Goal: Task Accomplishment & Management: Use online tool/utility

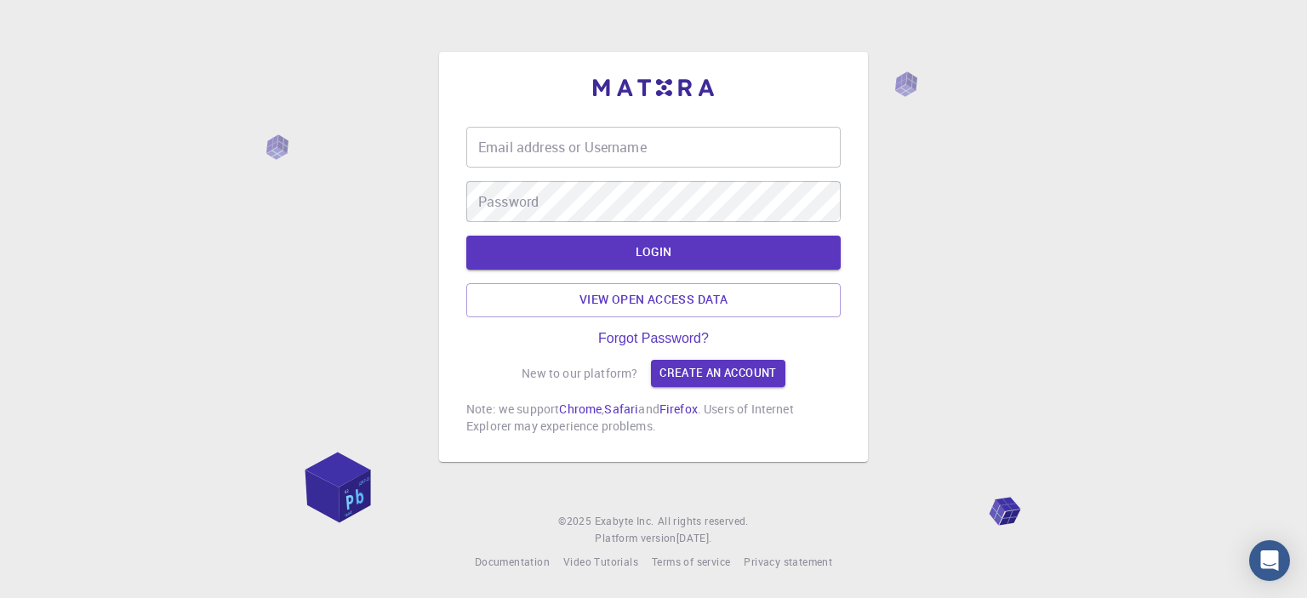
click at [587, 152] on input "Email address or Username" at bounding box center [653, 147] width 374 height 41
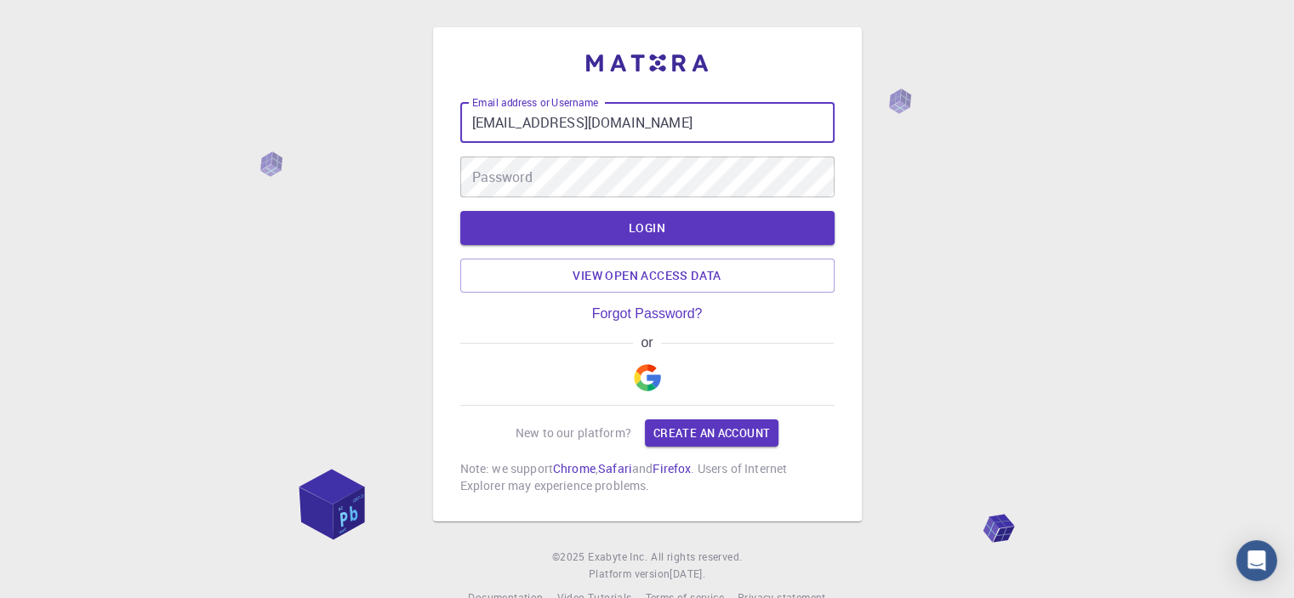
type input "[EMAIL_ADDRESS][DOMAIN_NAME]"
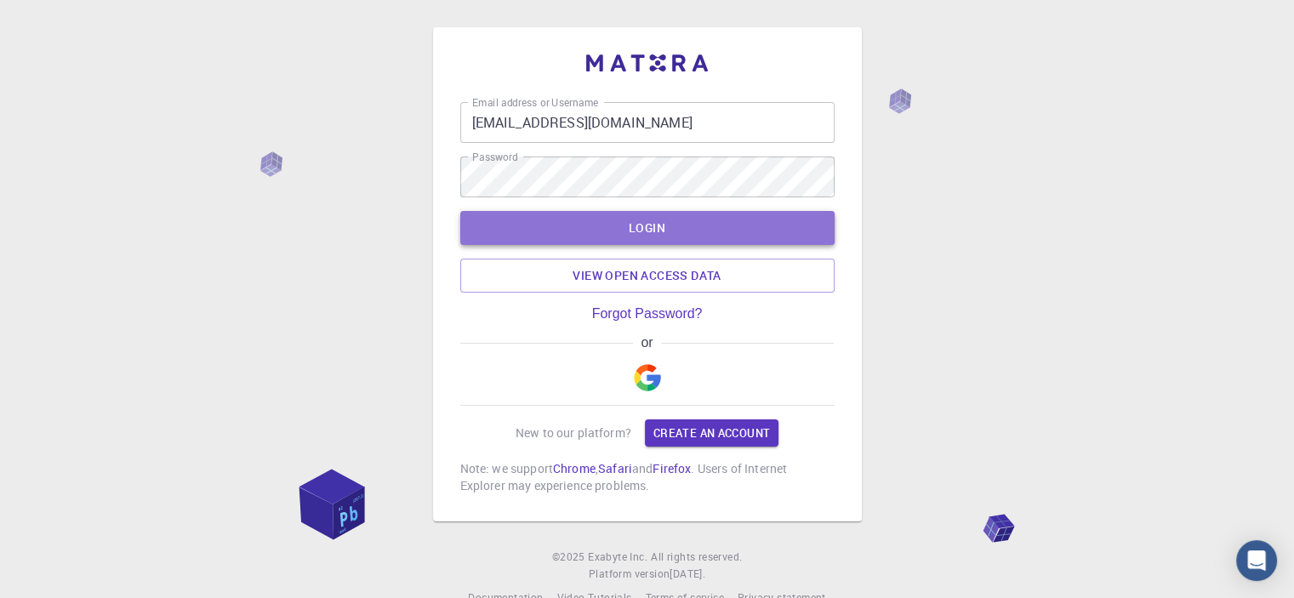
click at [652, 229] on button "LOGIN" at bounding box center [647, 228] width 374 height 34
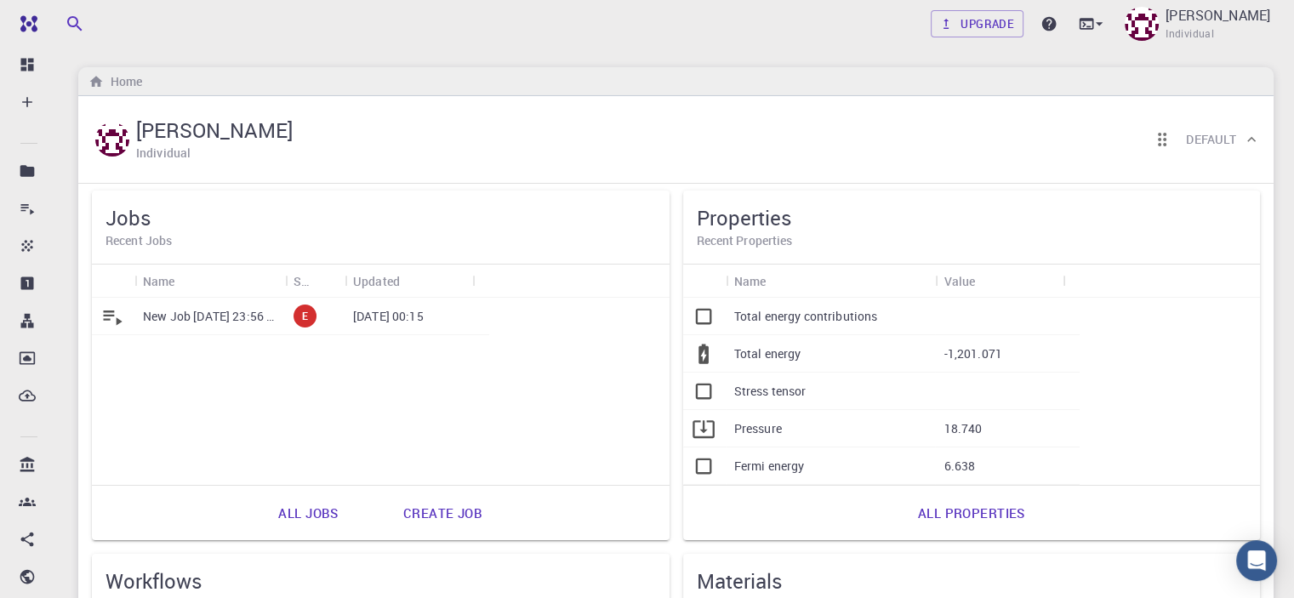
click at [233, 316] on p "New Job [DATE] 23:56 PM" at bounding box center [210, 316] width 134 height 17
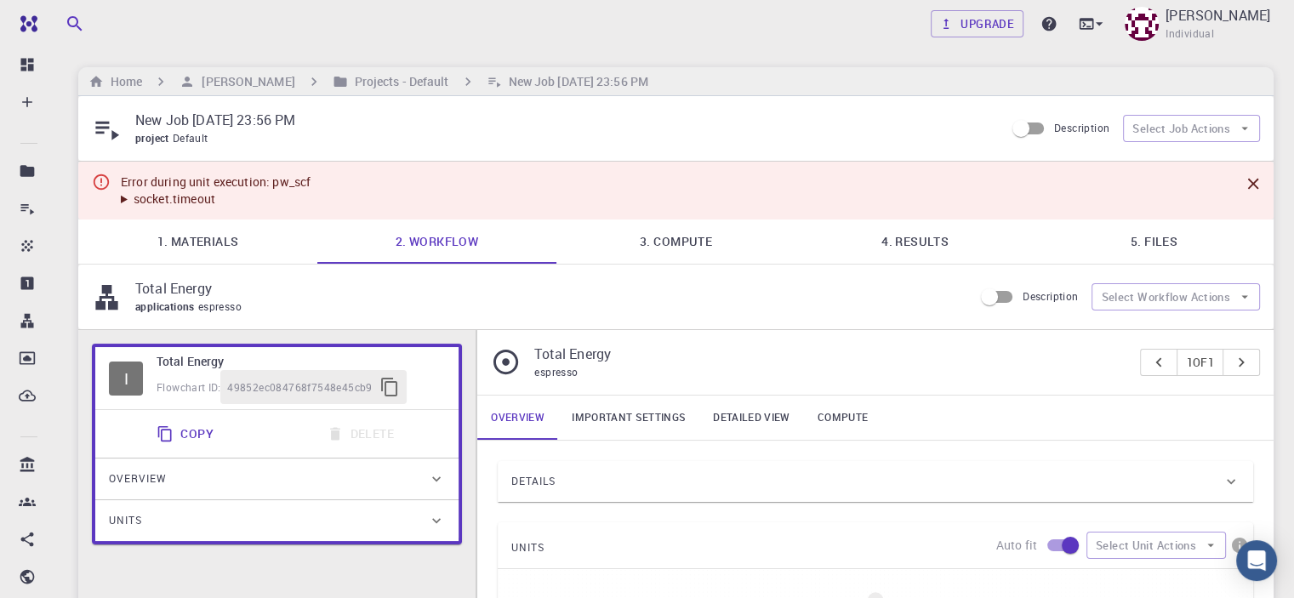
click at [244, 200] on summary "socket.timeout" at bounding box center [216, 199] width 190 height 17
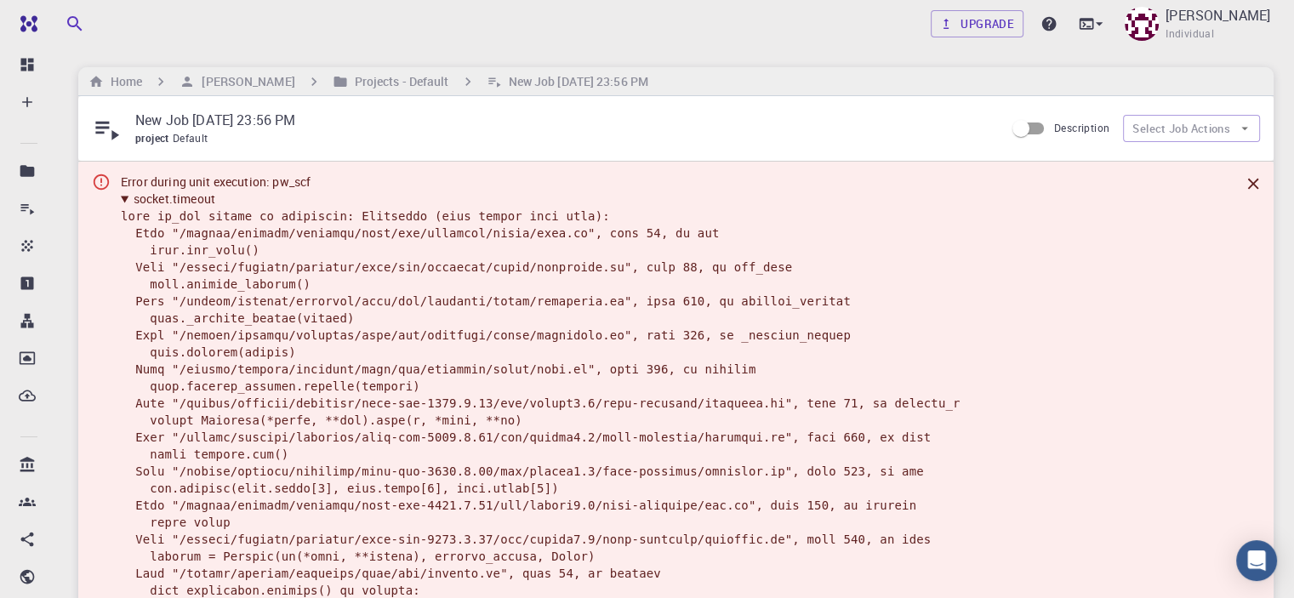
click at [124, 135] on div "New Job [DATE] 23:56 PM project Default" at bounding box center [548, 128] width 913 height 37
click at [174, 200] on summary "socket.timeout" at bounding box center [635, 199] width 1029 height 17
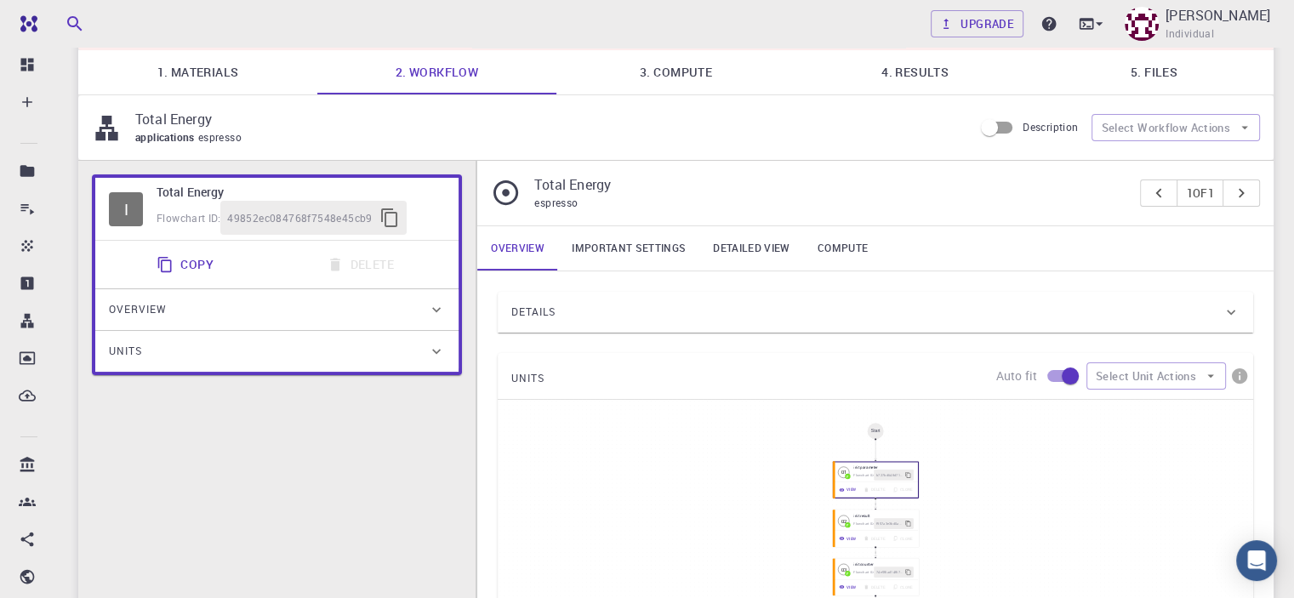
scroll to position [121, 0]
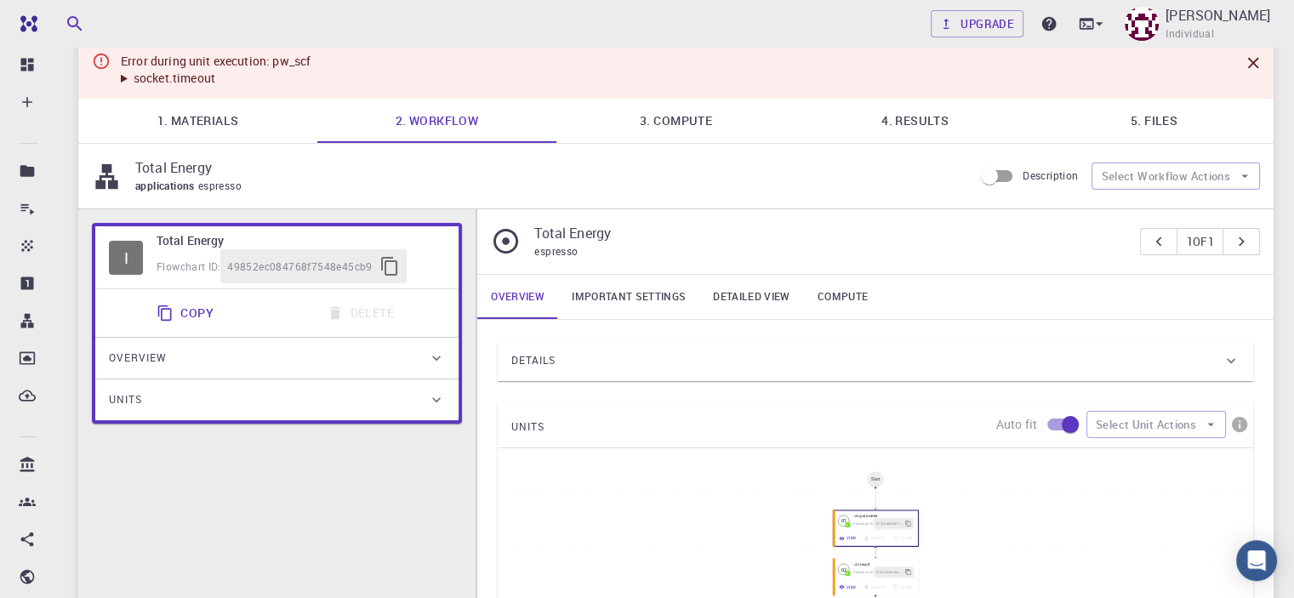
click at [203, 118] on link "1. Materials" at bounding box center [197, 121] width 239 height 44
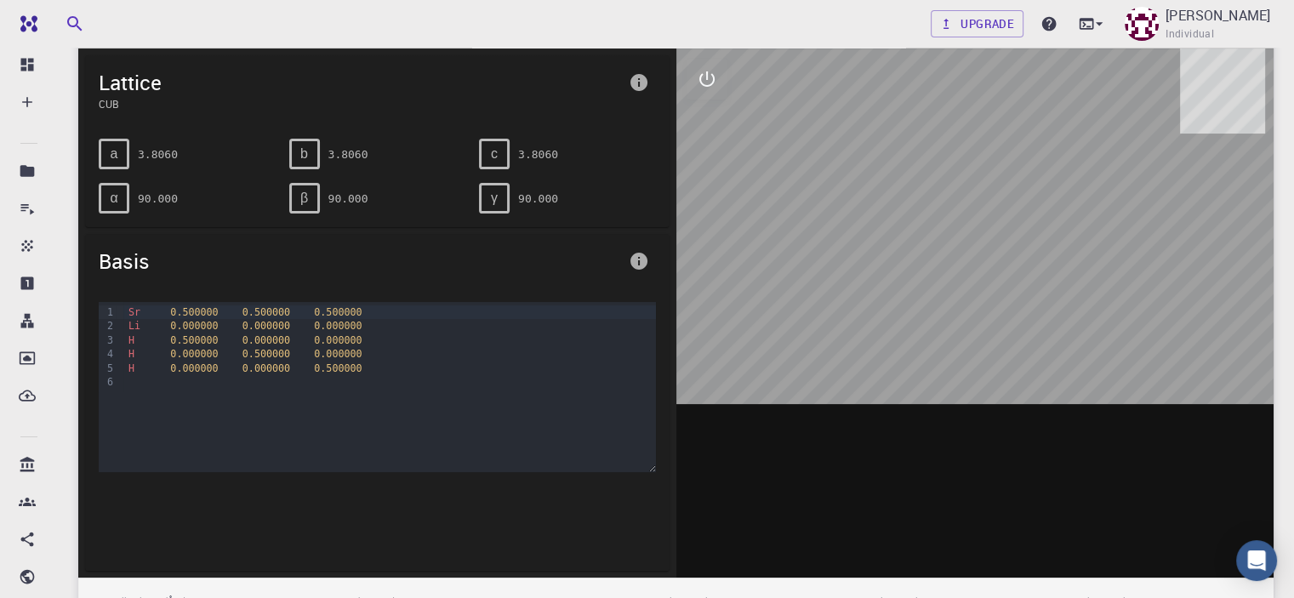
scroll to position [0, 0]
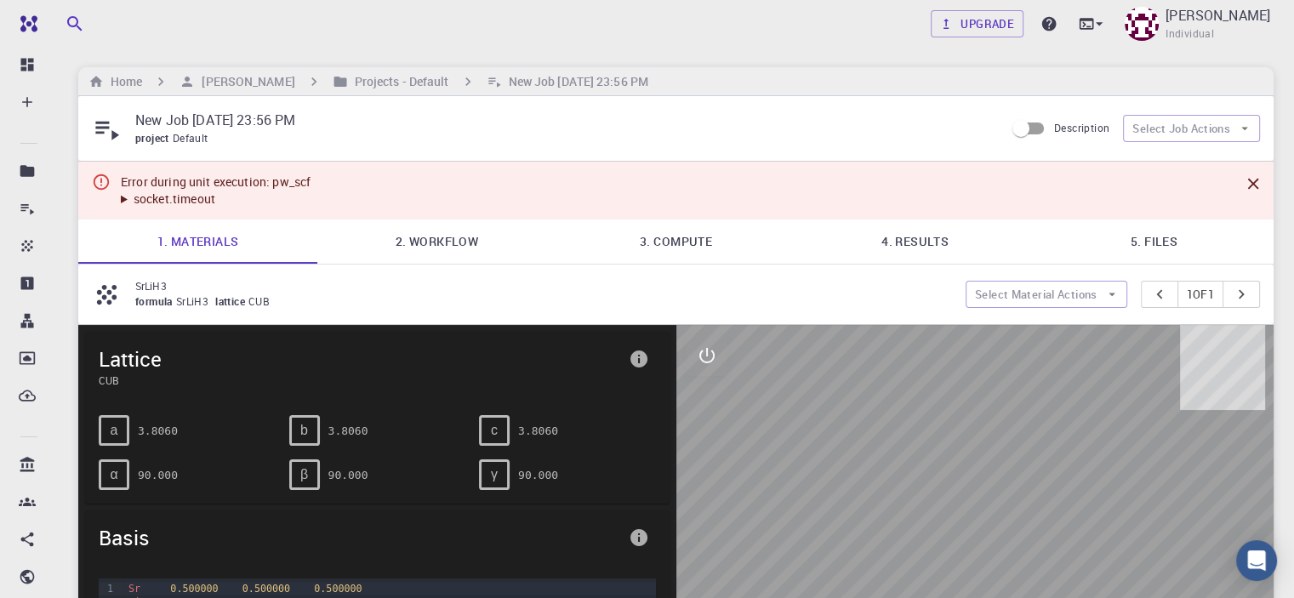
click at [889, 245] on link "4. Results" at bounding box center [914, 241] width 239 height 44
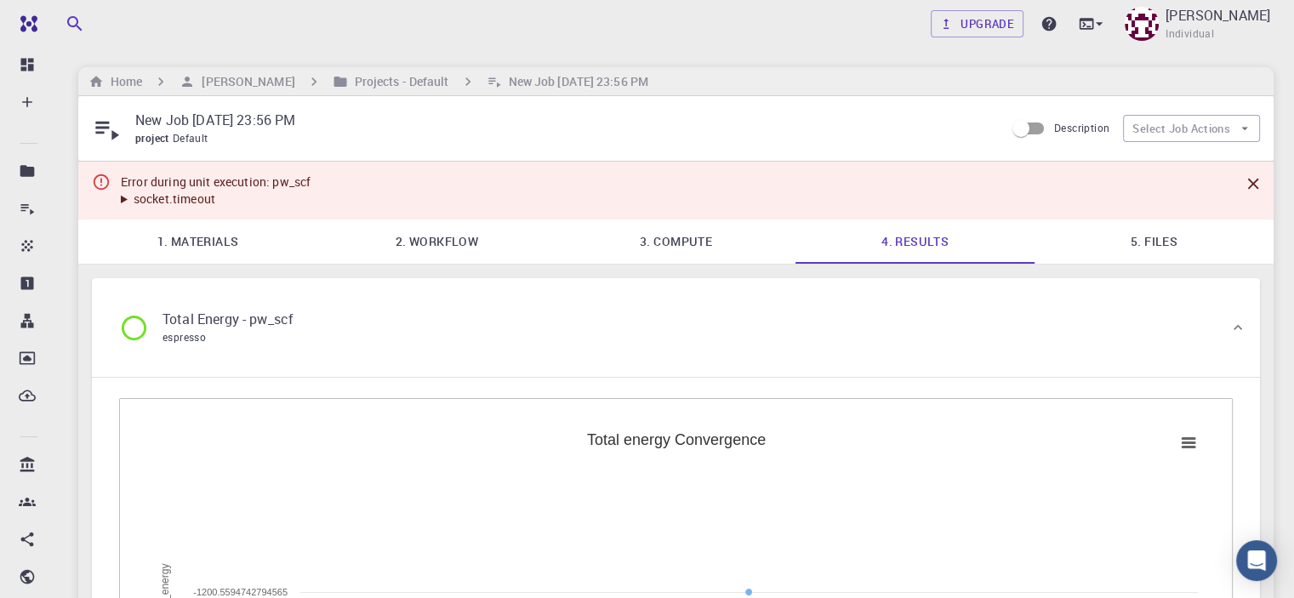
click at [139, 329] on icon at bounding box center [134, 328] width 30 height 30
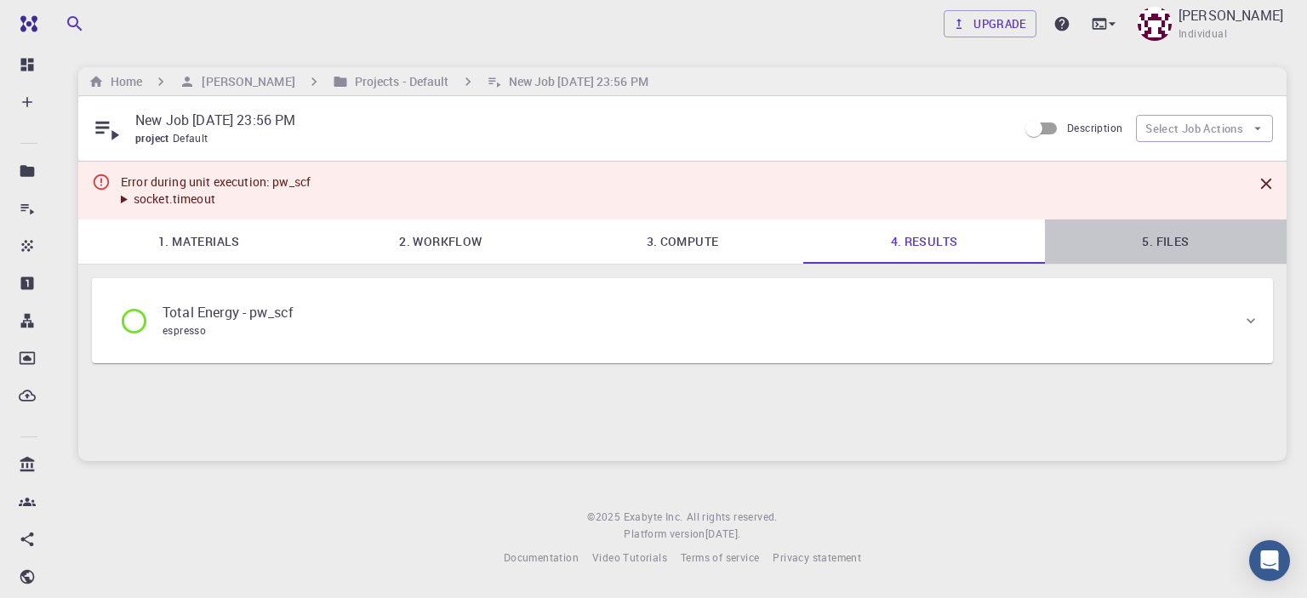
click at [1164, 231] on link "5. Files" at bounding box center [1166, 241] width 242 height 44
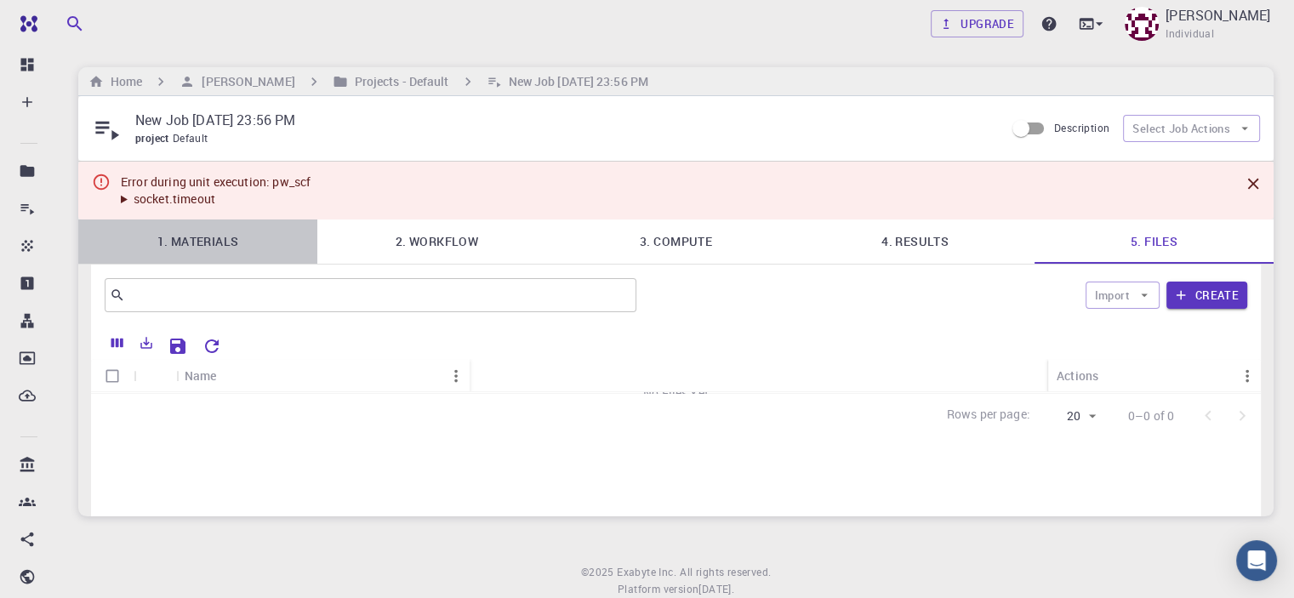
click at [203, 244] on link "1. Materials" at bounding box center [197, 241] width 239 height 44
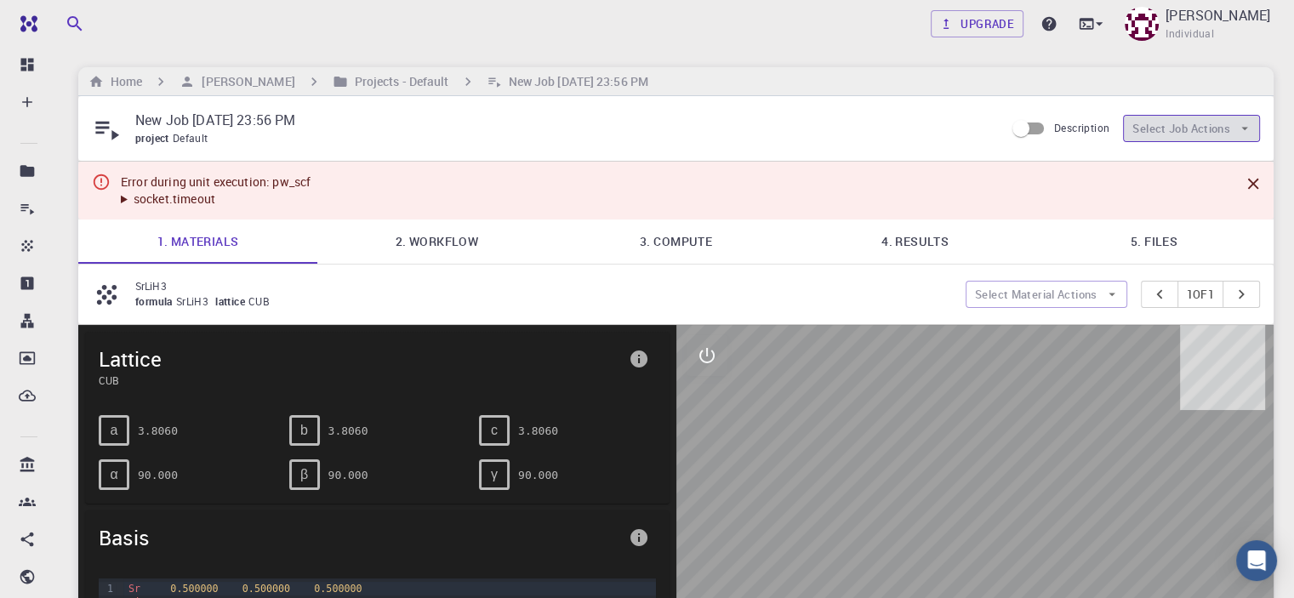
click at [1231, 128] on button "Select Job Actions" at bounding box center [1191, 128] width 137 height 27
click at [1218, 133] on button "Select Job Actions" at bounding box center [1191, 128] width 137 height 27
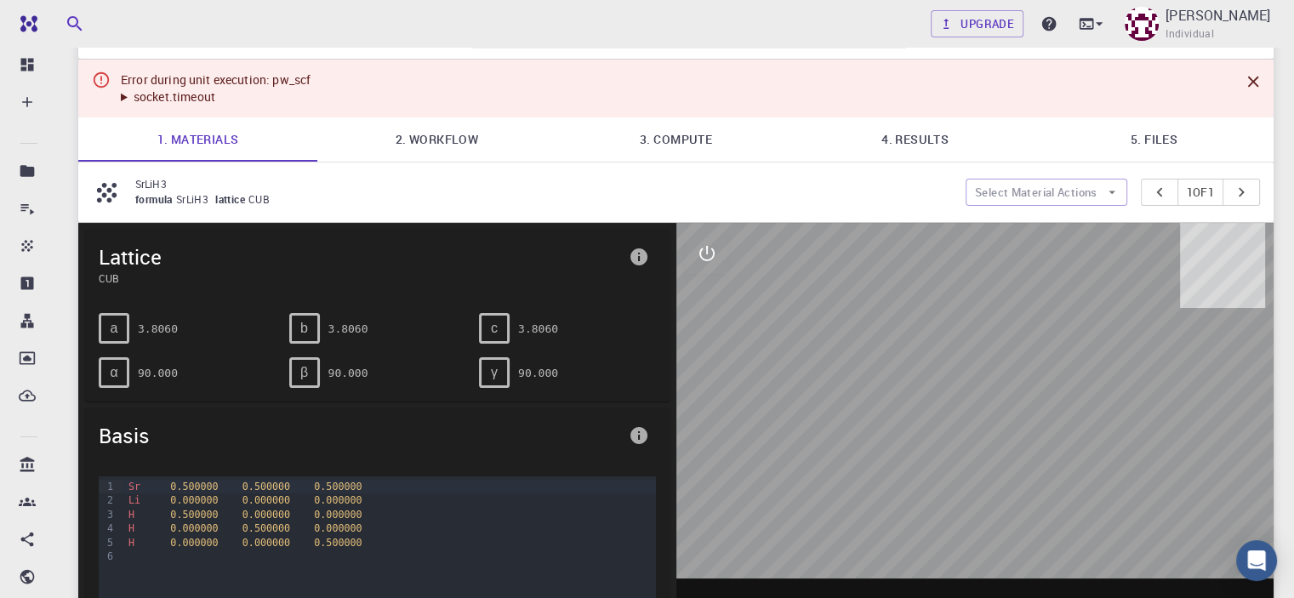
scroll to position [98, 0]
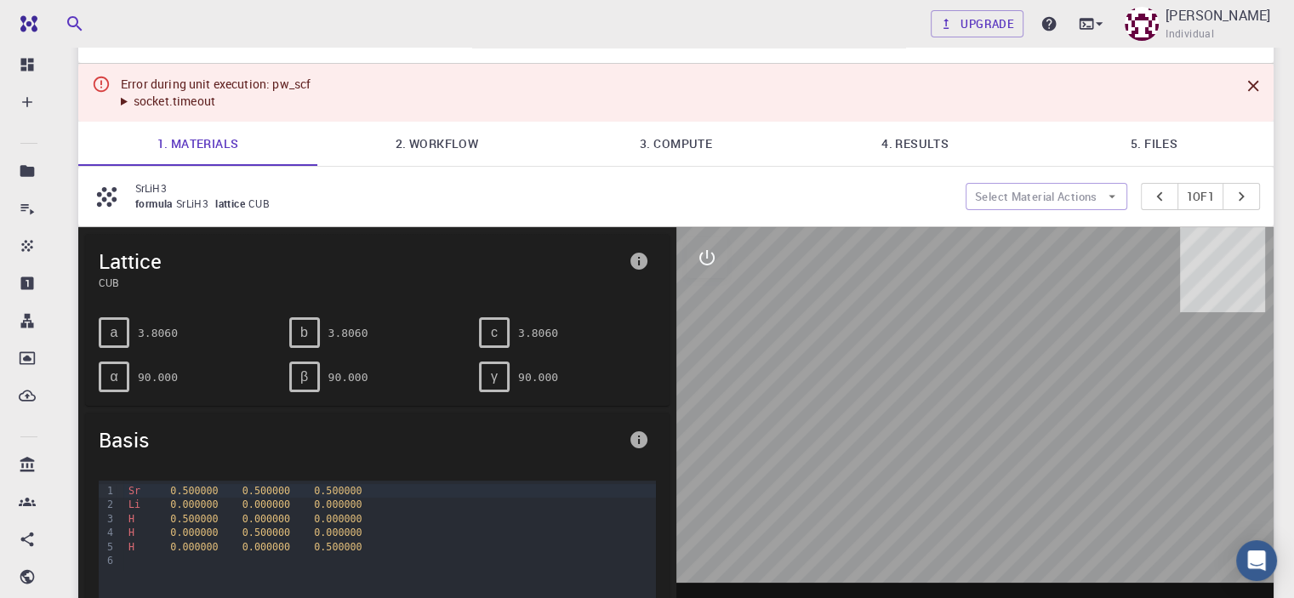
click at [424, 142] on link "2. Workflow" at bounding box center [436, 144] width 239 height 44
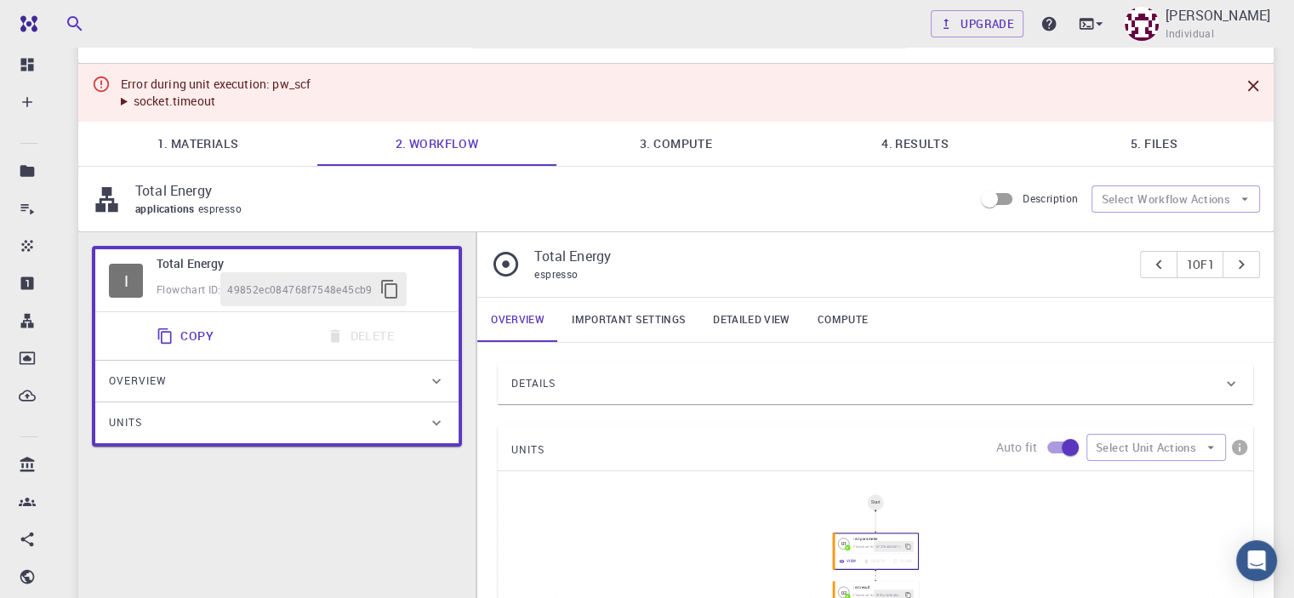
click at [185, 263] on h6 "Total Energy" at bounding box center [301, 263] width 288 height 19
click at [183, 191] on p "Total Energy" at bounding box center [547, 190] width 824 height 20
click at [1232, 203] on button "Select Workflow Actions" at bounding box center [1175, 198] width 168 height 27
click at [165, 197] on p "Total Energy" at bounding box center [547, 190] width 824 height 20
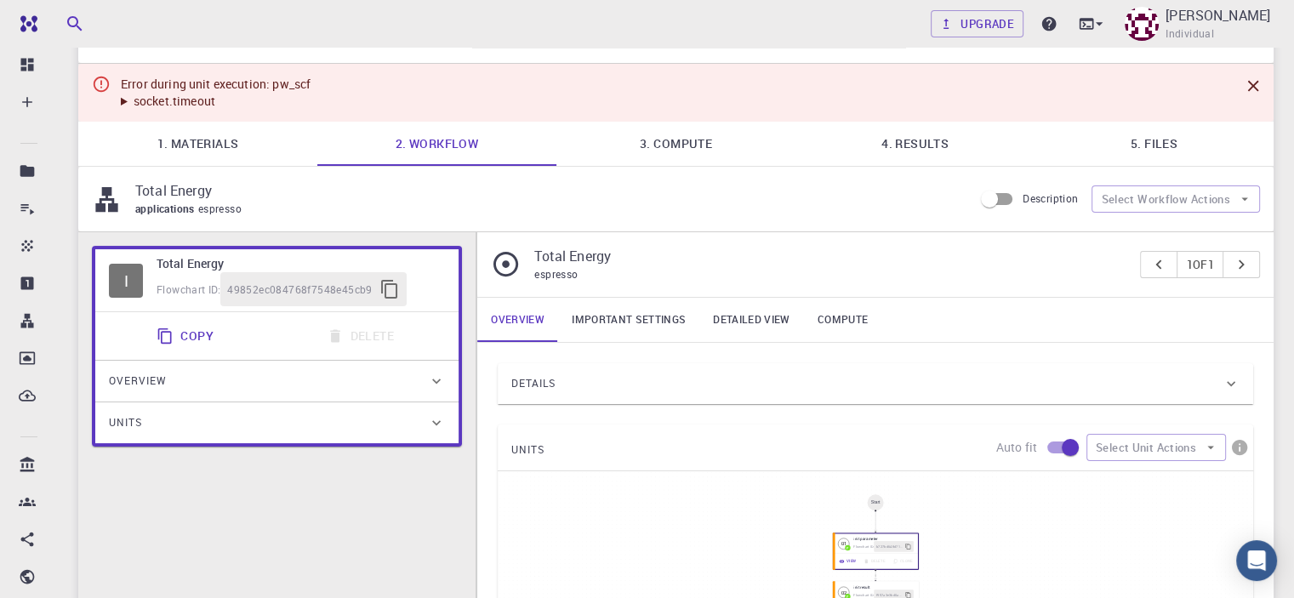
click at [171, 267] on h6 "Total Energy" at bounding box center [301, 263] width 288 height 19
click at [131, 276] on div "I" at bounding box center [126, 281] width 34 height 34
click at [206, 384] on div "Overview" at bounding box center [268, 380] width 319 height 27
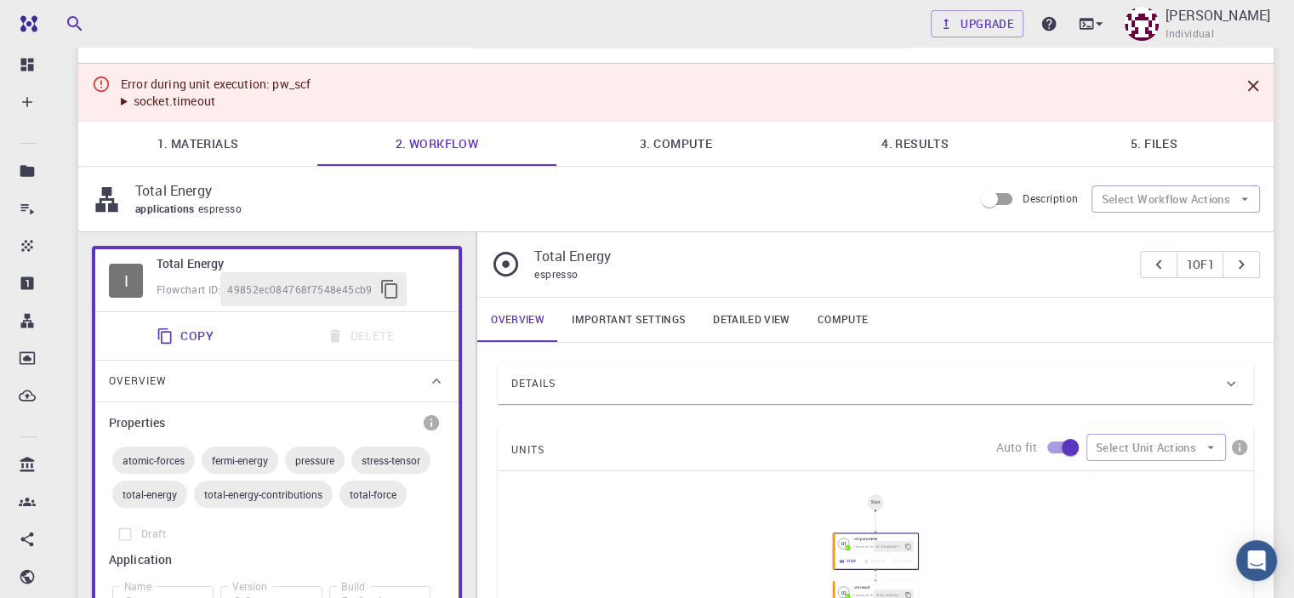
click at [206, 384] on div "Overview" at bounding box center [268, 380] width 319 height 27
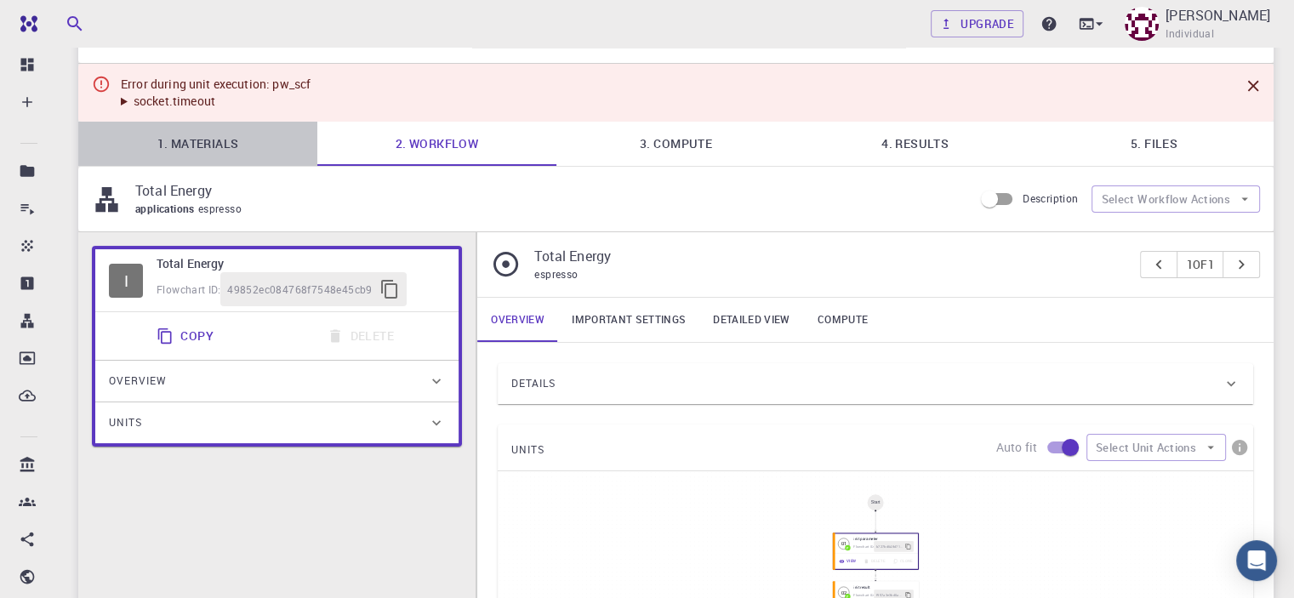
click at [211, 135] on link "1. Materials" at bounding box center [197, 144] width 239 height 44
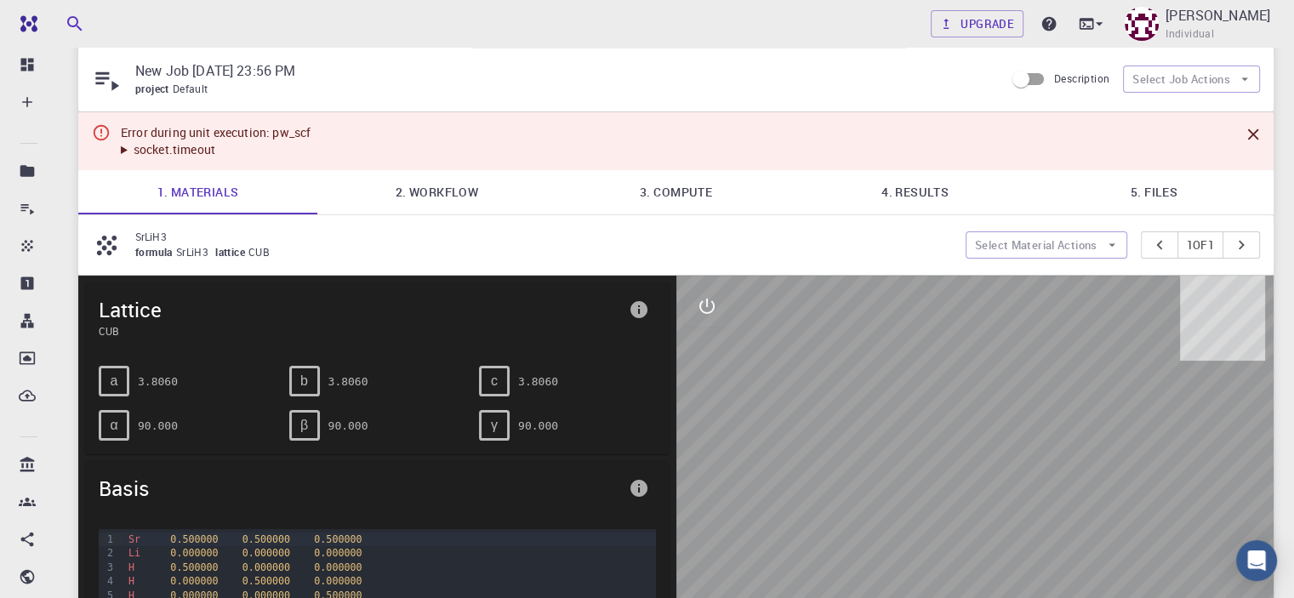
scroll to position [0, 0]
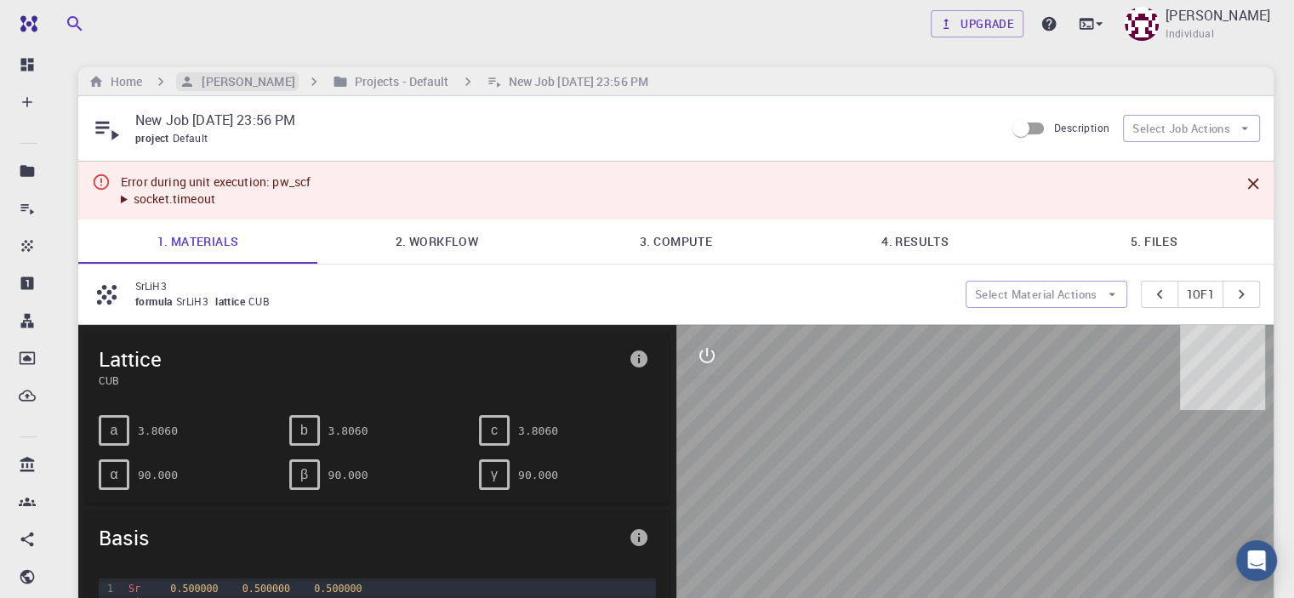
click at [229, 76] on h6 "[PERSON_NAME]" at bounding box center [245, 81] width 100 height 19
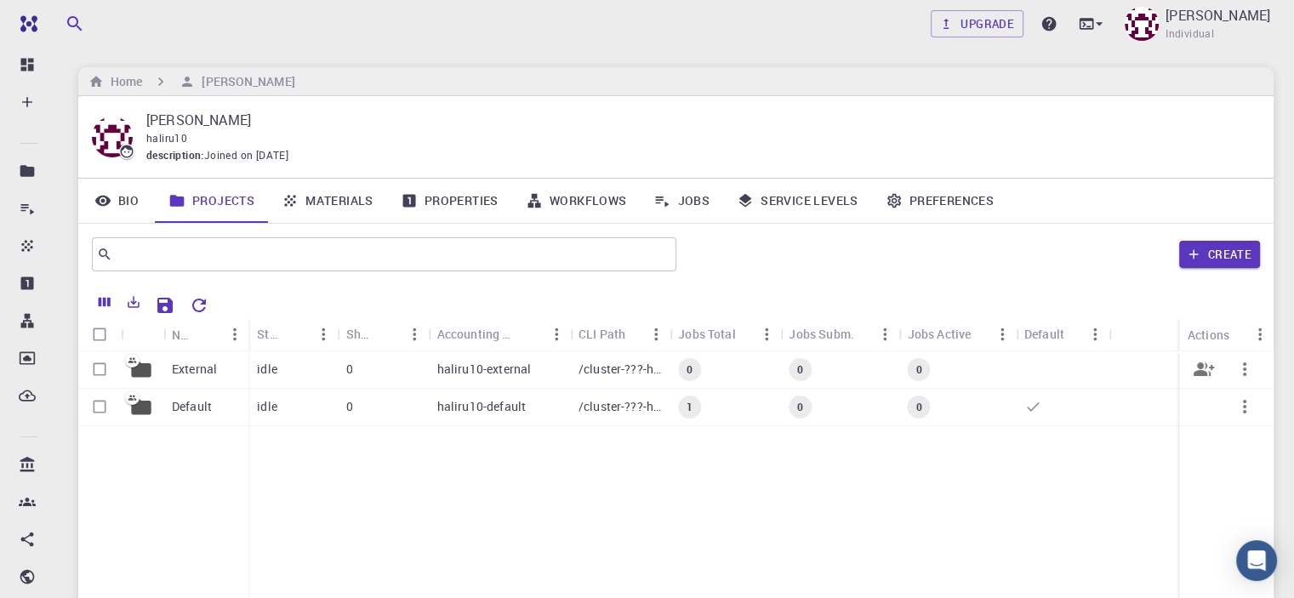
click at [189, 367] on p "External" at bounding box center [194, 369] width 45 height 17
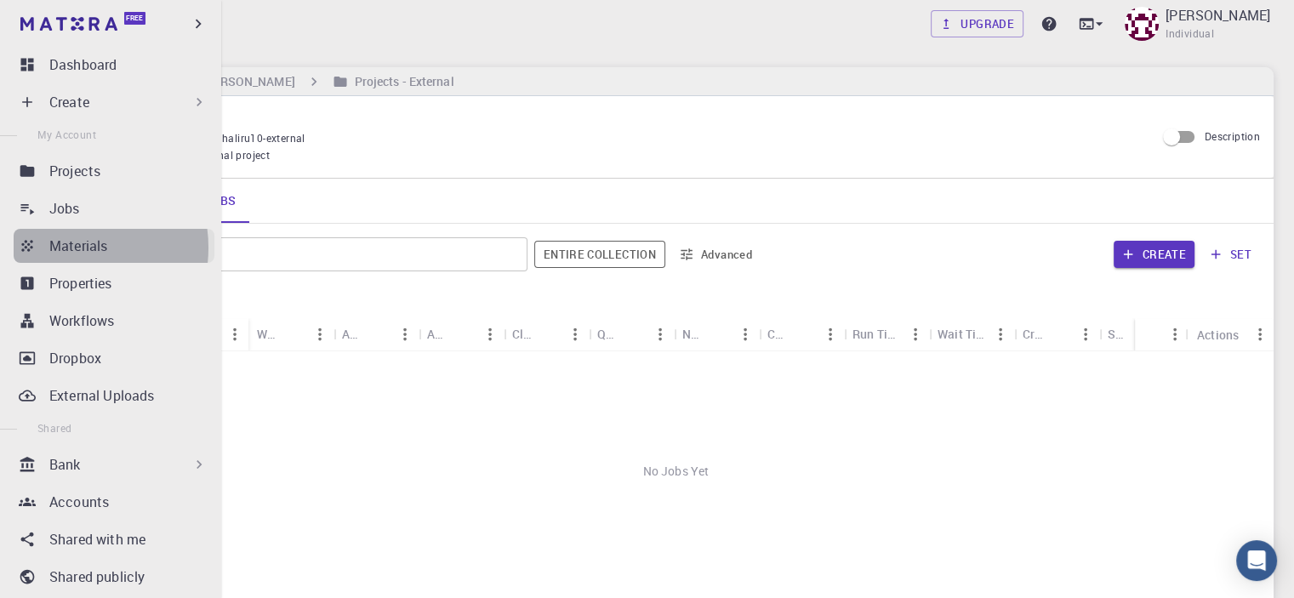
click at [70, 248] on p "Materials" at bounding box center [78, 246] width 58 height 20
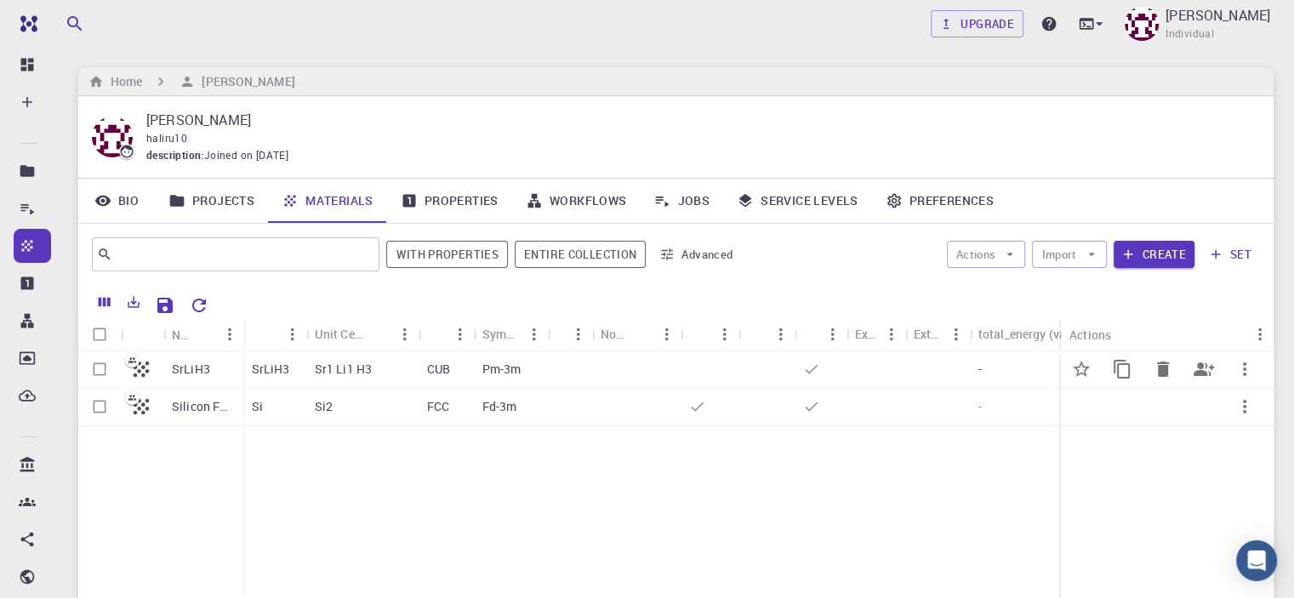
click at [97, 372] on input "Select row" at bounding box center [99, 369] width 32 height 32
checkbox input "true"
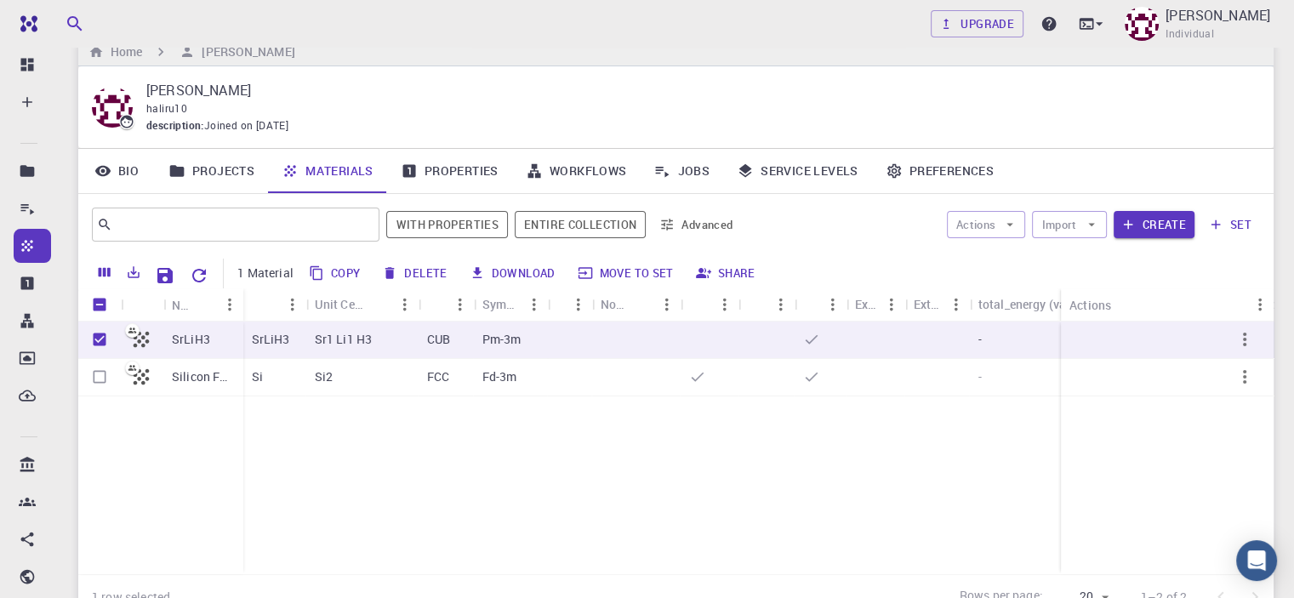
scroll to position [27, 0]
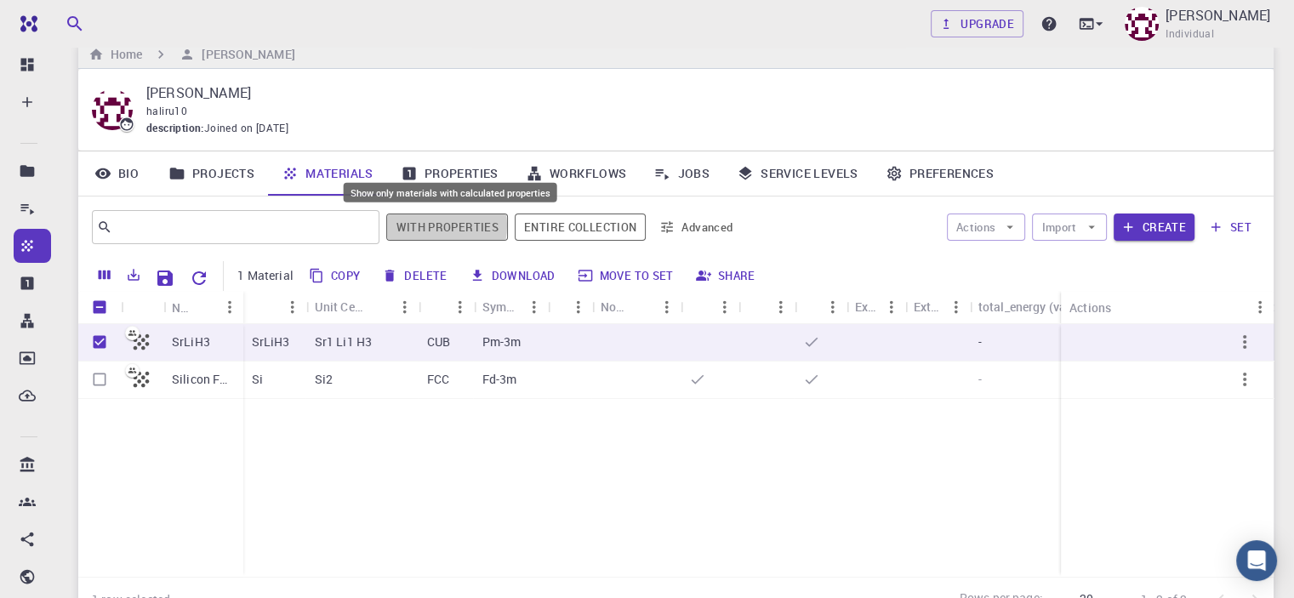
click at [436, 224] on button "With properties" at bounding box center [447, 227] width 122 height 27
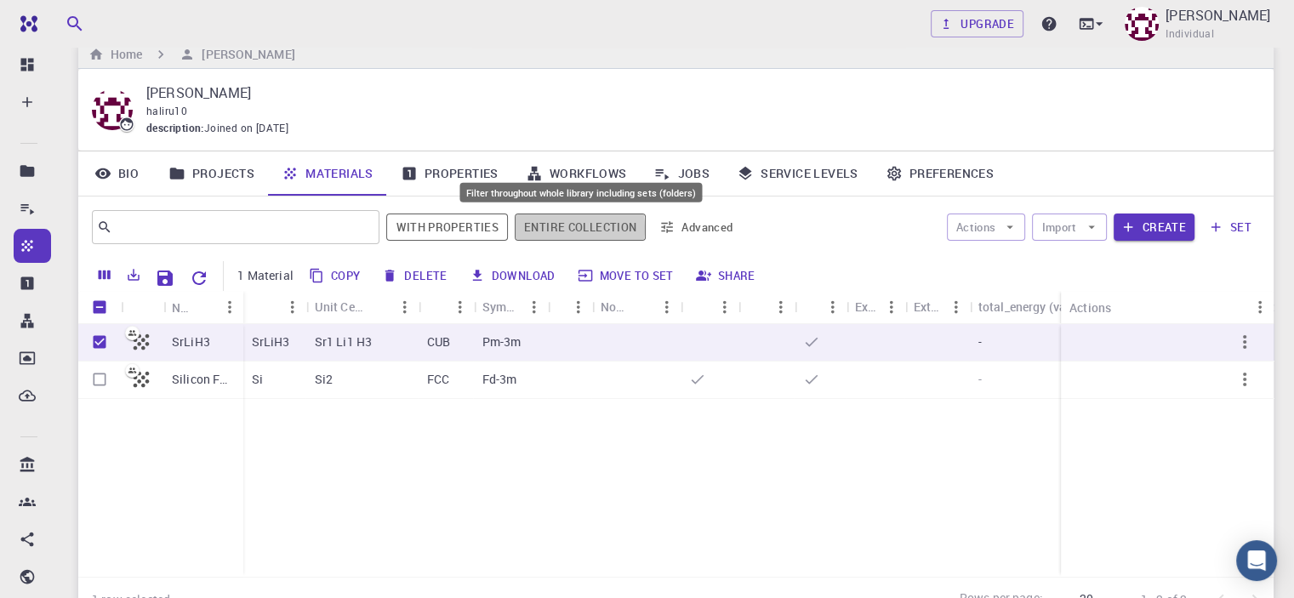
click at [533, 227] on button "Entire collection" at bounding box center [580, 227] width 131 height 27
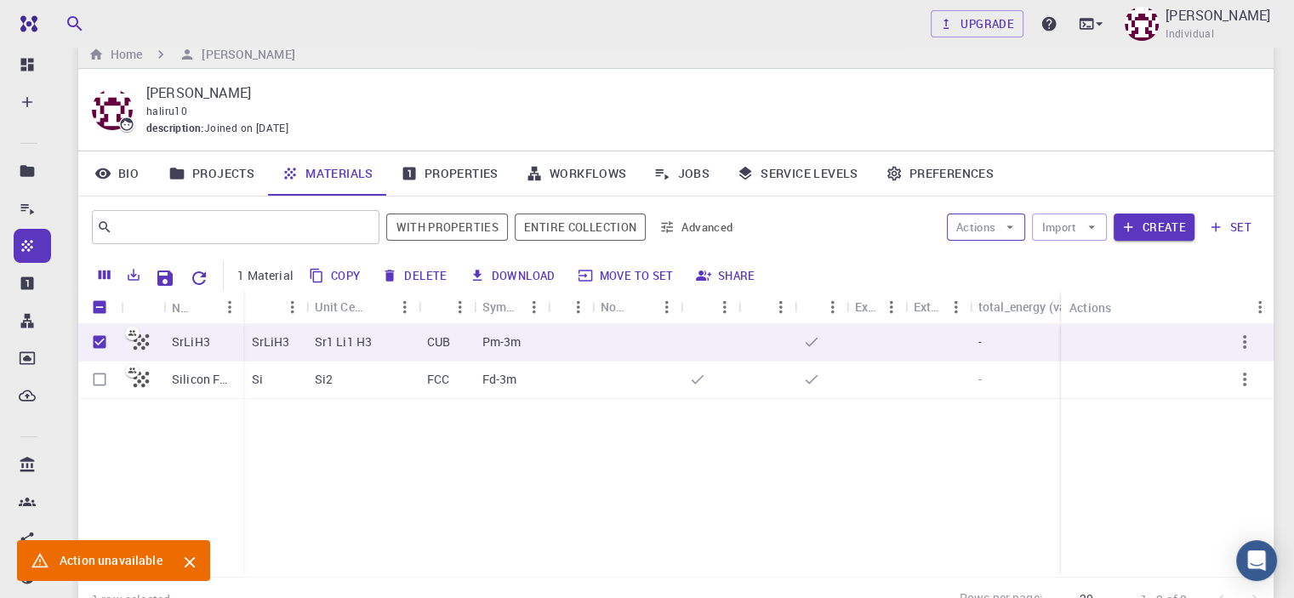
click at [1011, 227] on icon "button" at bounding box center [1009, 226] width 15 height 15
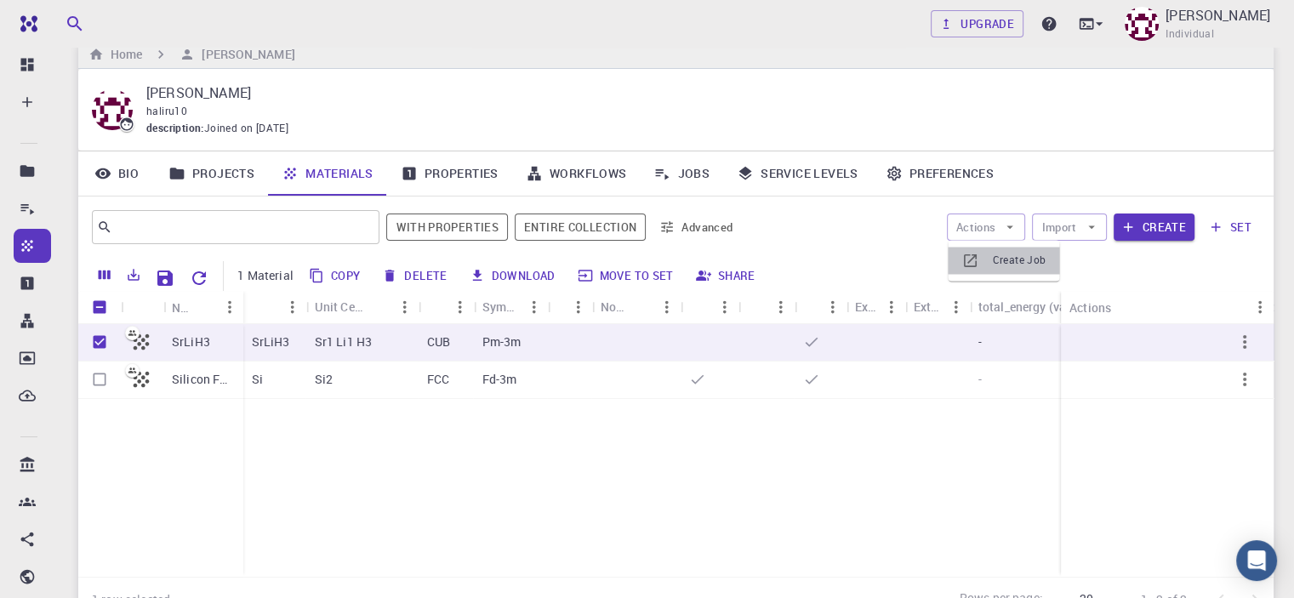
click at [1003, 259] on span "Create Job" at bounding box center [1019, 260] width 54 height 17
click at [440, 176] on link "Properties" at bounding box center [449, 173] width 125 height 44
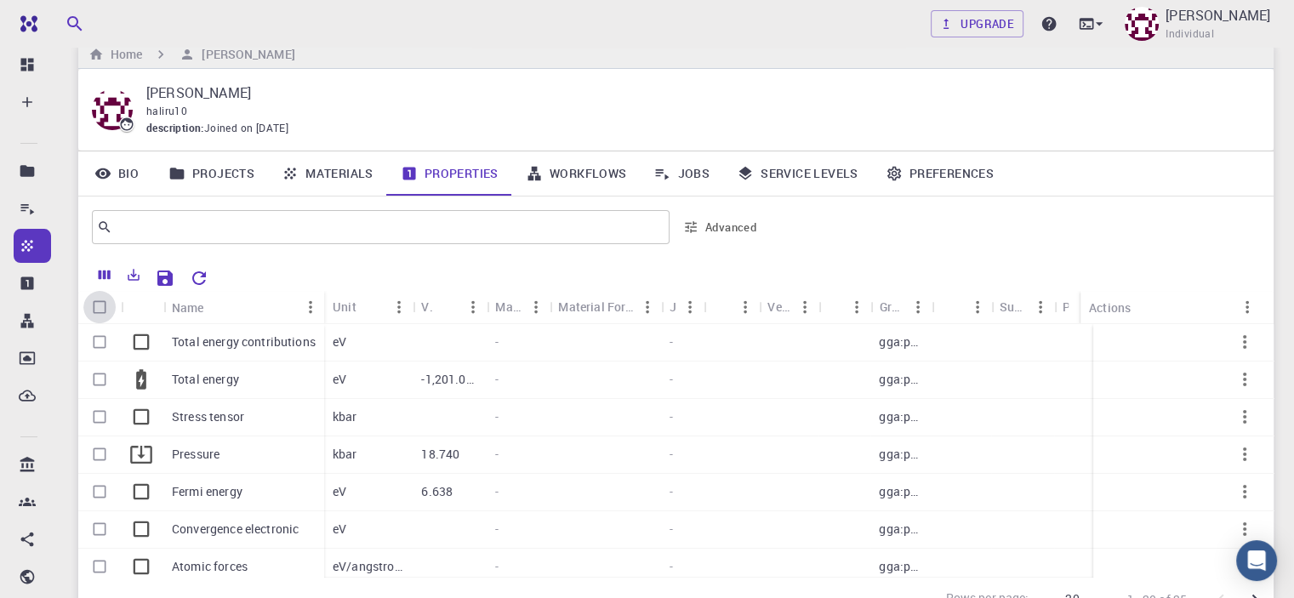
click at [95, 310] on input "Select all rows" at bounding box center [99, 307] width 32 height 32
checkbox input "true"
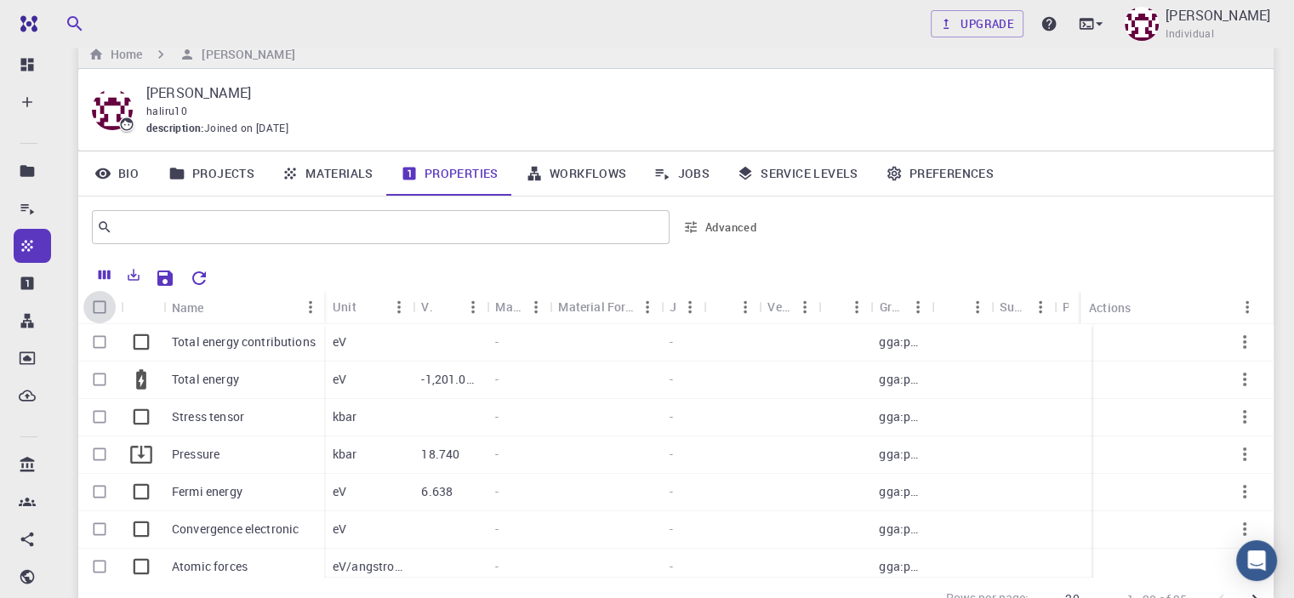
checkbox input "true"
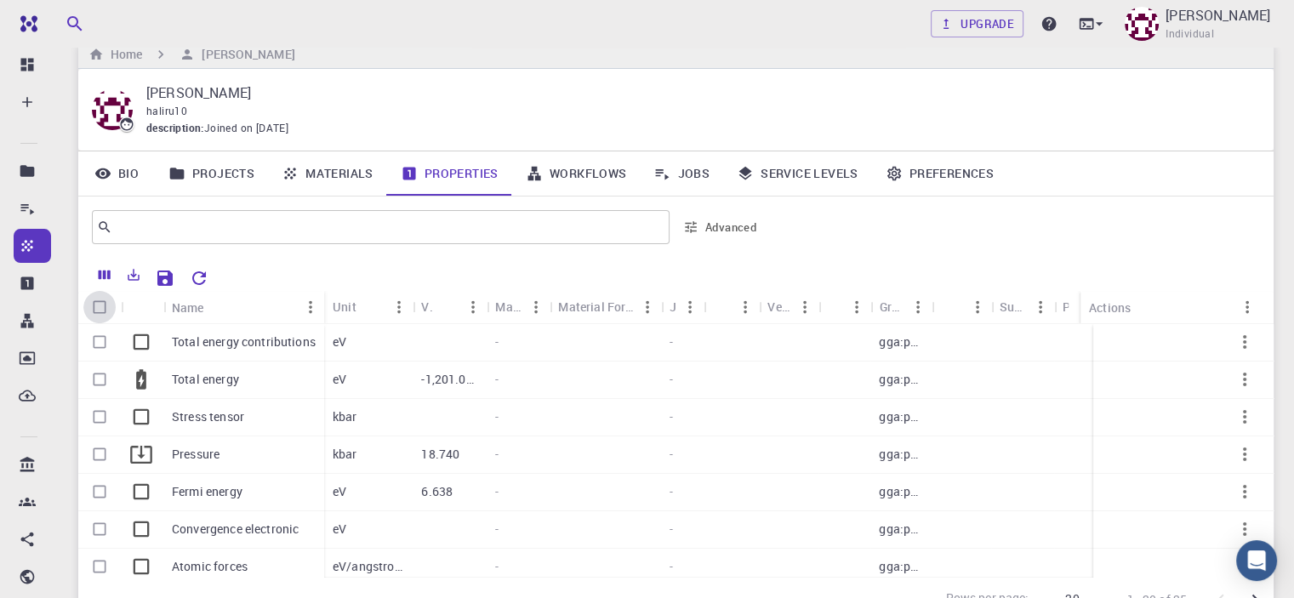
checkbox input "true"
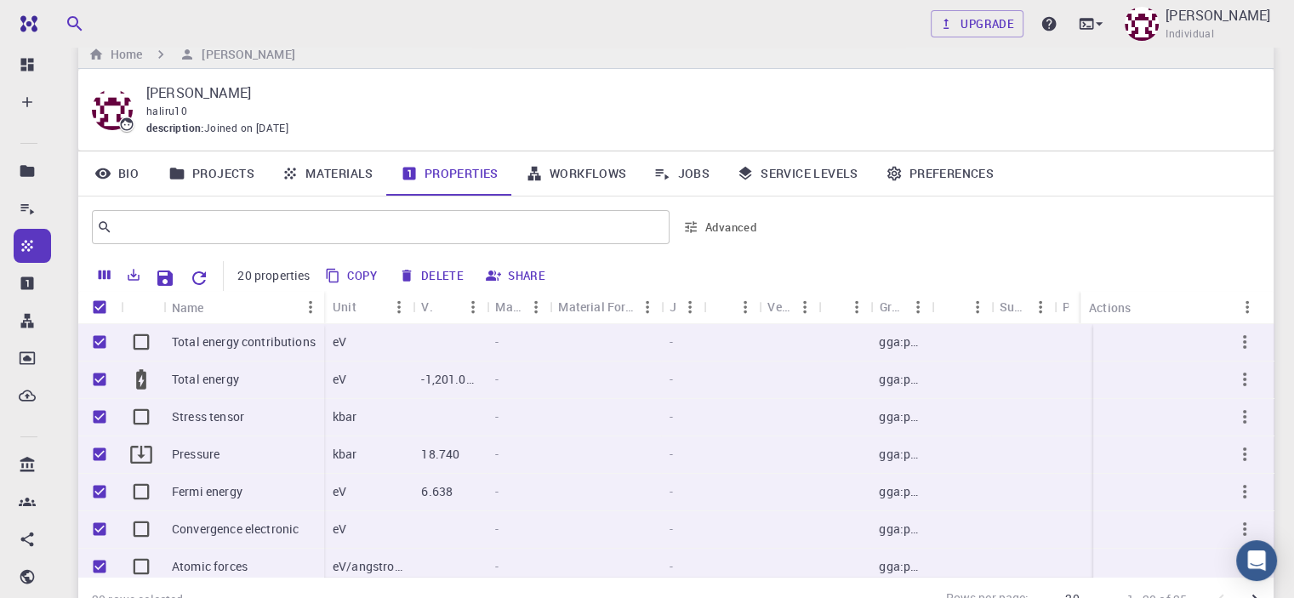
click at [97, 304] on input "Unselect all rows" at bounding box center [99, 307] width 32 height 32
checkbox input "false"
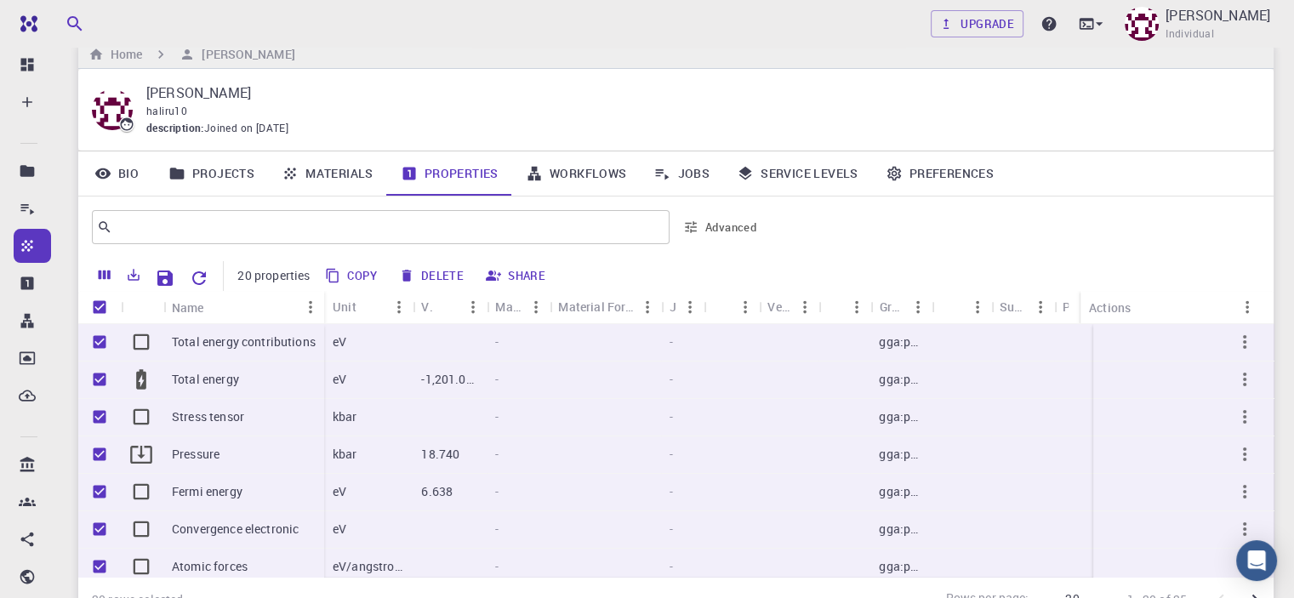
checkbox input "false"
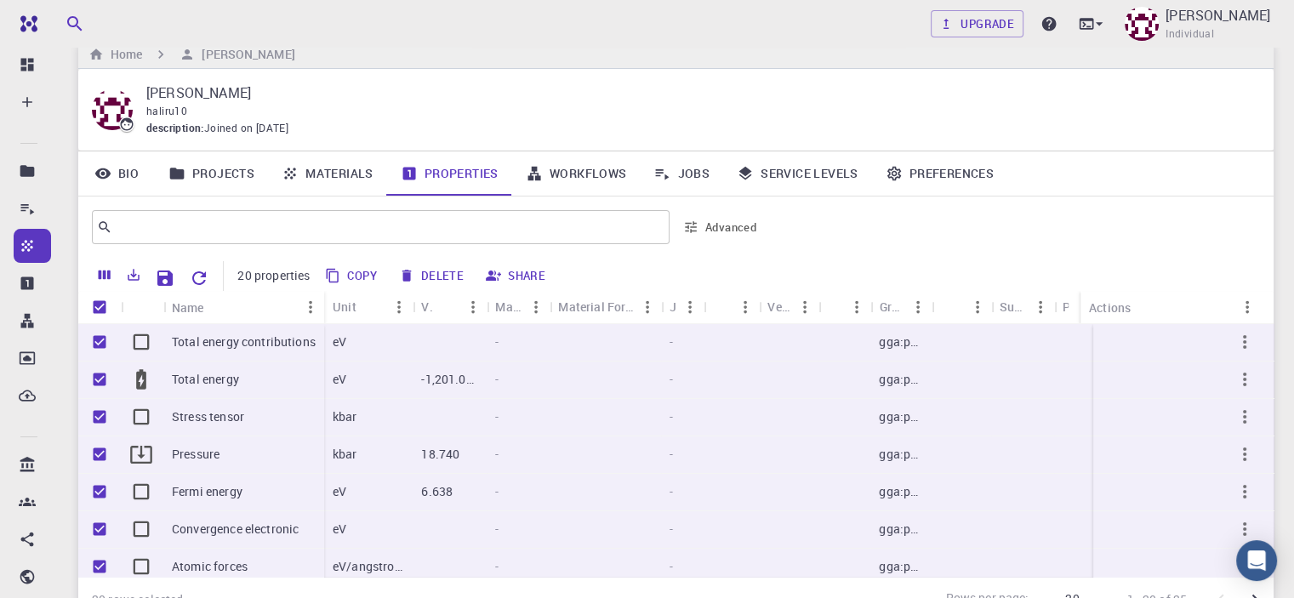
checkbox input "false"
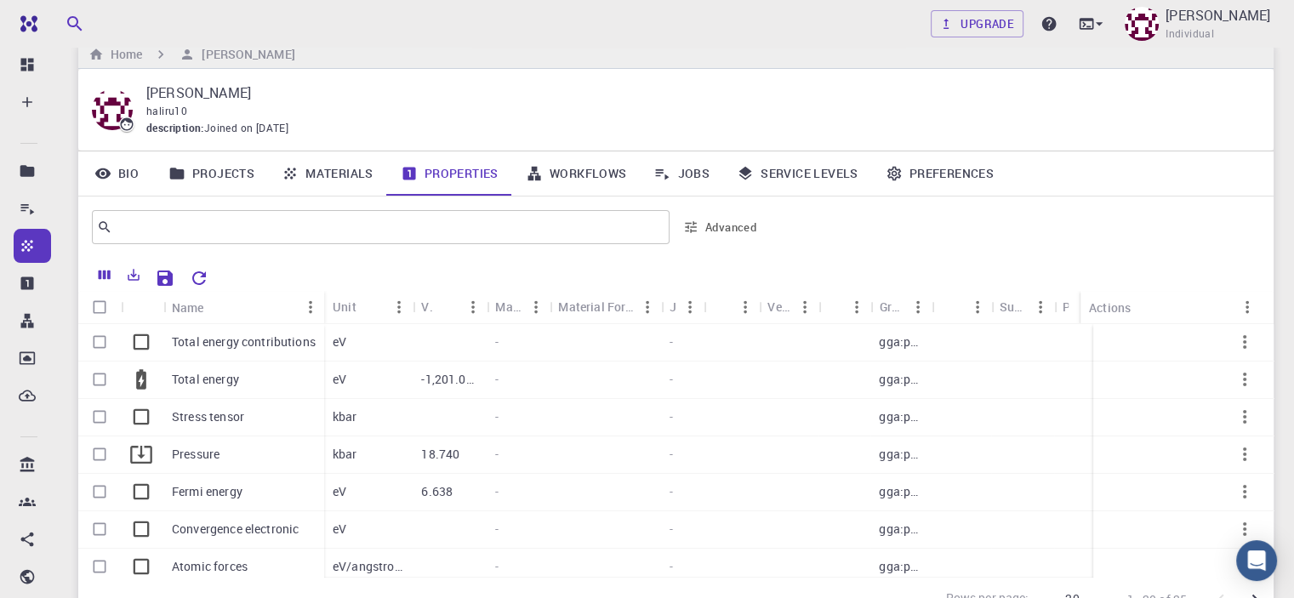
click at [555, 182] on link "Workflows" at bounding box center [576, 173] width 128 height 44
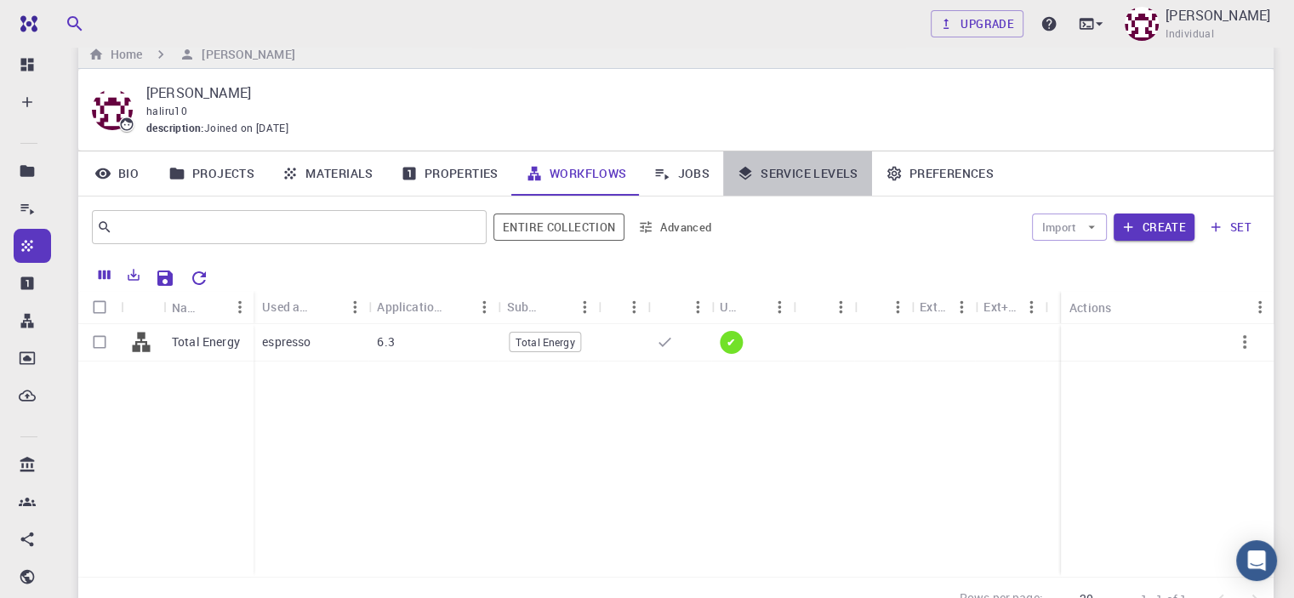
click at [799, 176] on link "Service Levels" at bounding box center [797, 173] width 149 height 44
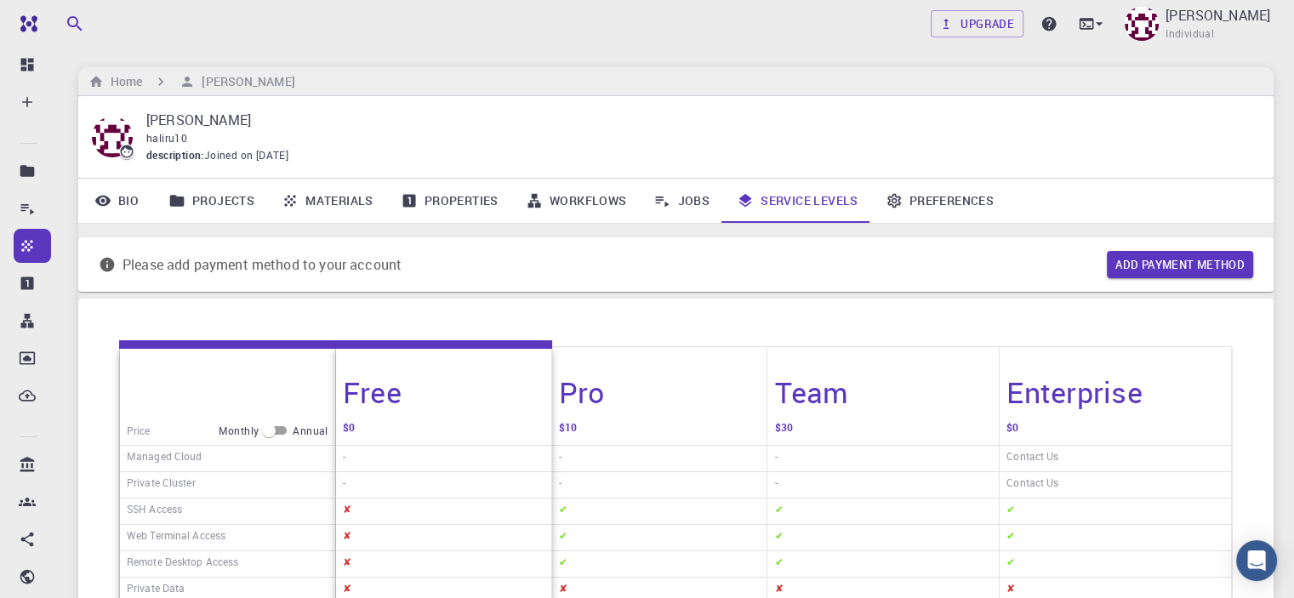
click at [712, 267] on div "Please add payment method to your account Add payment method" at bounding box center [675, 264] width 1195 height 54
click at [926, 192] on link "Preferences" at bounding box center [939, 201] width 135 height 44
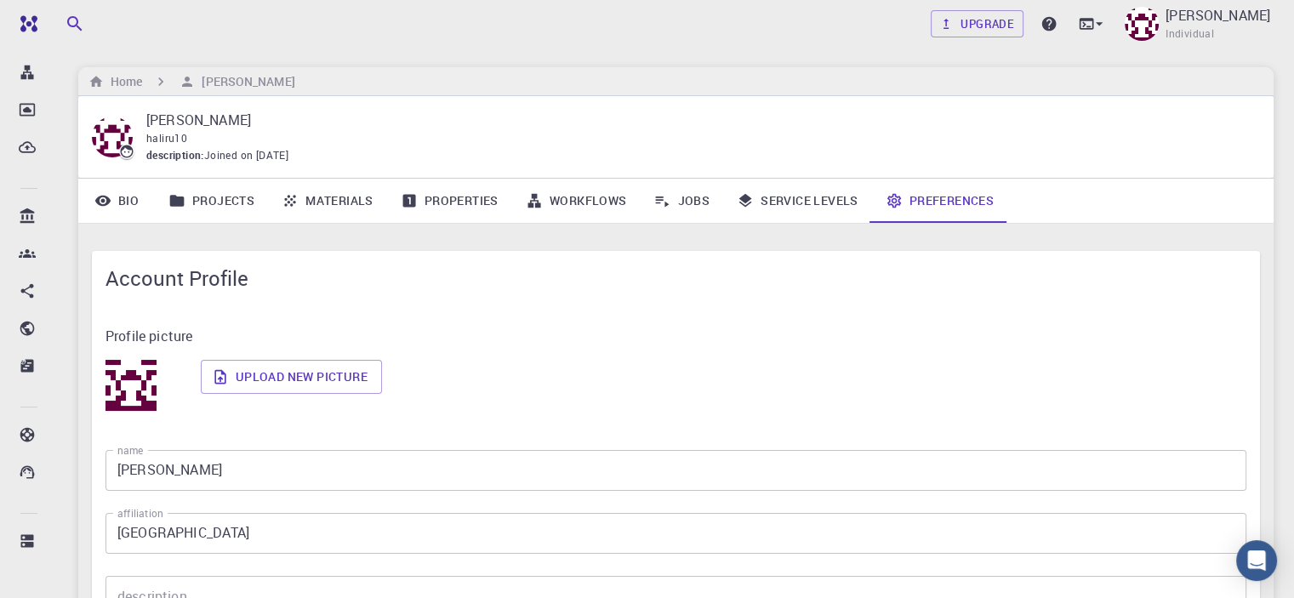
scroll to position [248, 0]
click at [397, 328] on p "Profile picture" at bounding box center [675, 336] width 1141 height 20
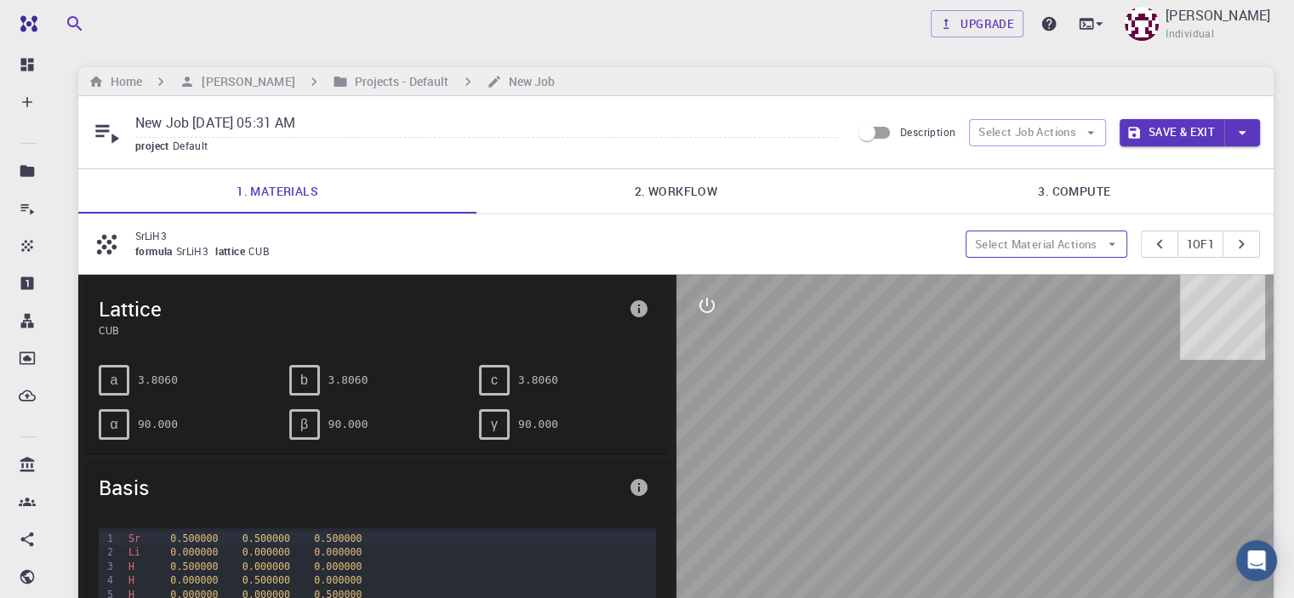
click at [1089, 244] on button "Select Material Actions" at bounding box center [1047, 244] width 162 height 27
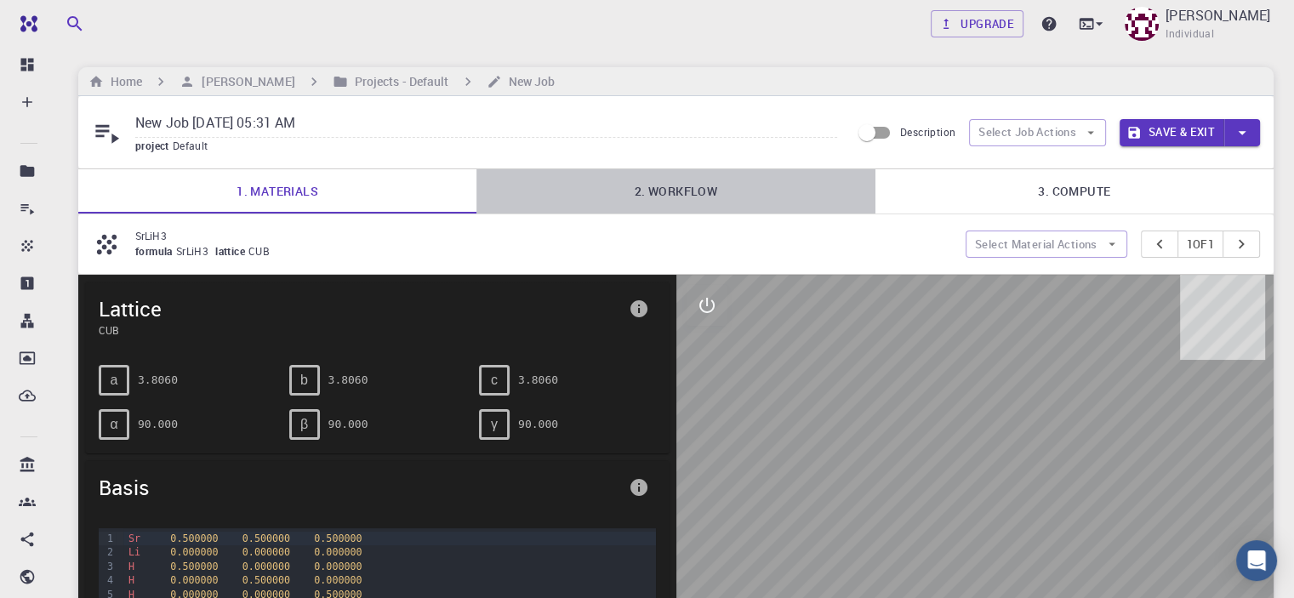
click at [664, 189] on link "2. Workflow" at bounding box center [675, 191] width 398 height 44
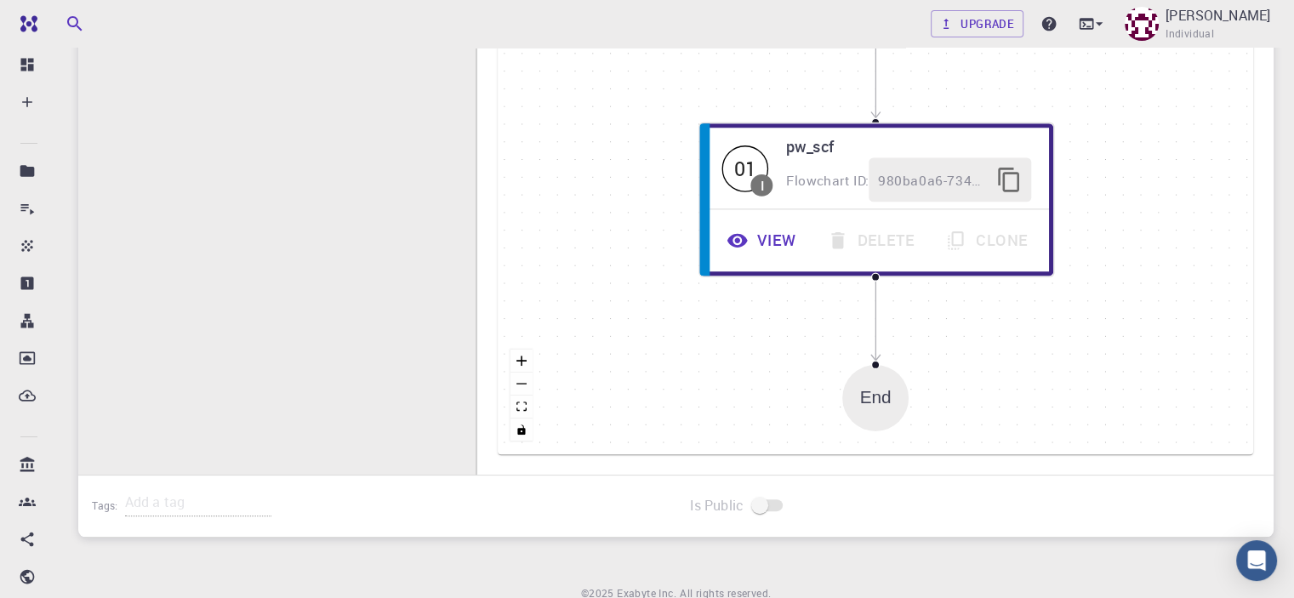
scroll to position [572, 0]
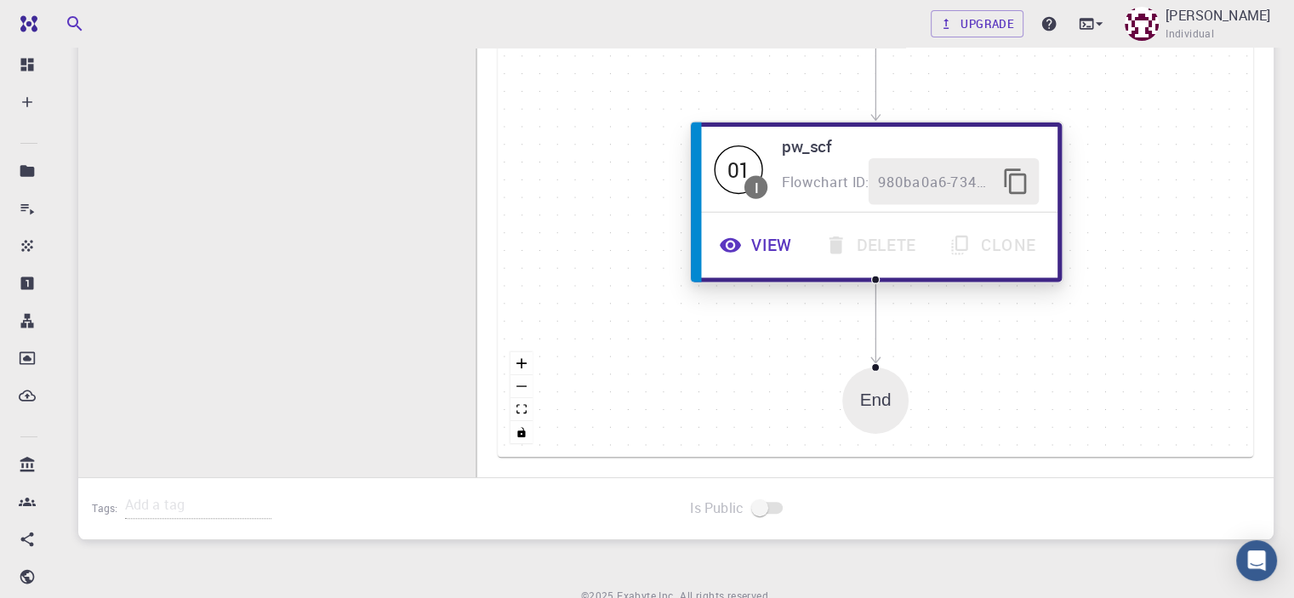
click at [760, 244] on button "View" at bounding box center [757, 245] width 105 height 47
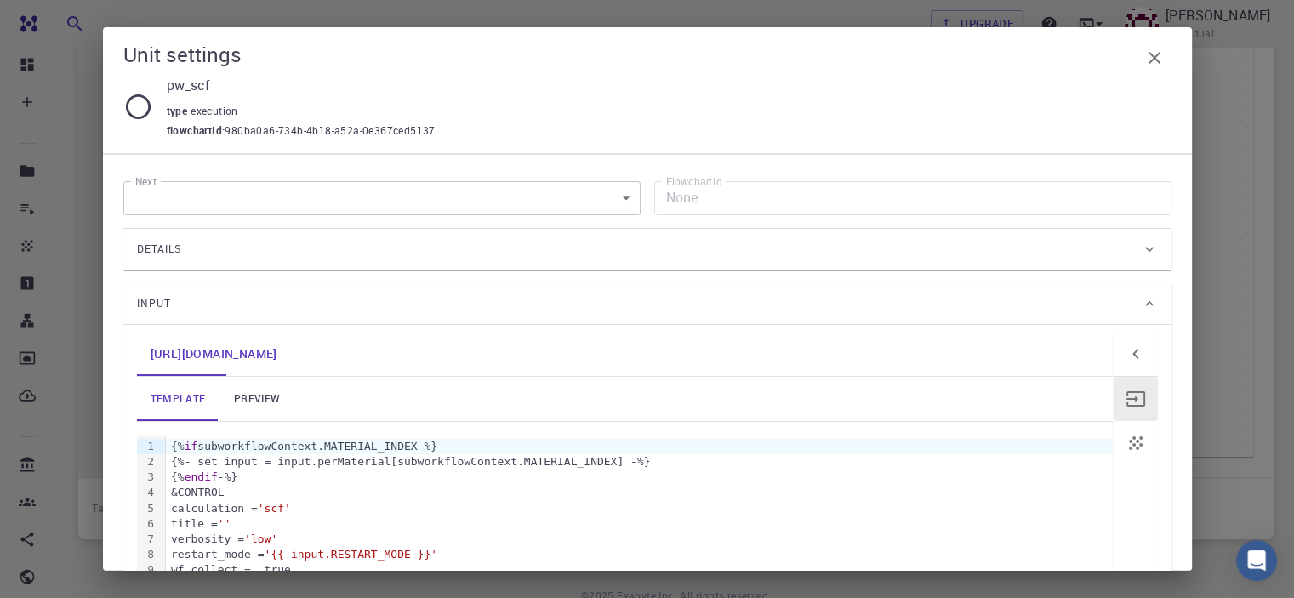
scroll to position [0, 0]
click at [269, 390] on link "preview" at bounding box center [257, 400] width 77 height 44
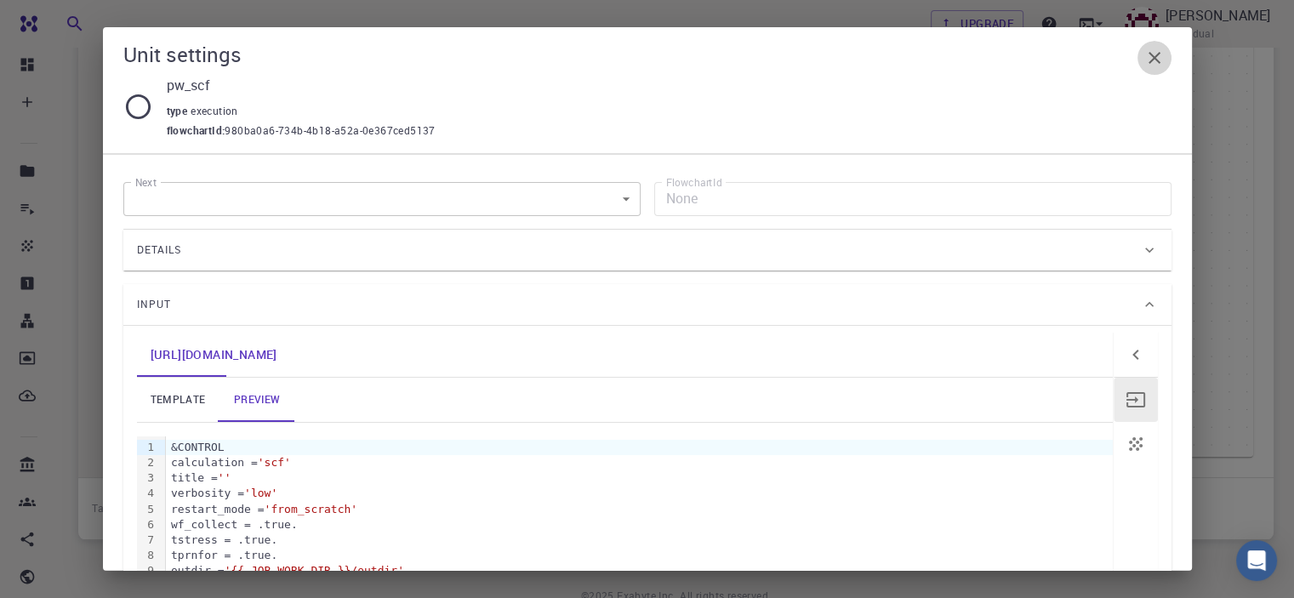
click at [1155, 47] on button "button" at bounding box center [1154, 58] width 34 height 34
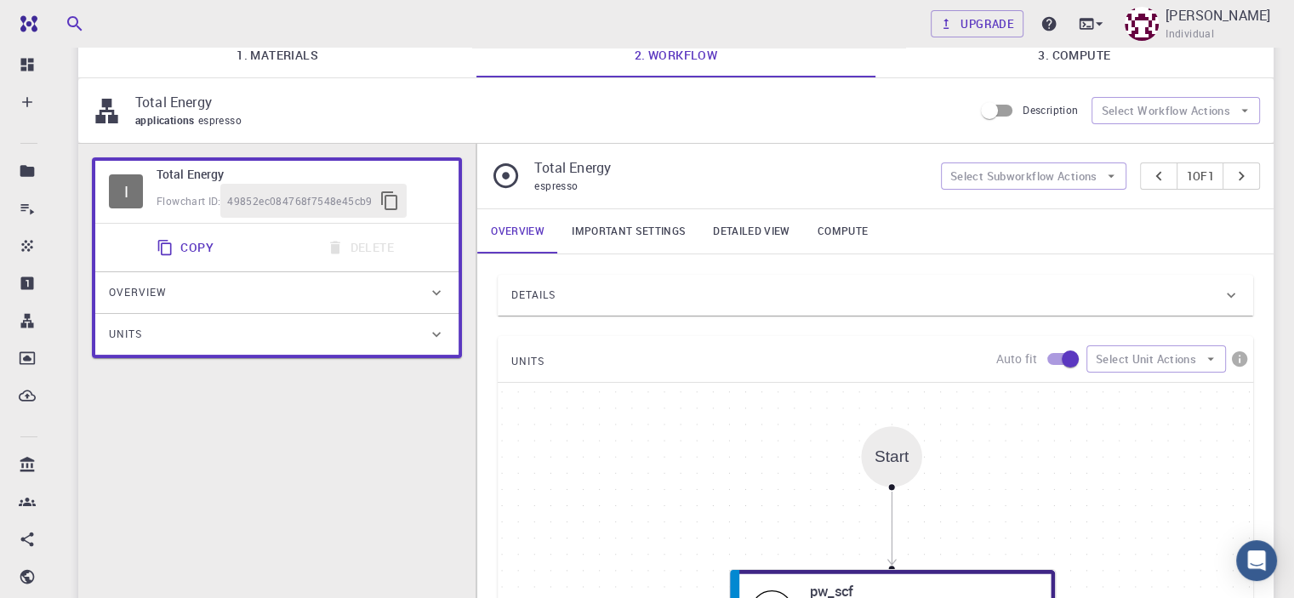
scroll to position [133, 0]
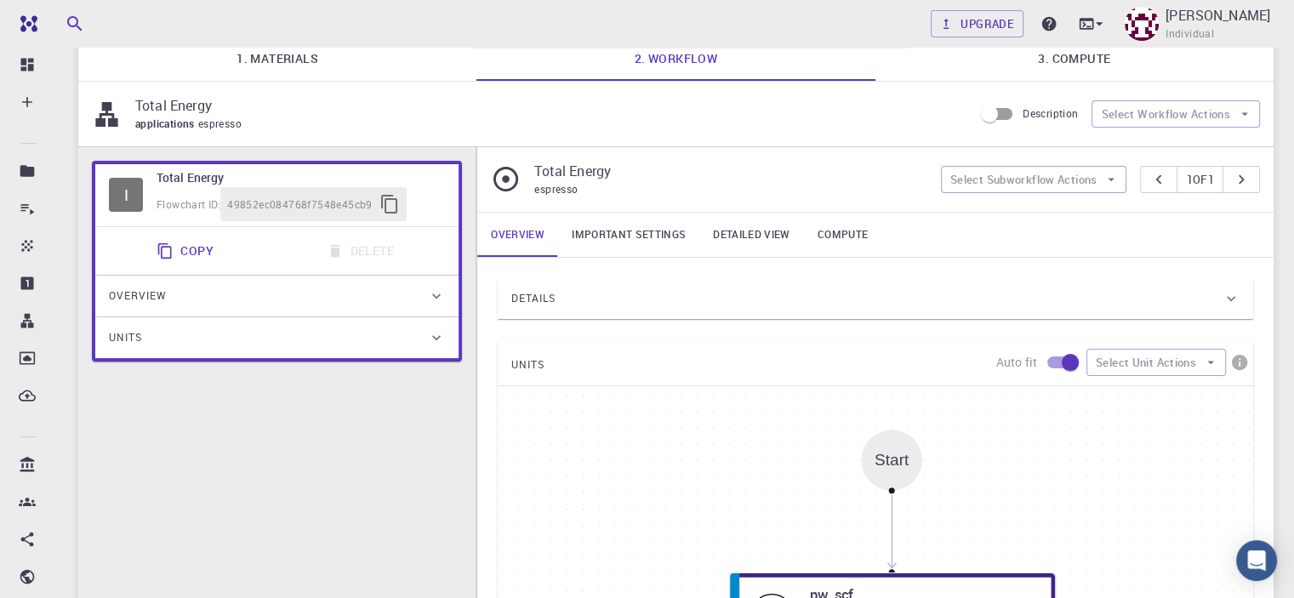
click at [651, 178] on p "Total Energy" at bounding box center [730, 171] width 392 height 20
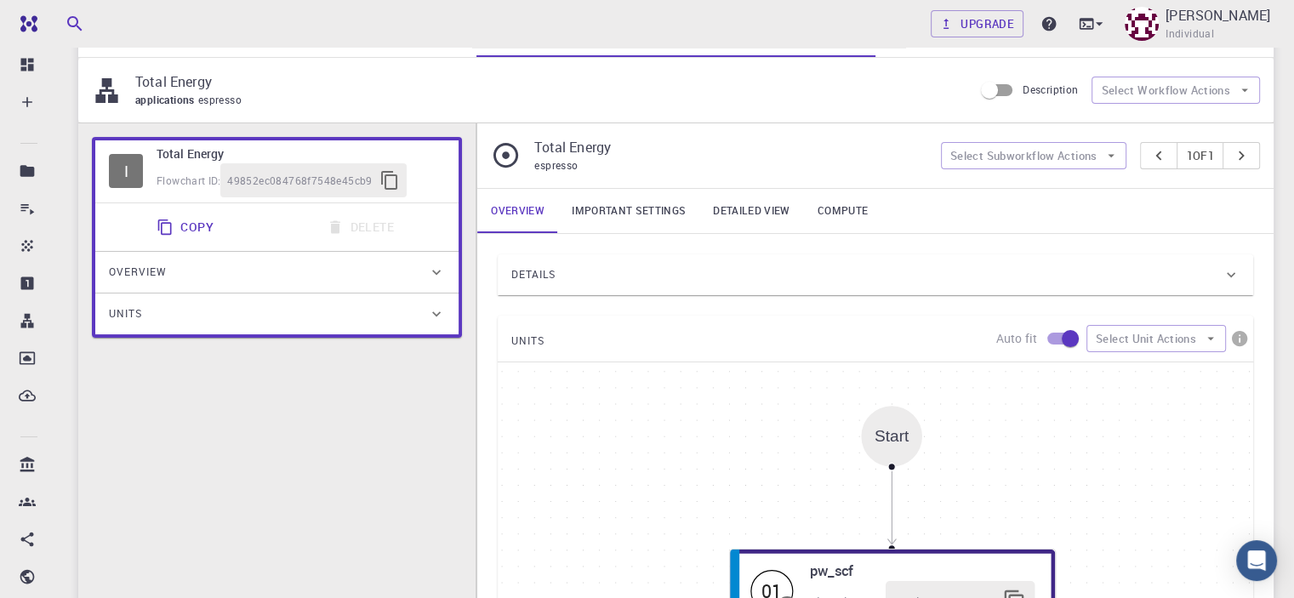
scroll to position [163, 0]
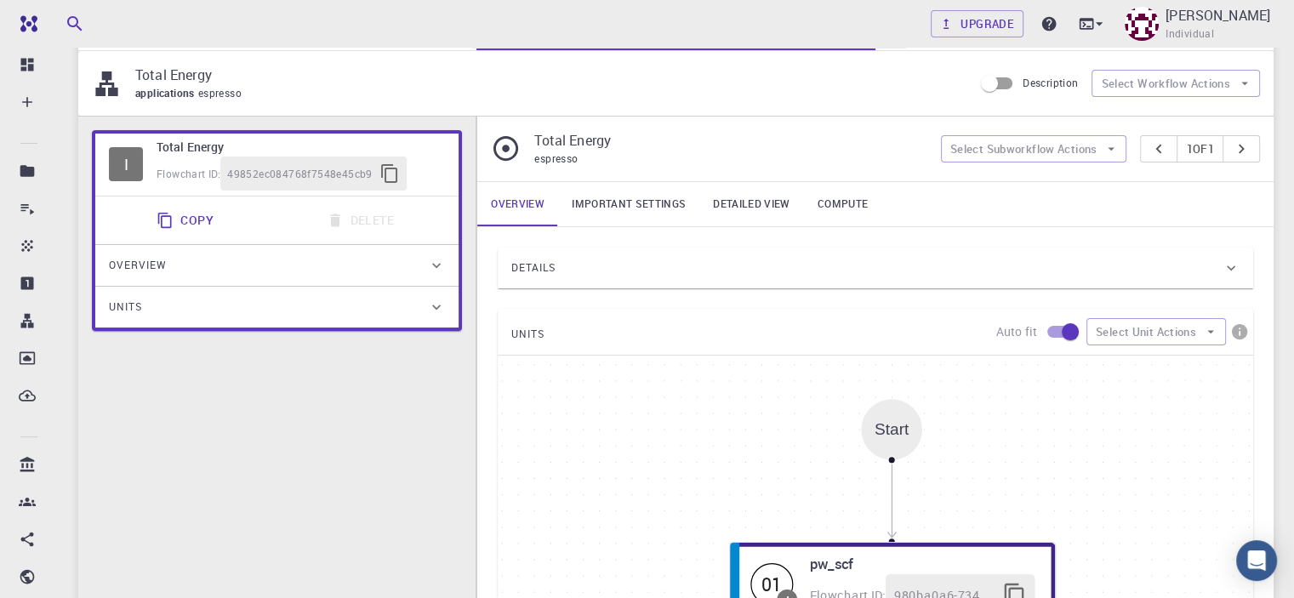
click at [619, 248] on div "Details" at bounding box center [875, 268] width 755 height 41
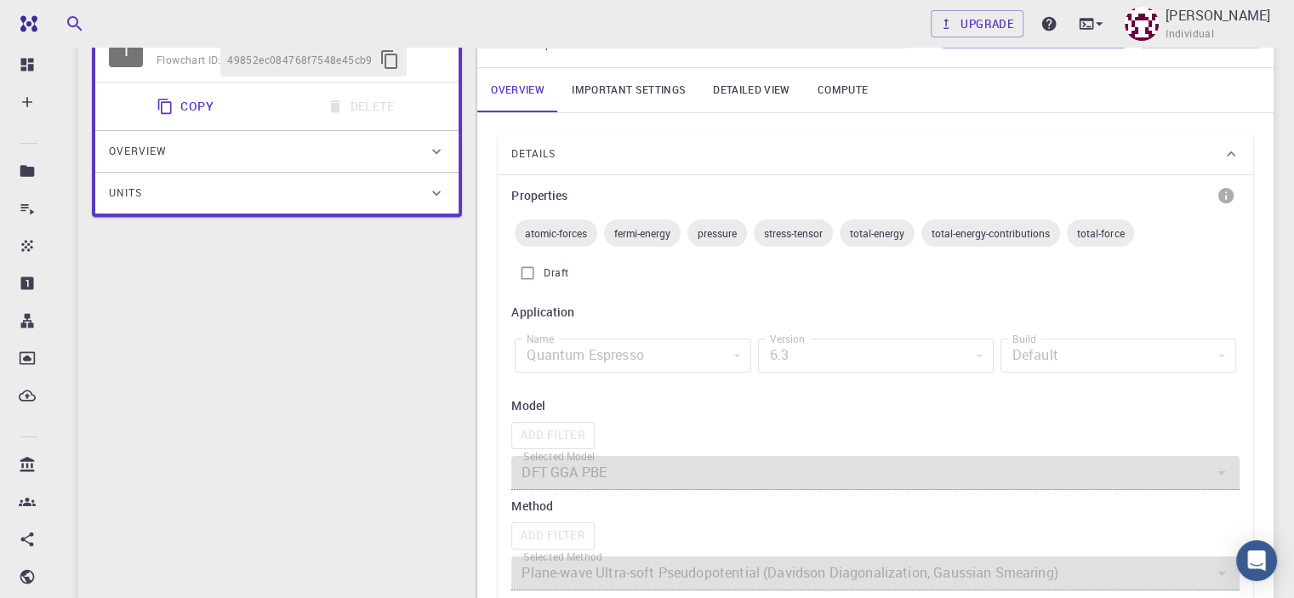
scroll to position [278, 0]
click at [687, 348] on div "Quantum Espresso" at bounding box center [633, 355] width 236 height 34
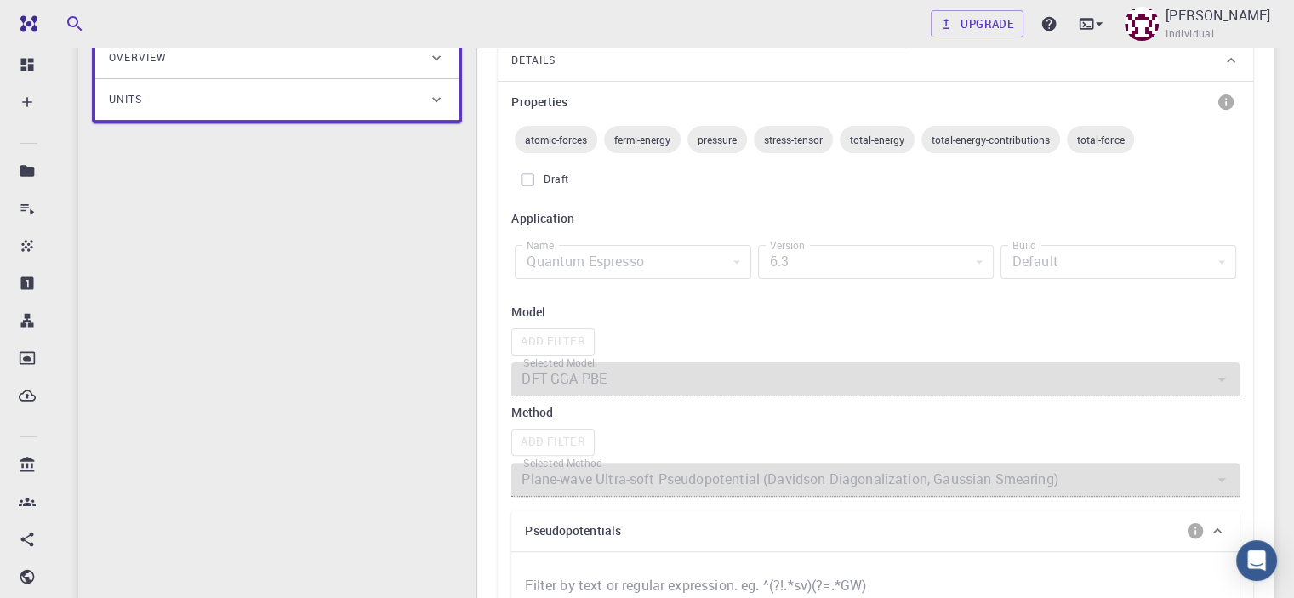
scroll to position [412, 0]
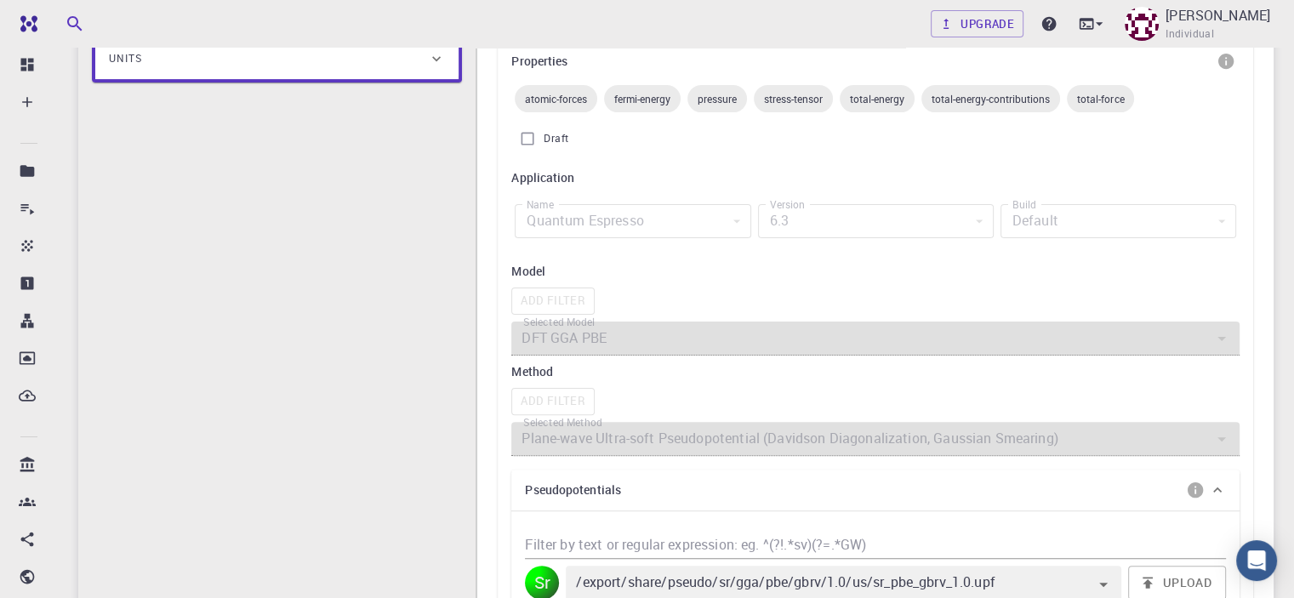
click at [546, 300] on div "Add Filter" at bounding box center [875, 301] width 728 height 27
click at [527, 271] on h6 "Model" at bounding box center [875, 271] width 728 height 19
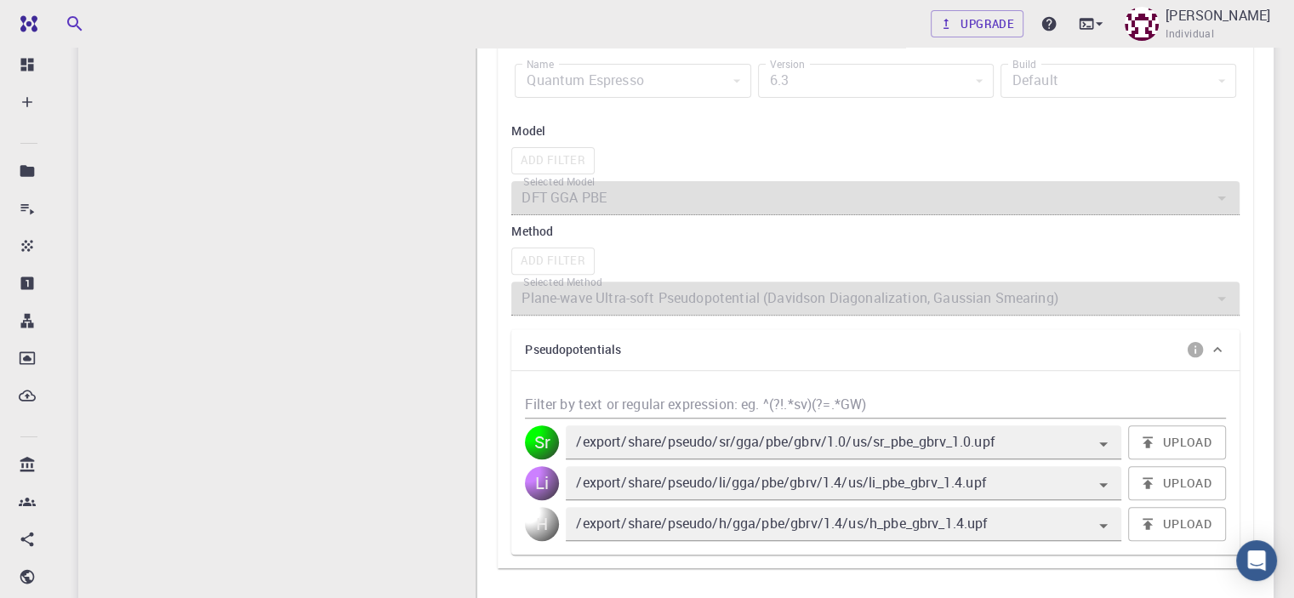
scroll to position [553, 0]
click at [1198, 345] on icon "info" at bounding box center [1195, 348] width 15 height 15
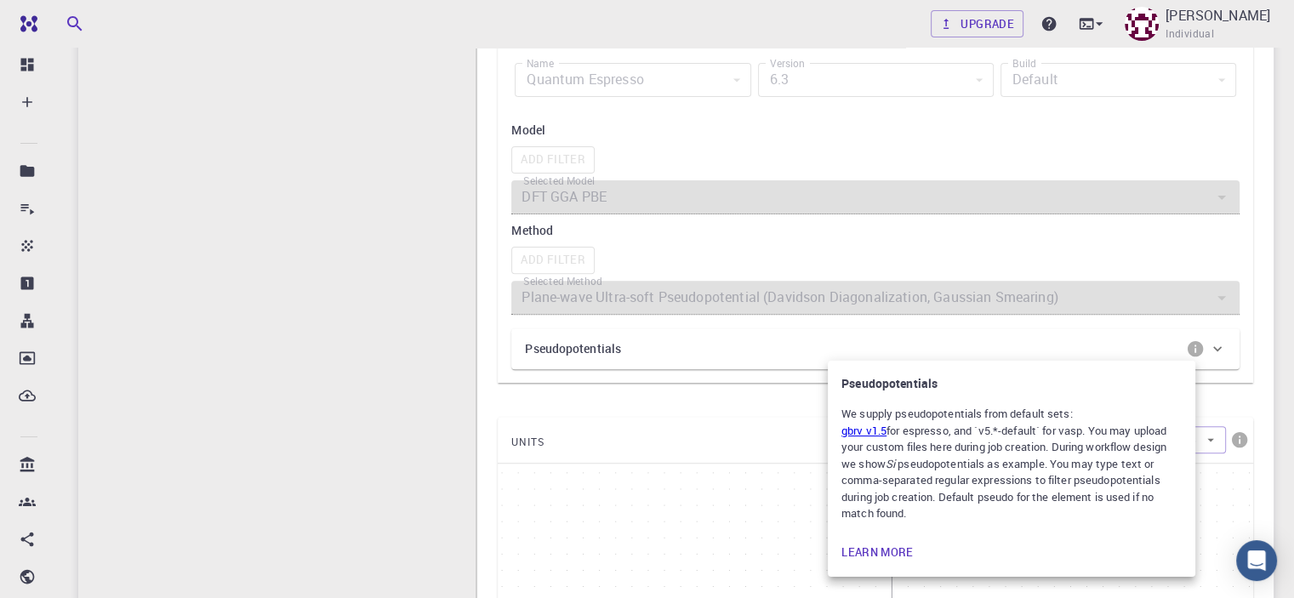
click at [1198, 345] on div at bounding box center [647, 299] width 1294 height 598
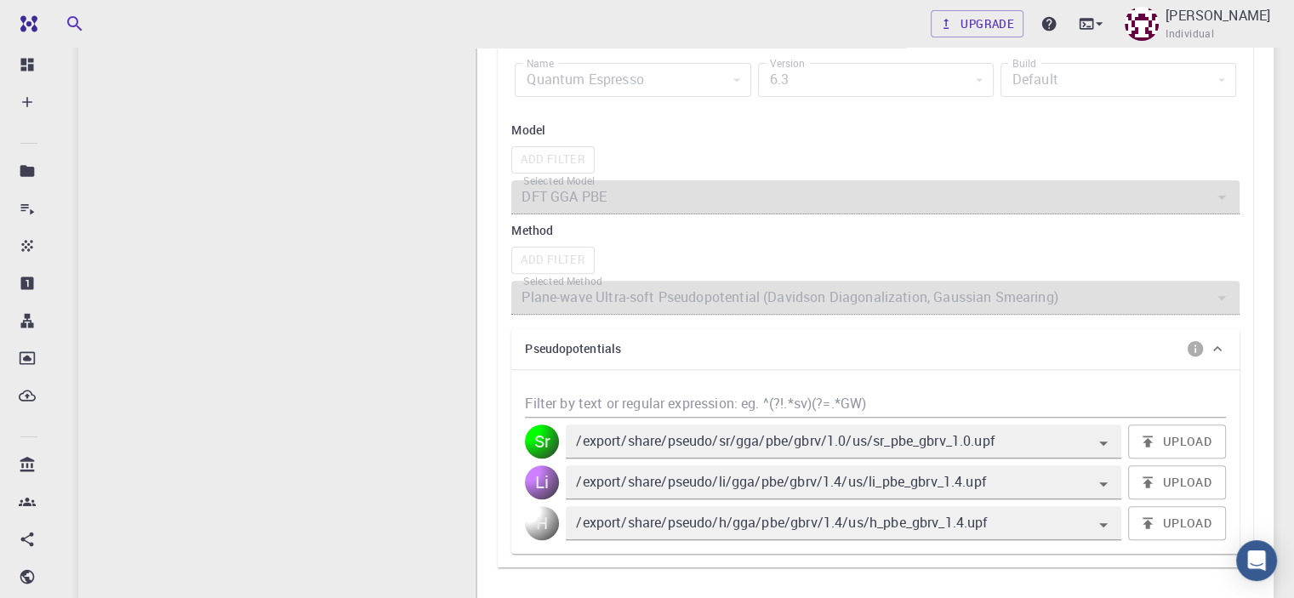
click at [1198, 345] on icon "info" at bounding box center [1195, 348] width 15 height 15
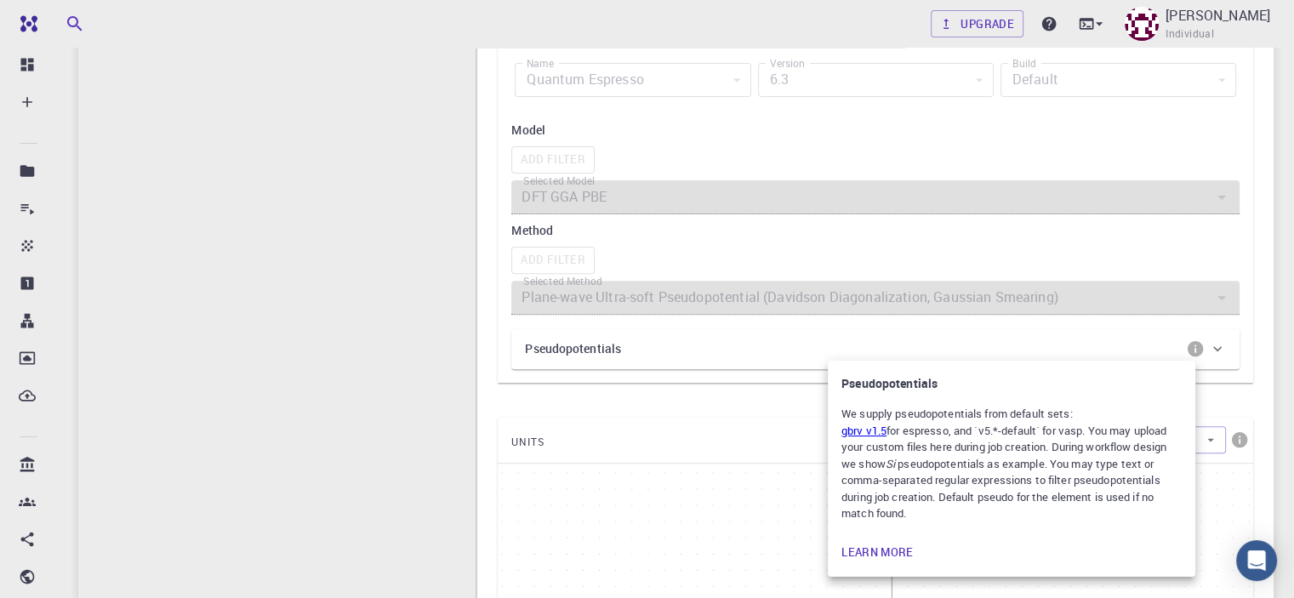
click at [1198, 345] on div at bounding box center [647, 299] width 1294 height 598
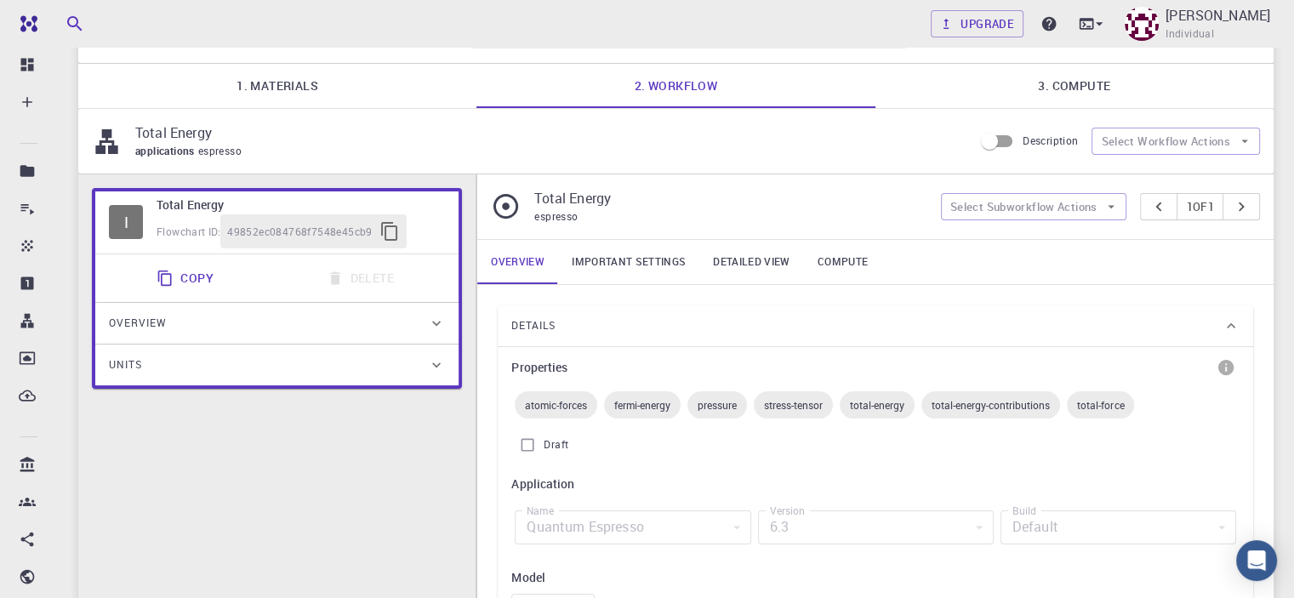
scroll to position [105, 0]
click at [625, 264] on link "Important settings" at bounding box center [628, 262] width 141 height 44
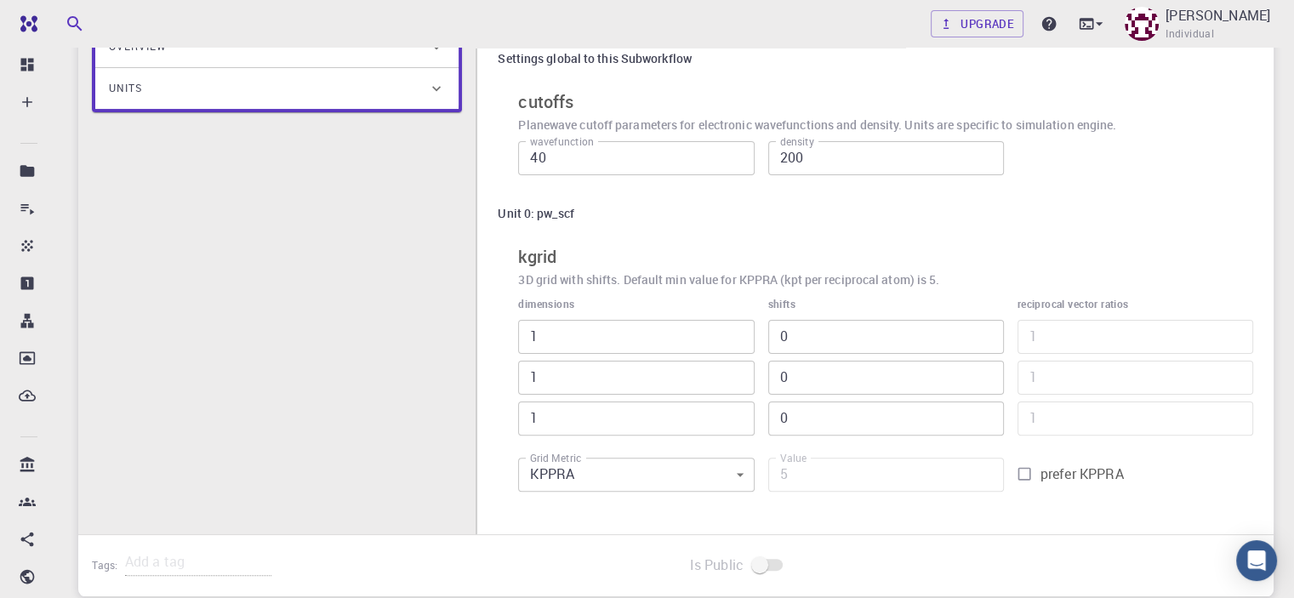
scroll to position [383, 0]
click at [546, 335] on input "1" at bounding box center [636, 336] width 236 height 34
type input "12"
type input "60"
type input "12"
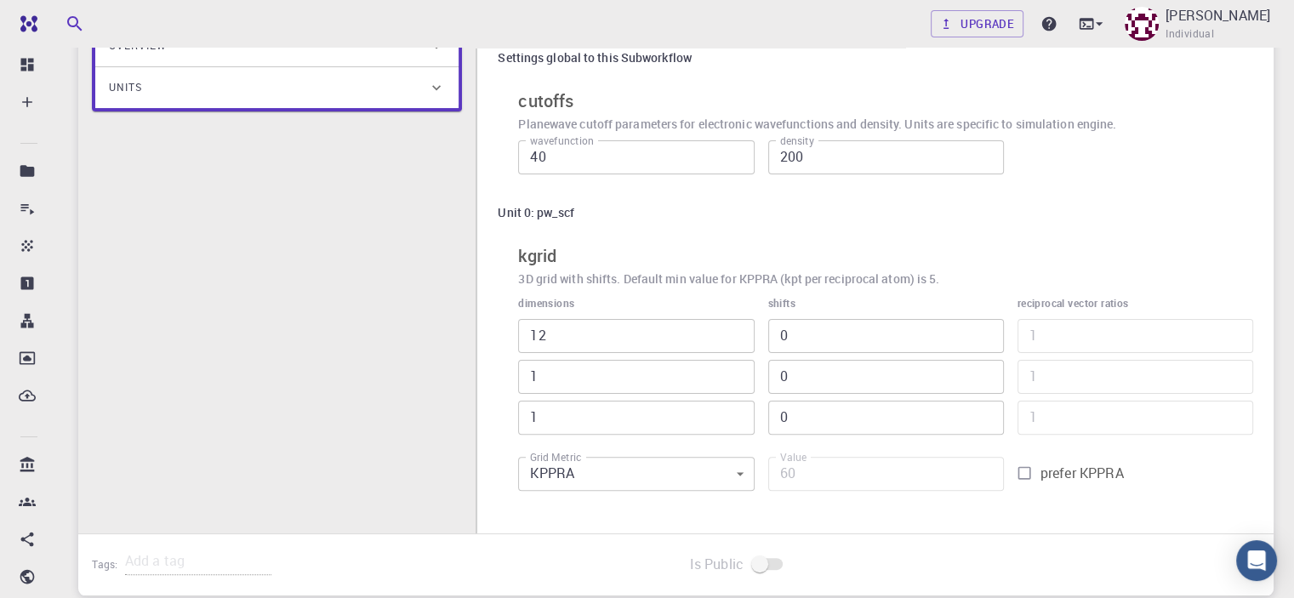
click at [545, 355] on div "12 ​ 1 ​ 1 ​" at bounding box center [636, 377] width 236 height 116
click at [545, 373] on input "1" at bounding box center [636, 377] width 236 height 34
type input "12"
type input "720"
type input "12"
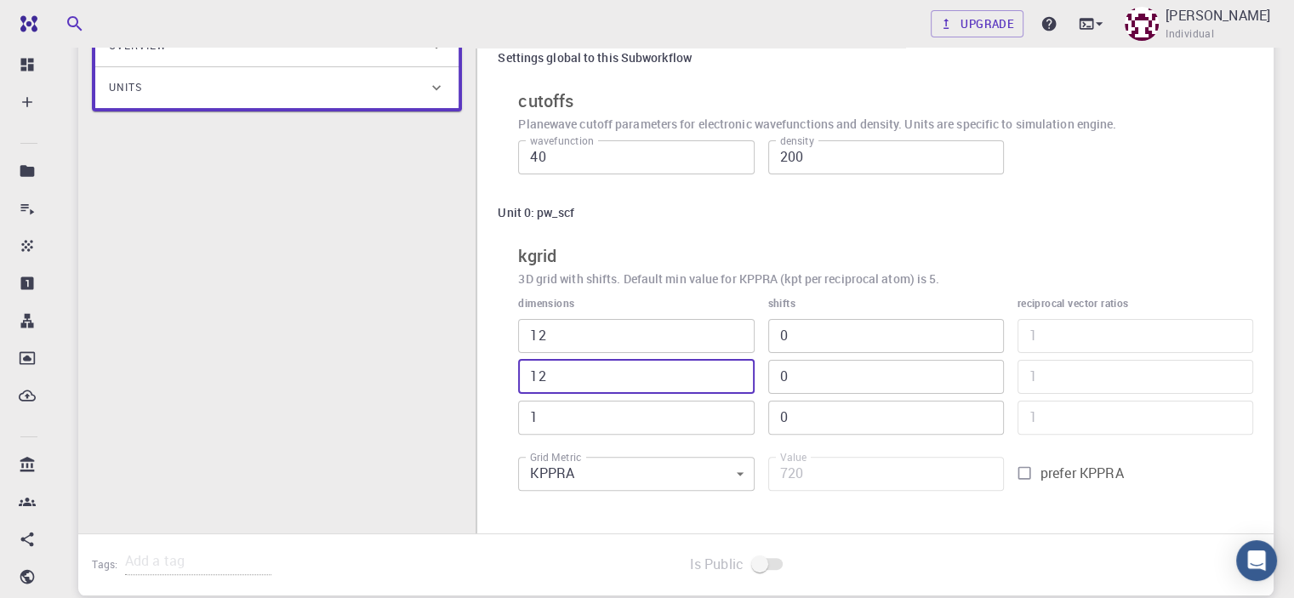
click at [550, 412] on input "1" at bounding box center [636, 418] width 236 height 34
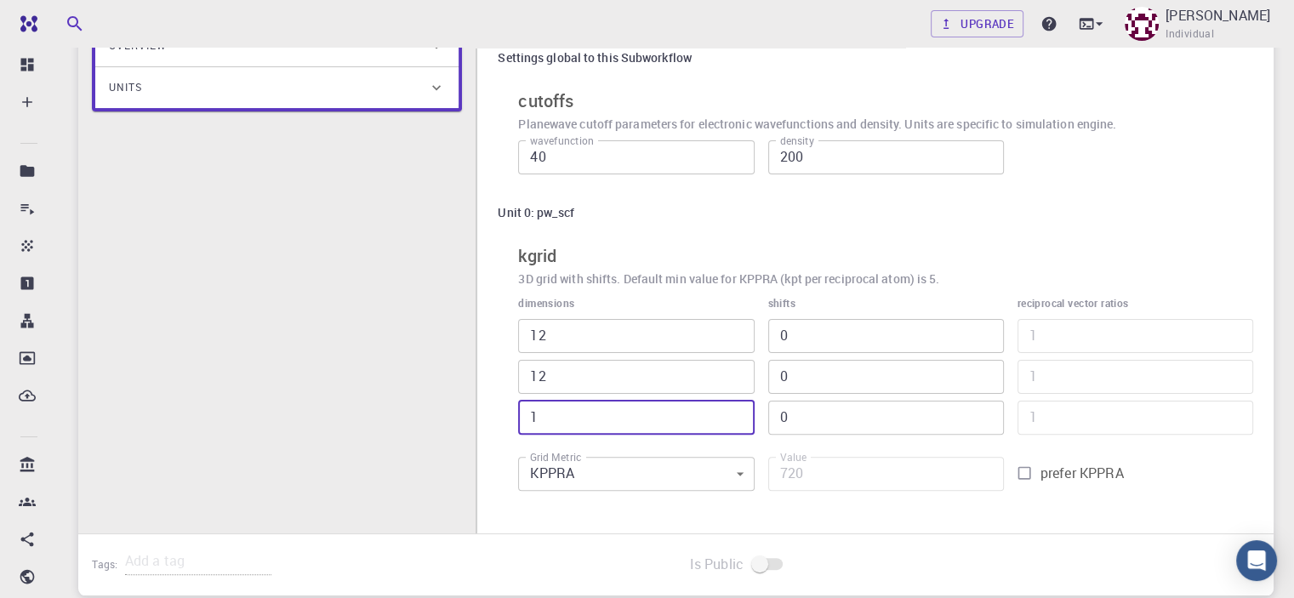
type input "12"
type input "8640"
type input "12"
click at [374, 373] on div "I Total Energy Flowchart ID: 49852ec084768f7548e45cb9 Copy Delete Overview Prop…" at bounding box center [276, 229] width 397 height 664
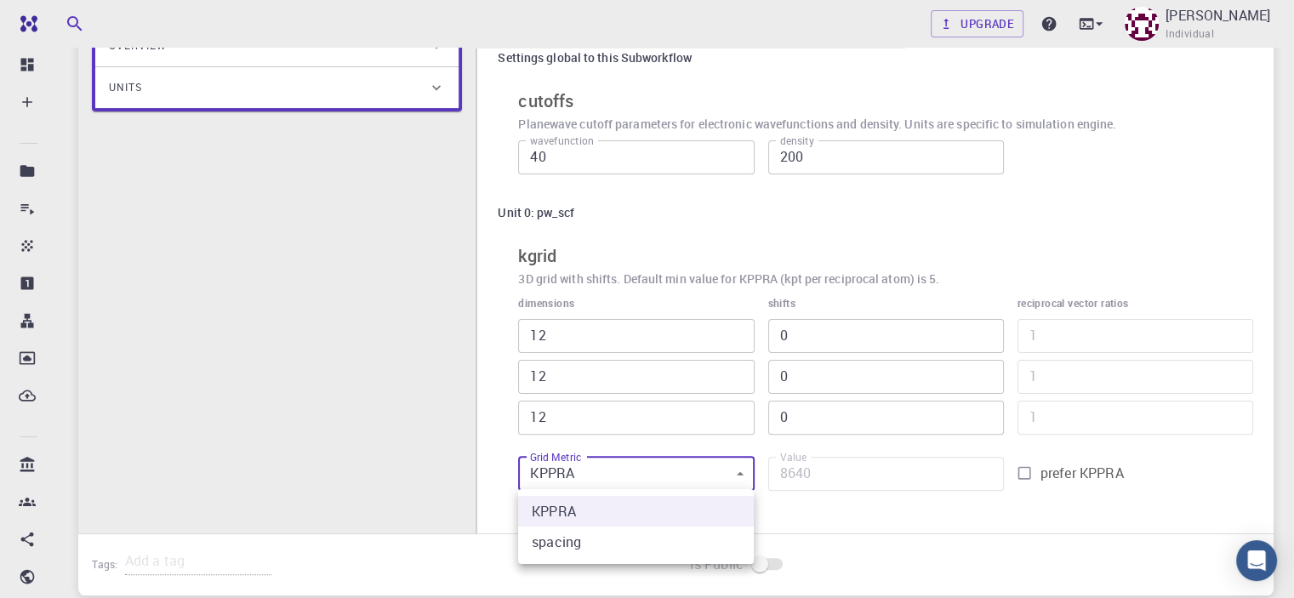
click at [729, 472] on body "Free Dashboard Create New Job New Material Create Material Upload File Import f…" at bounding box center [647, 172] width 1294 height 1111
click at [601, 541] on li "spacing" at bounding box center [636, 542] width 236 height 31
type input "1"
type input "0.138"
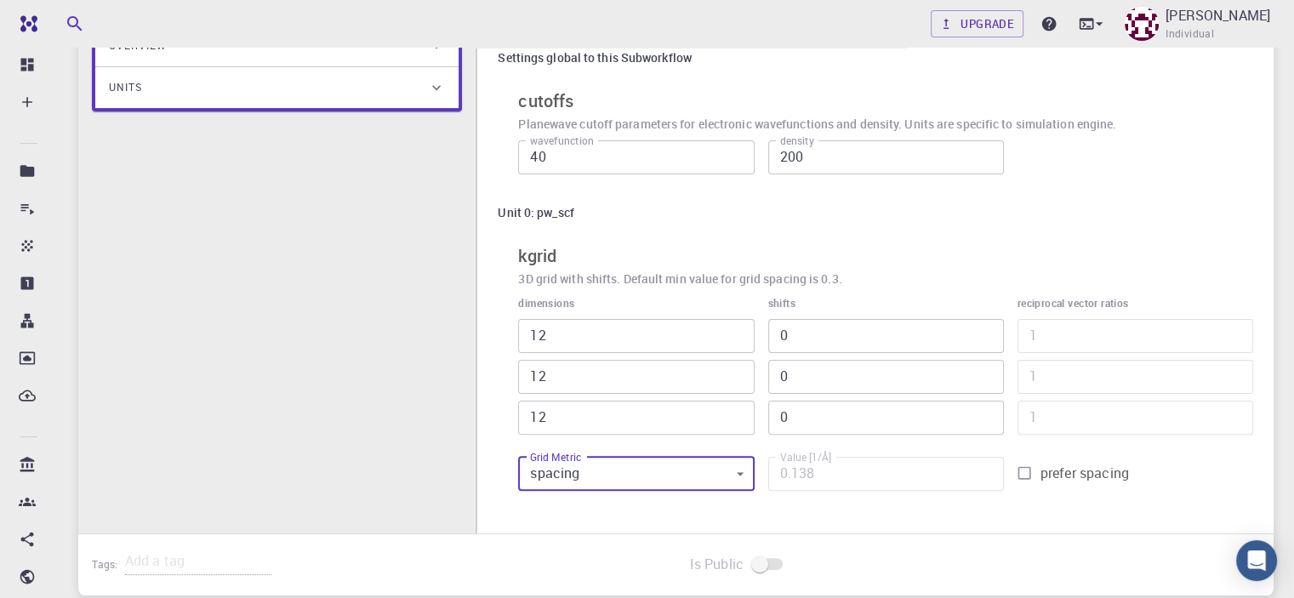
click at [297, 367] on div "I Total Energy Flowchart ID: 49852ec084768f7548e45cb9 Copy Delete Overview Prop…" at bounding box center [276, 229] width 397 height 664
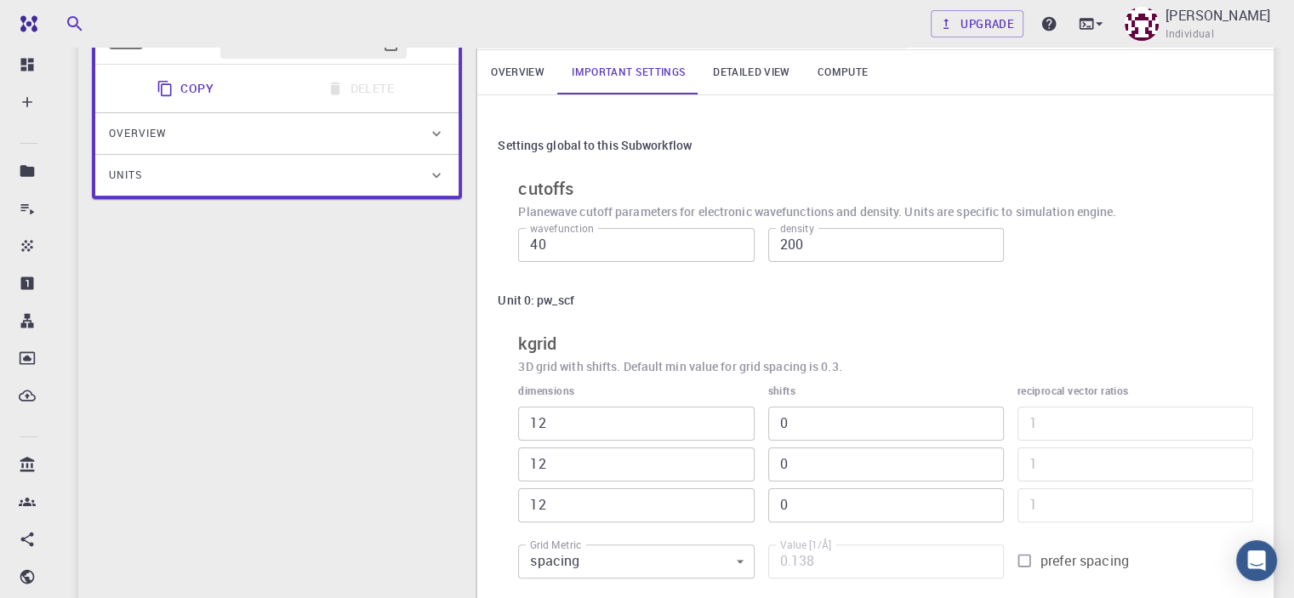
scroll to position [289, 0]
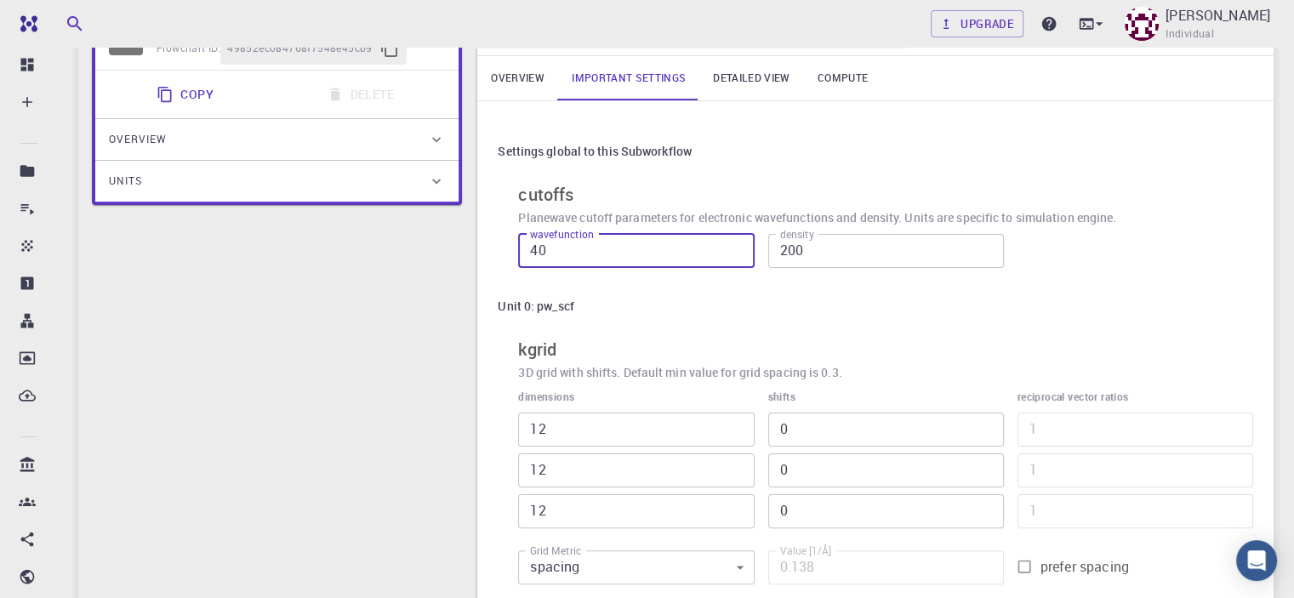
click at [531, 251] on input "40" at bounding box center [636, 251] width 236 height 34
type input "200"
click at [926, 329] on div "Unit 0: pw_scf kgrid 3D grid with shifts. Default min value for grid spacing is…" at bounding box center [875, 441] width 755 height 303
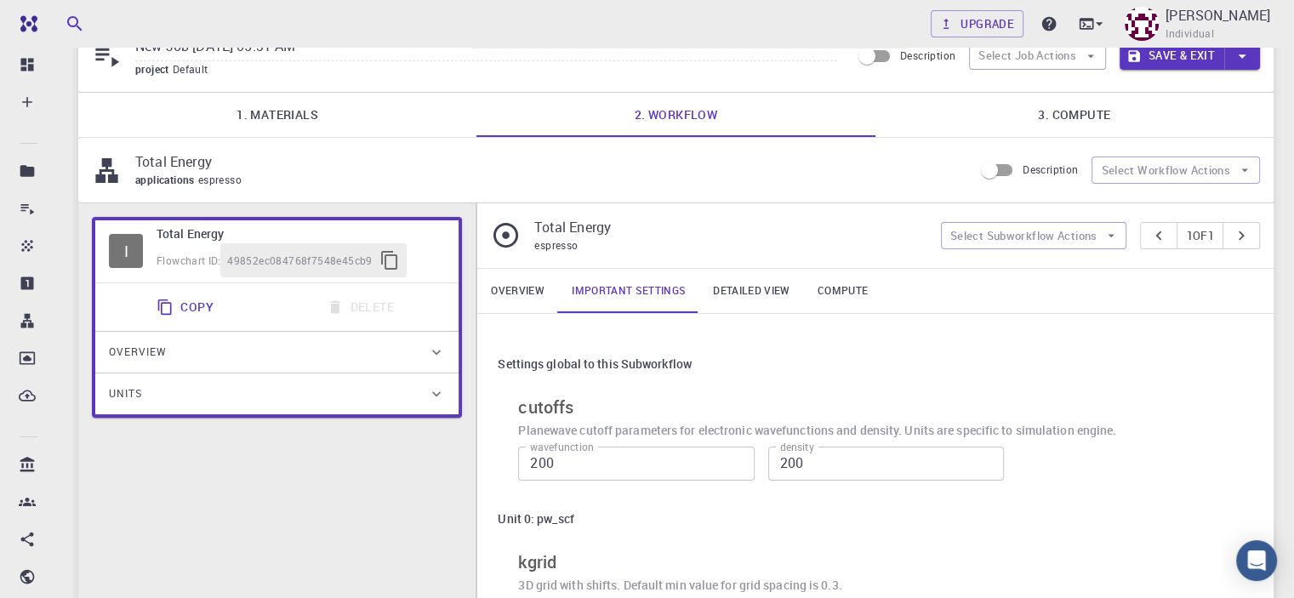
scroll to position [88, 0]
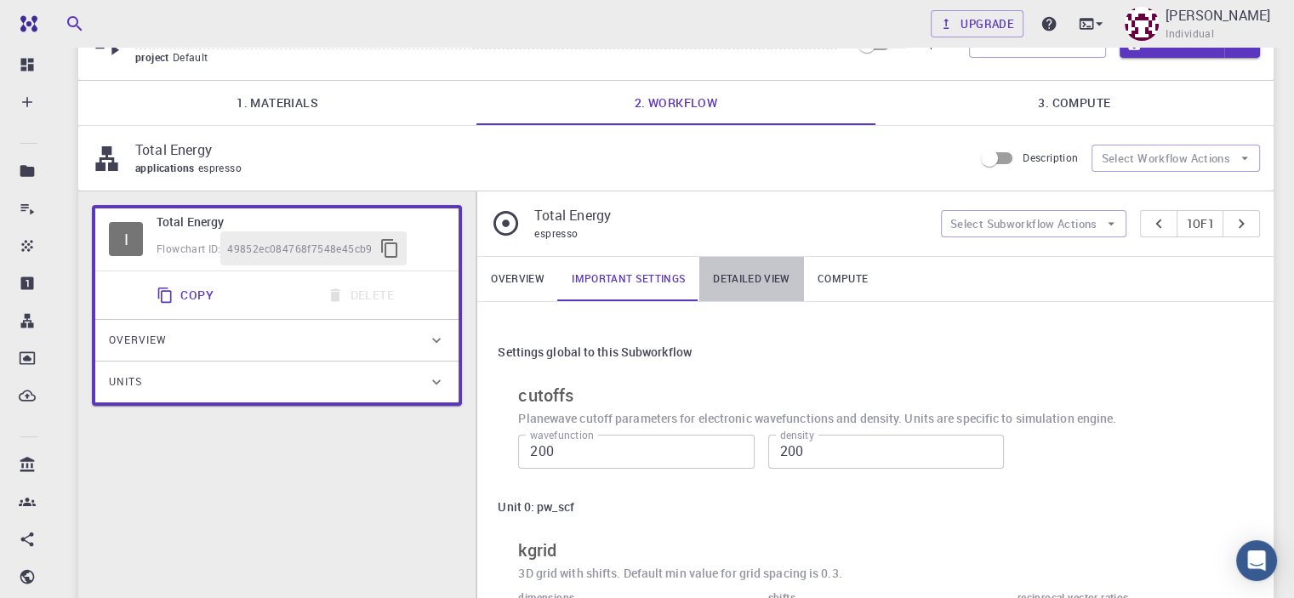
click at [756, 278] on link "Detailed view" at bounding box center [751, 279] width 104 height 44
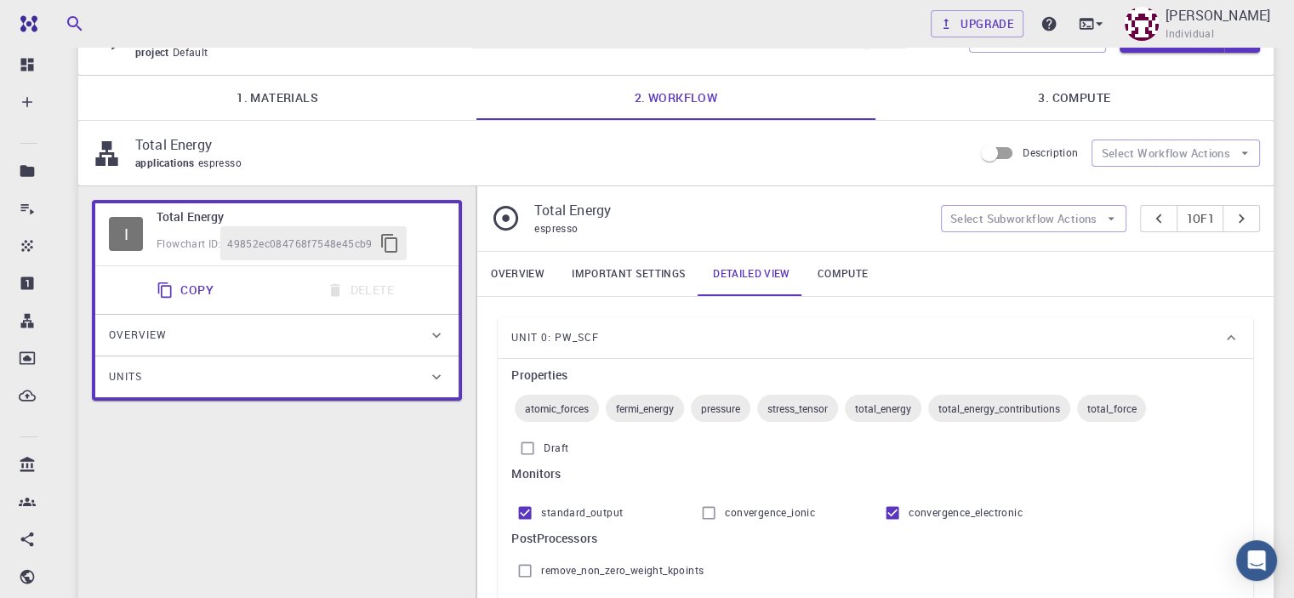
scroll to position [92, 0]
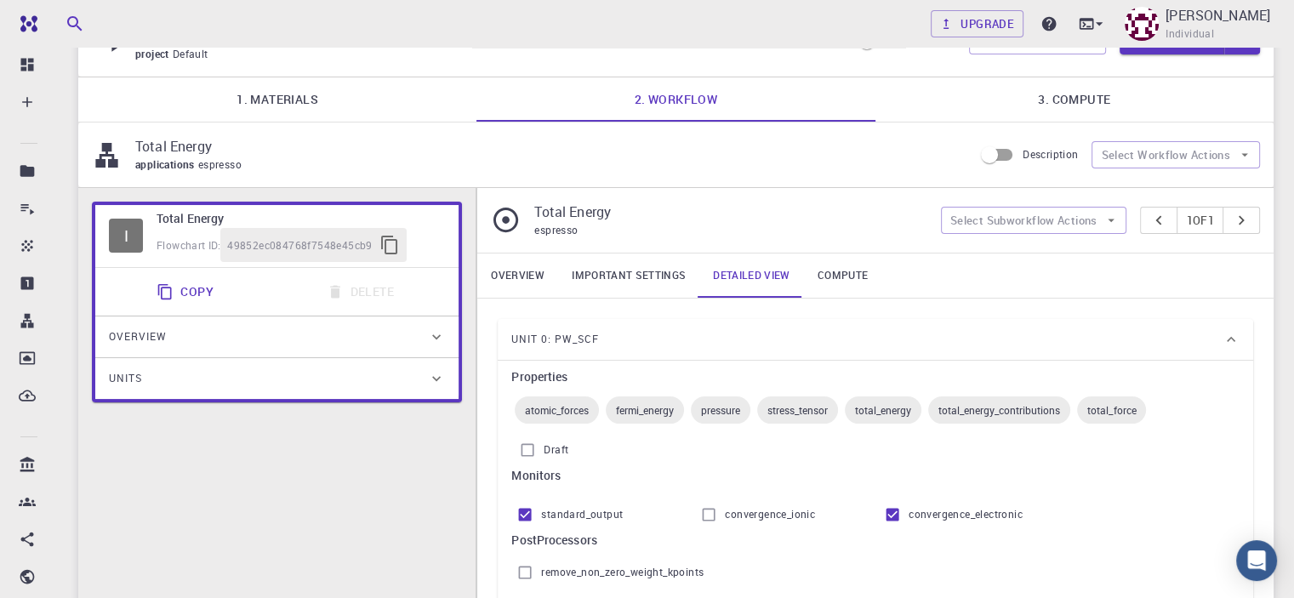
click at [835, 272] on link "Compute" at bounding box center [842, 275] width 77 height 44
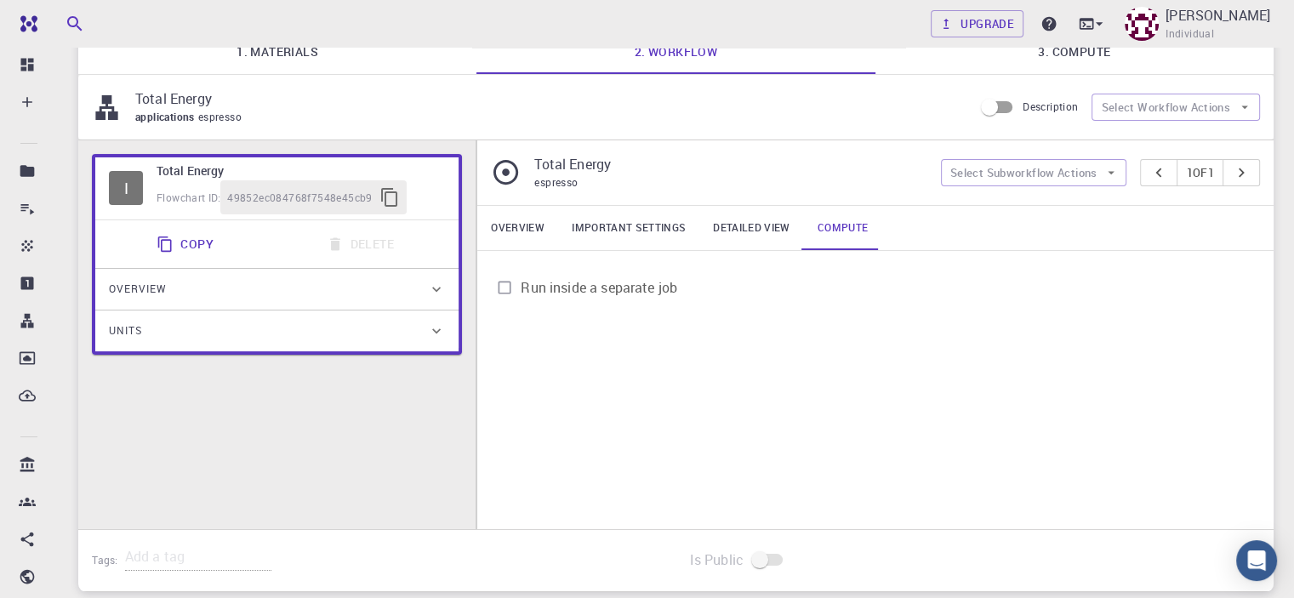
scroll to position [0, 0]
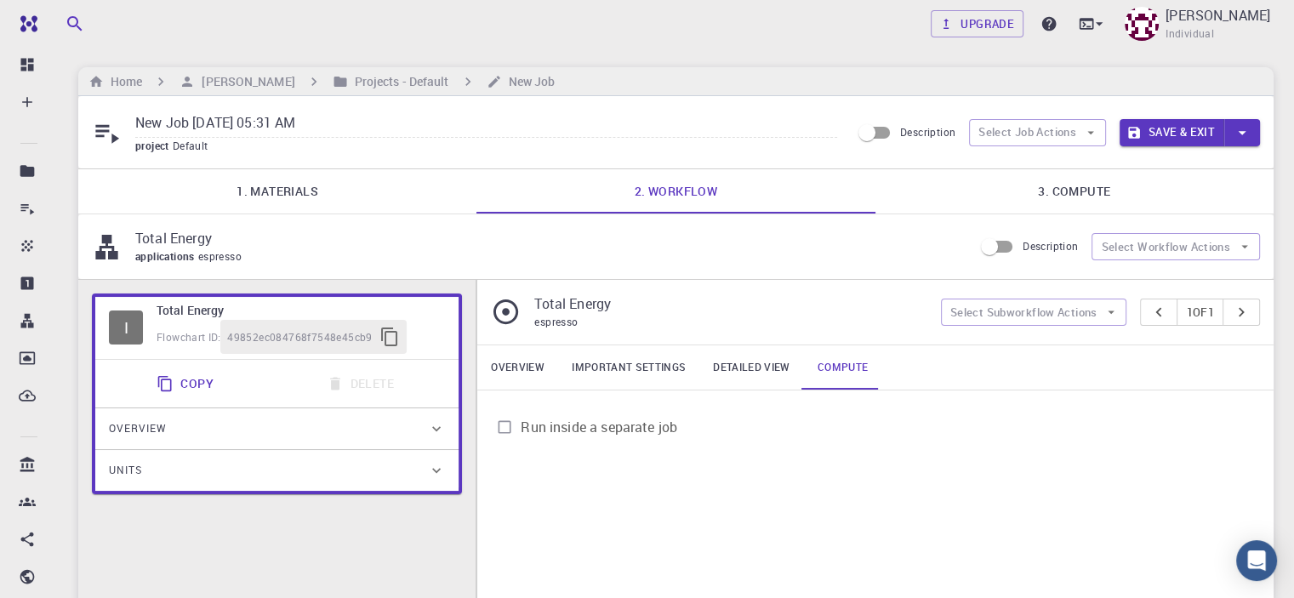
click at [514, 364] on link "Overview" at bounding box center [517, 367] width 81 height 44
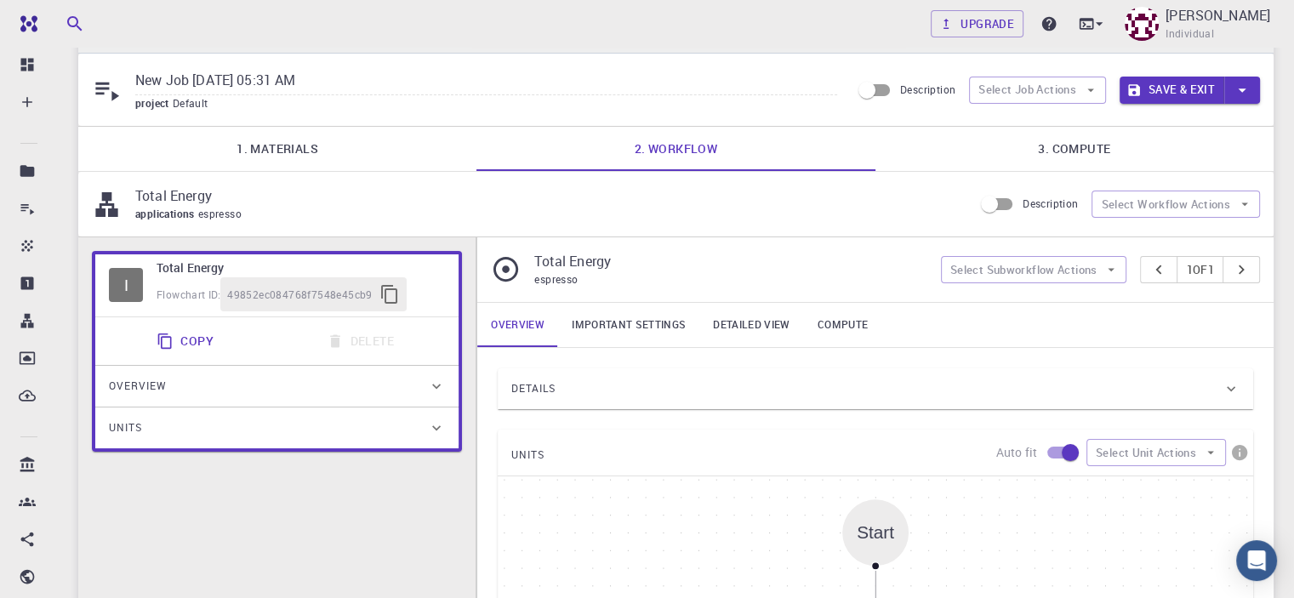
scroll to position [41, 0]
click at [1045, 155] on link "3. Compute" at bounding box center [1074, 150] width 398 height 44
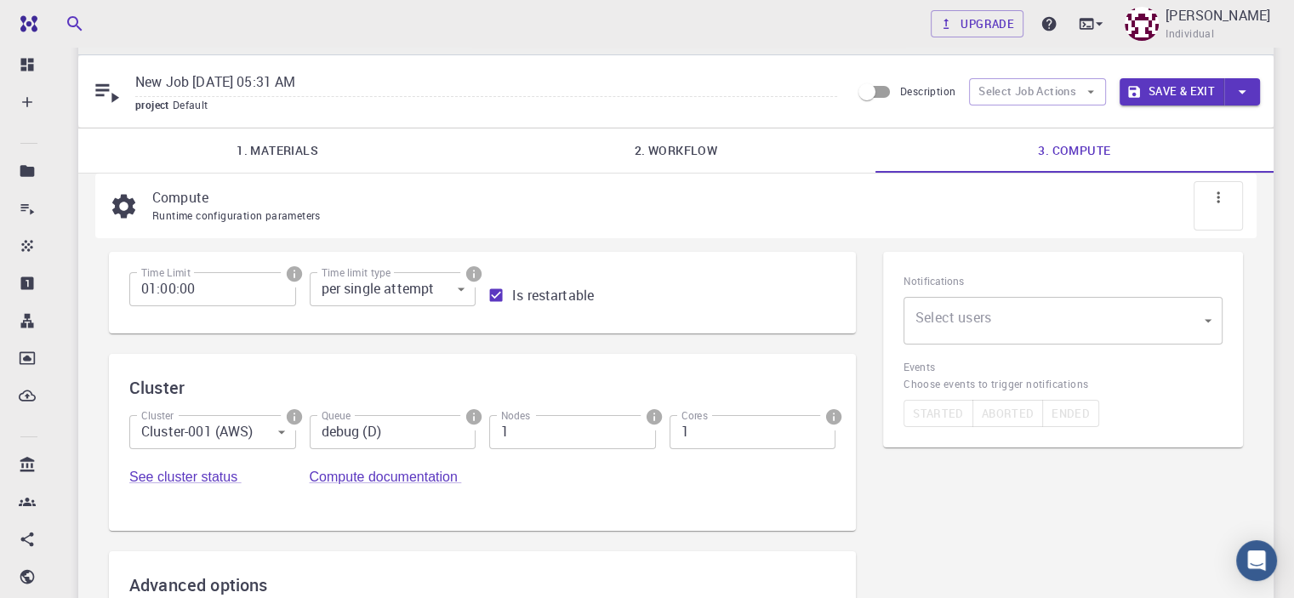
click at [286, 270] on icon "info" at bounding box center [293, 273] width 15 height 15
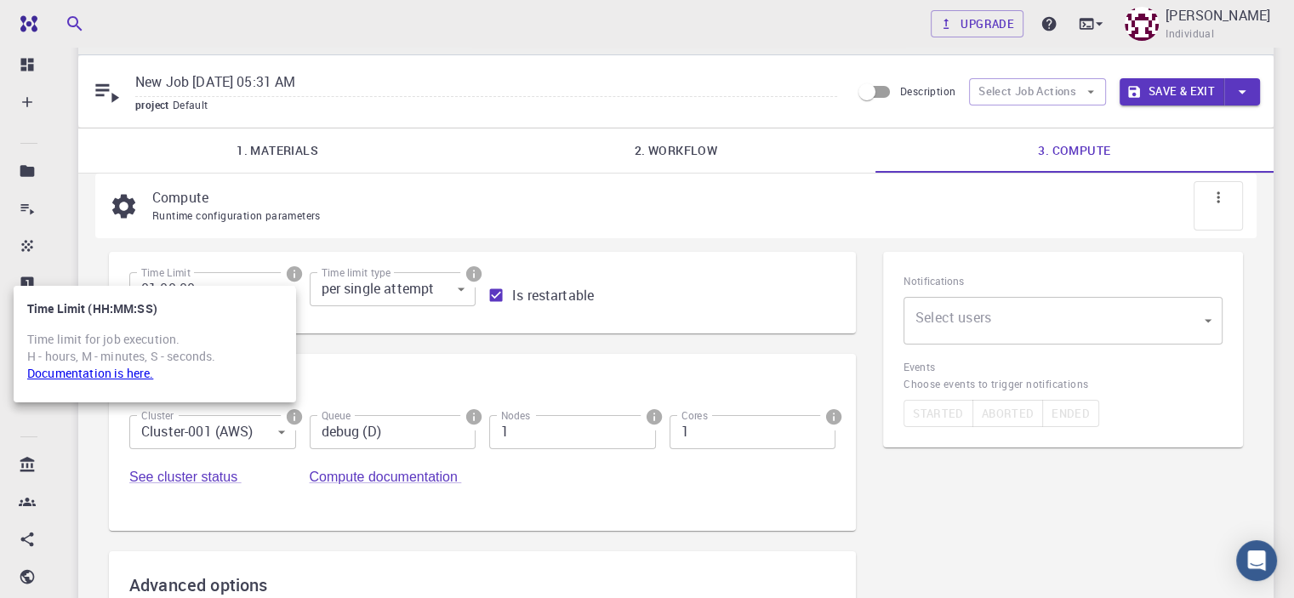
click at [65, 373] on link "Documentation is here." at bounding box center [90, 373] width 126 height 16
click at [327, 316] on div at bounding box center [647, 299] width 1294 height 598
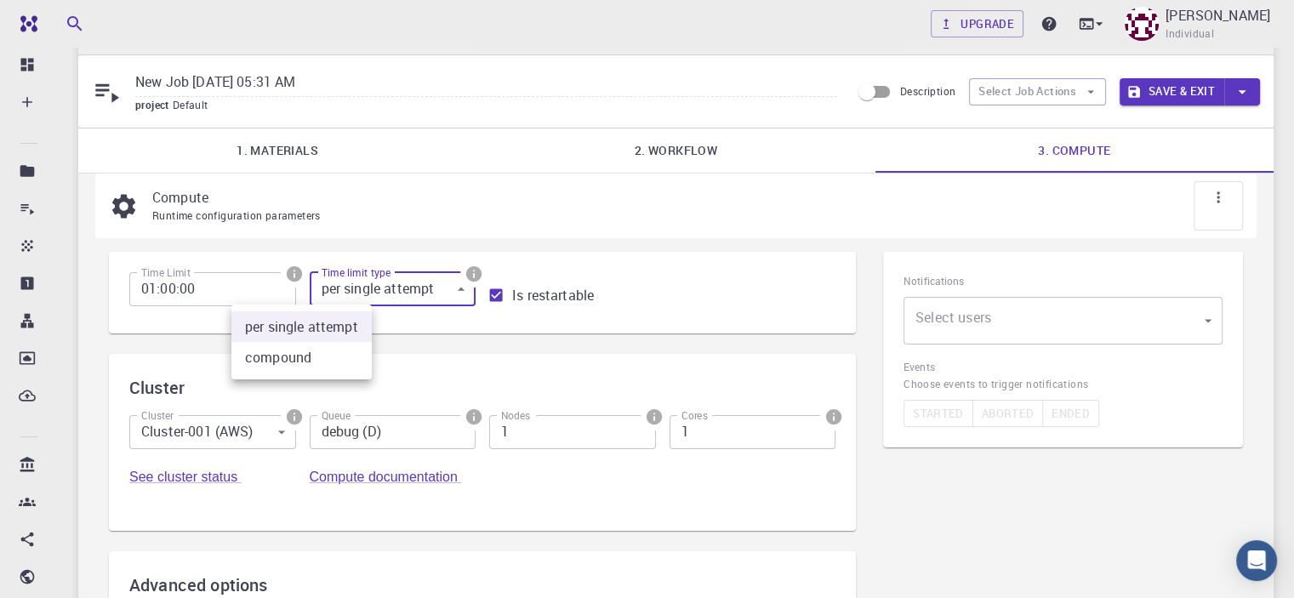
click at [340, 285] on body "Free Dashboard Create New Job New Material Create Material Upload File Import f…" at bounding box center [647, 431] width 1294 height 944
click at [340, 285] on div at bounding box center [647, 299] width 1294 height 598
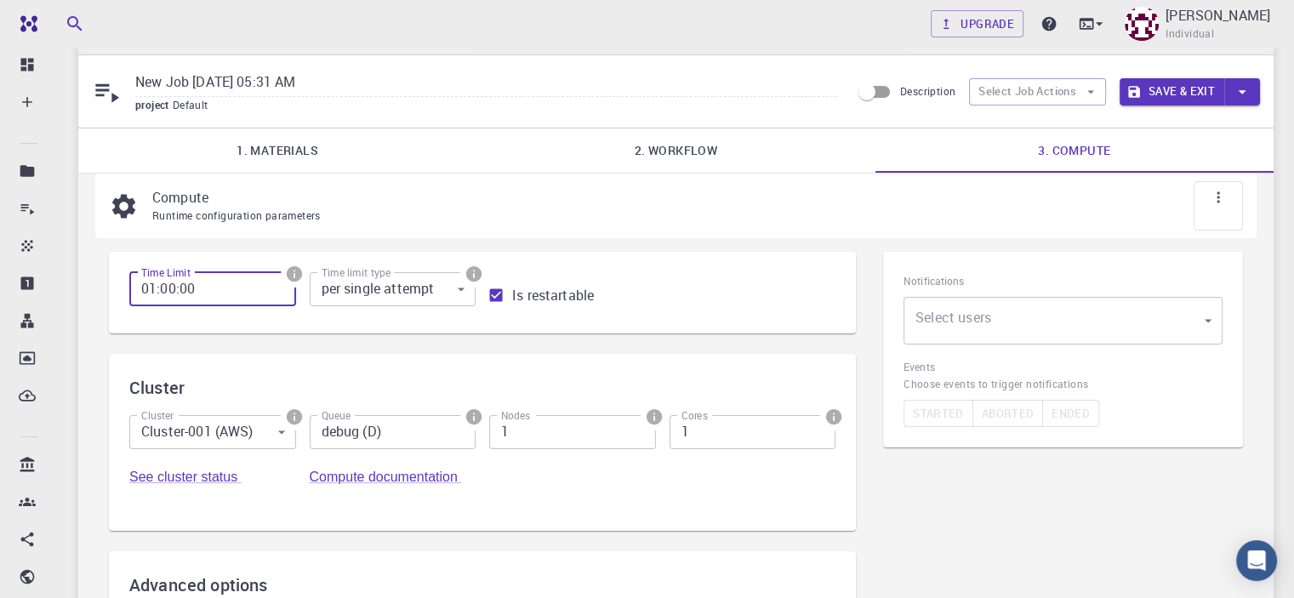
click at [150, 288] on input "01:00:00" at bounding box center [212, 289] width 167 height 34
click at [154, 288] on input "01:00:00" at bounding box center [212, 289] width 167 height 34
type input "48:00:00"
click at [350, 357] on div "Time Limit 48:00:00 Time Limit Time limit type per single attempt 0 Time limit …" at bounding box center [482, 500] width 747 height 497
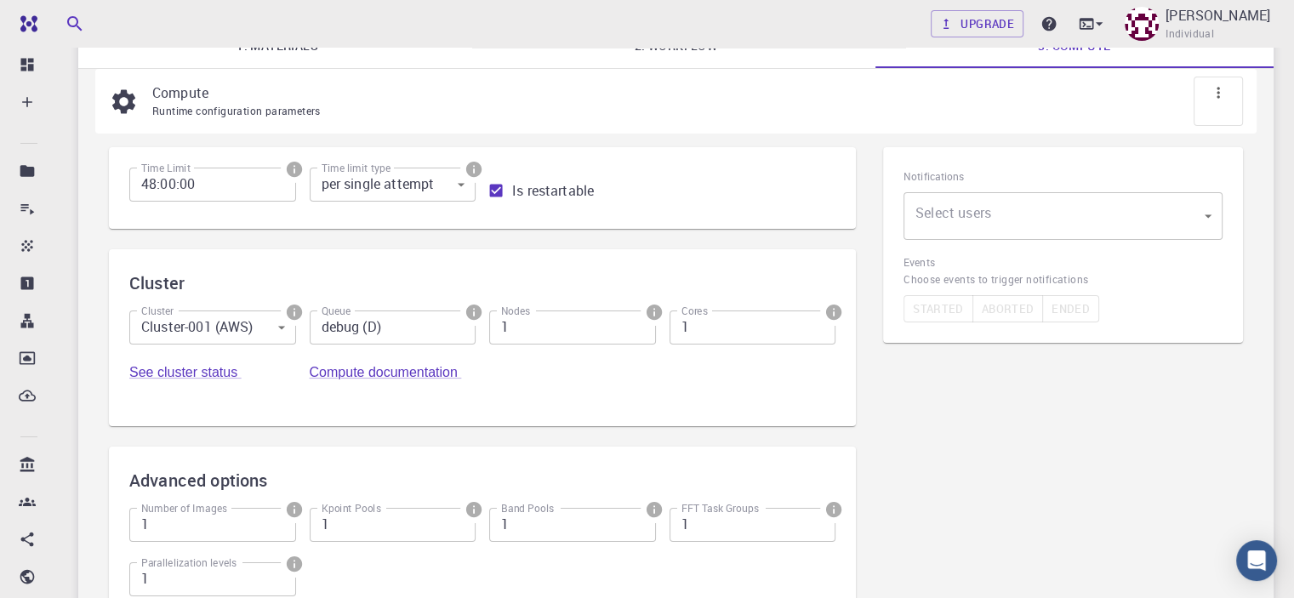
scroll to position [151, 0]
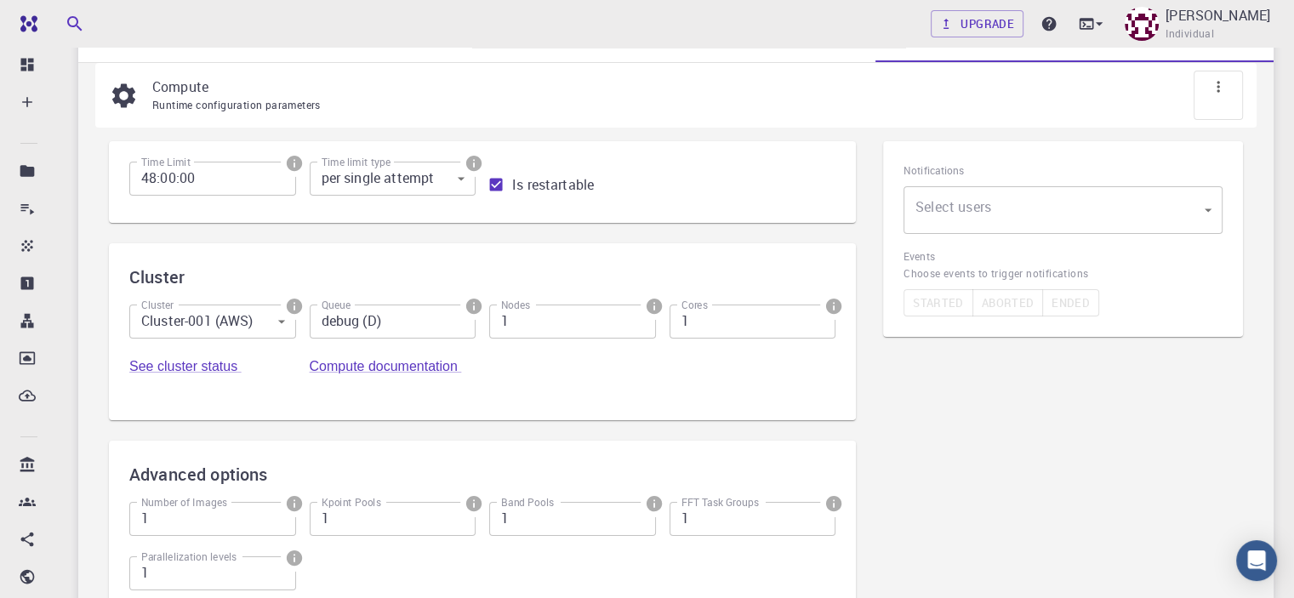
click at [220, 329] on body "Free Dashboard Create New Job New Material Create Material Upload File Import f…" at bounding box center [647, 321] width 1294 height 944
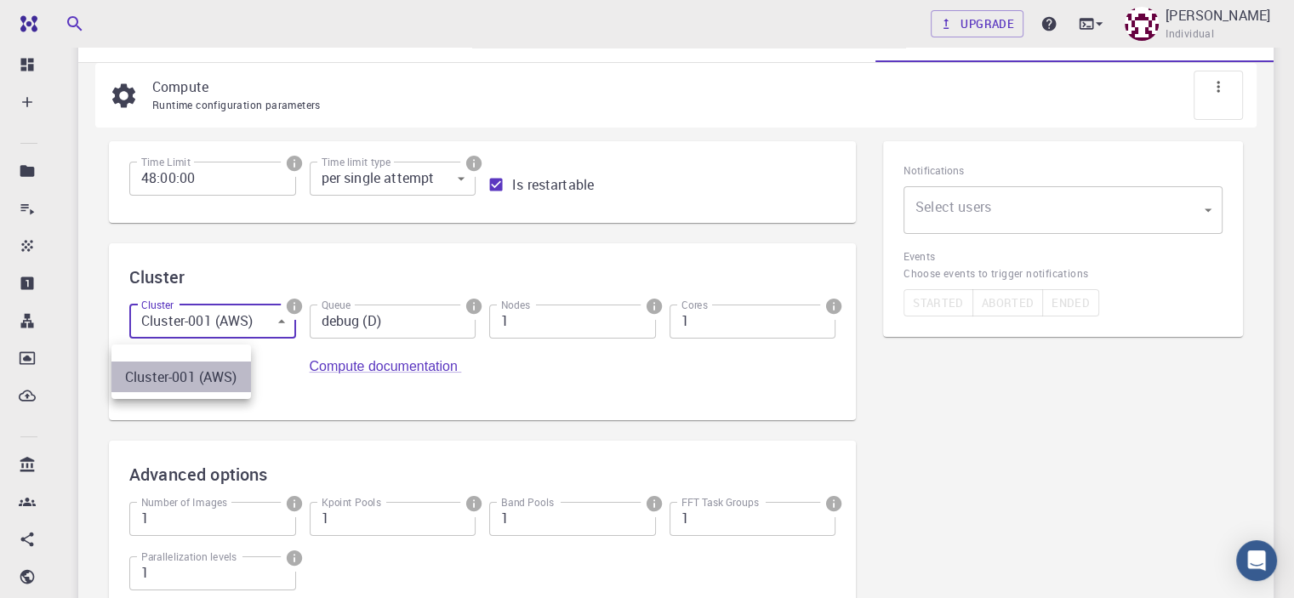
click at [218, 373] on li "Cluster-001 (AWS)" at bounding box center [181, 377] width 140 height 31
click at [286, 310] on icon "info" at bounding box center [293, 306] width 15 height 15
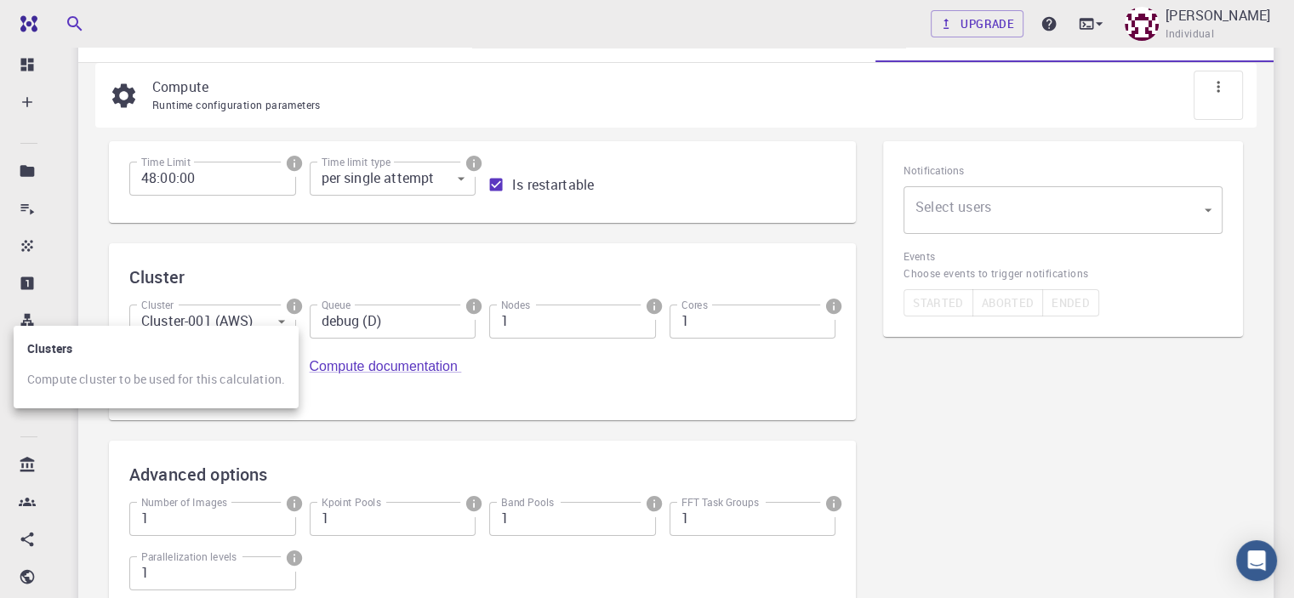
click at [297, 270] on div at bounding box center [647, 299] width 1294 height 598
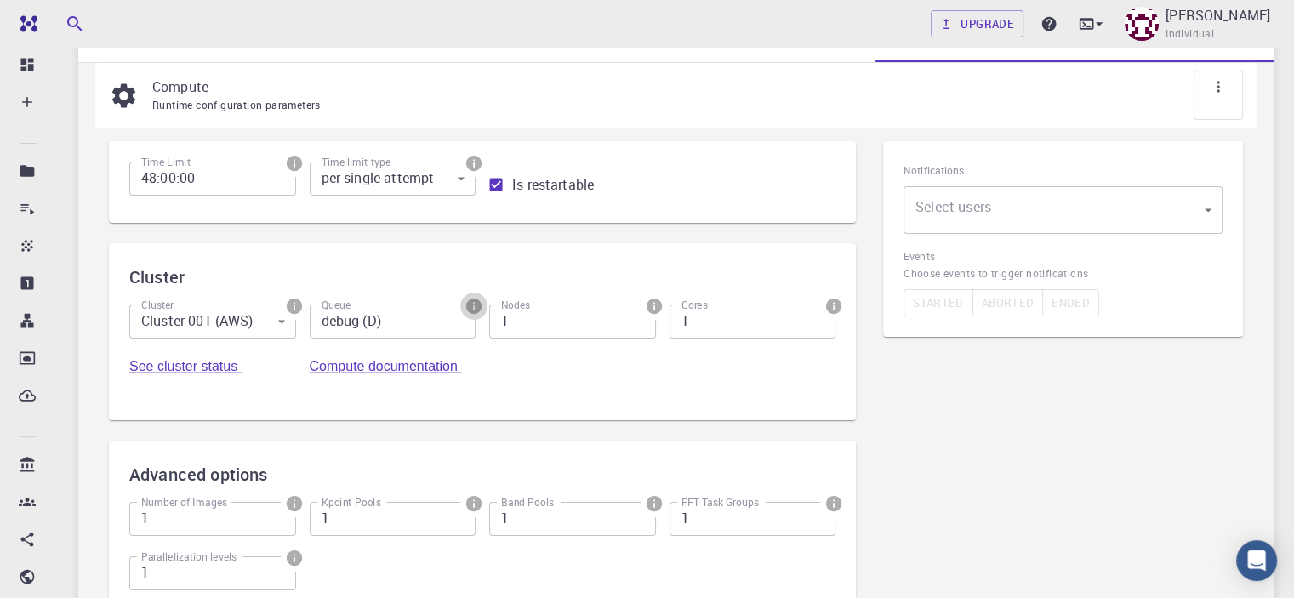
click at [466, 310] on icon "info" at bounding box center [473, 306] width 15 height 15
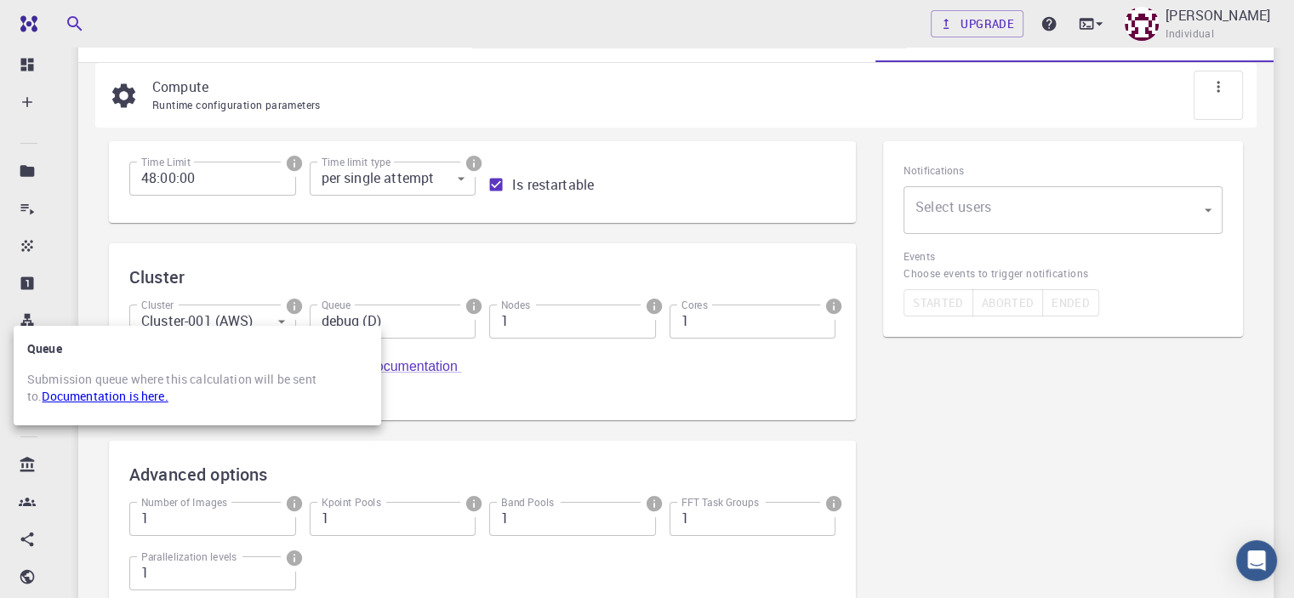
click at [303, 276] on div at bounding box center [647, 299] width 1294 height 598
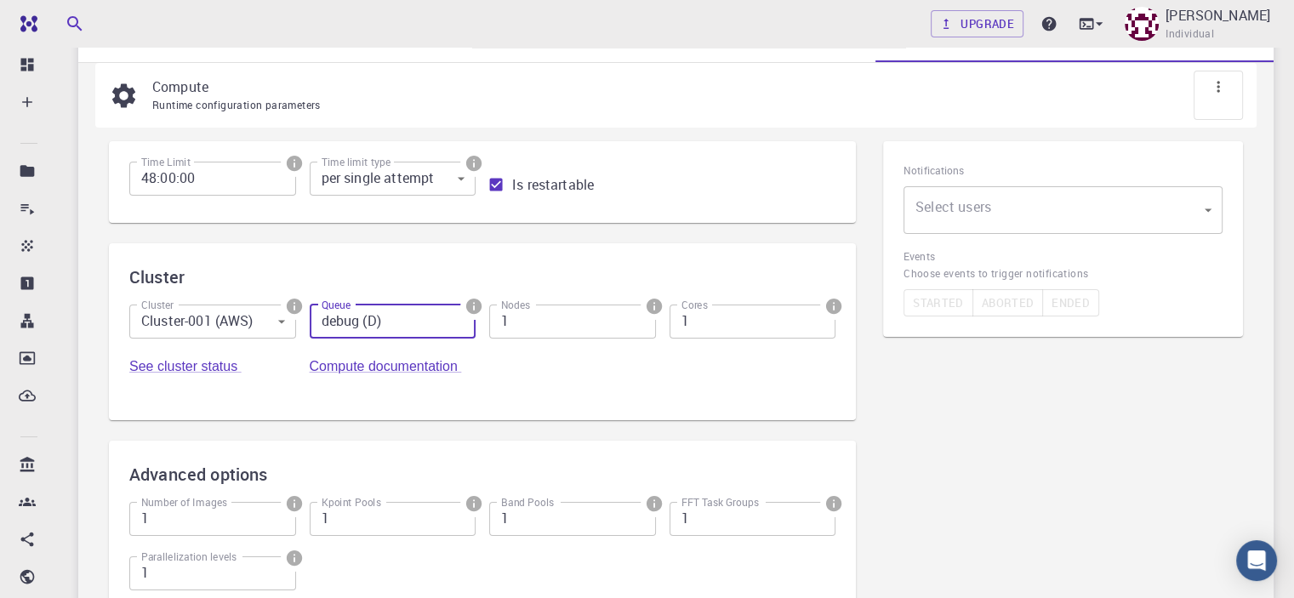
click at [310, 325] on input "debug (D)" at bounding box center [393, 322] width 167 height 34
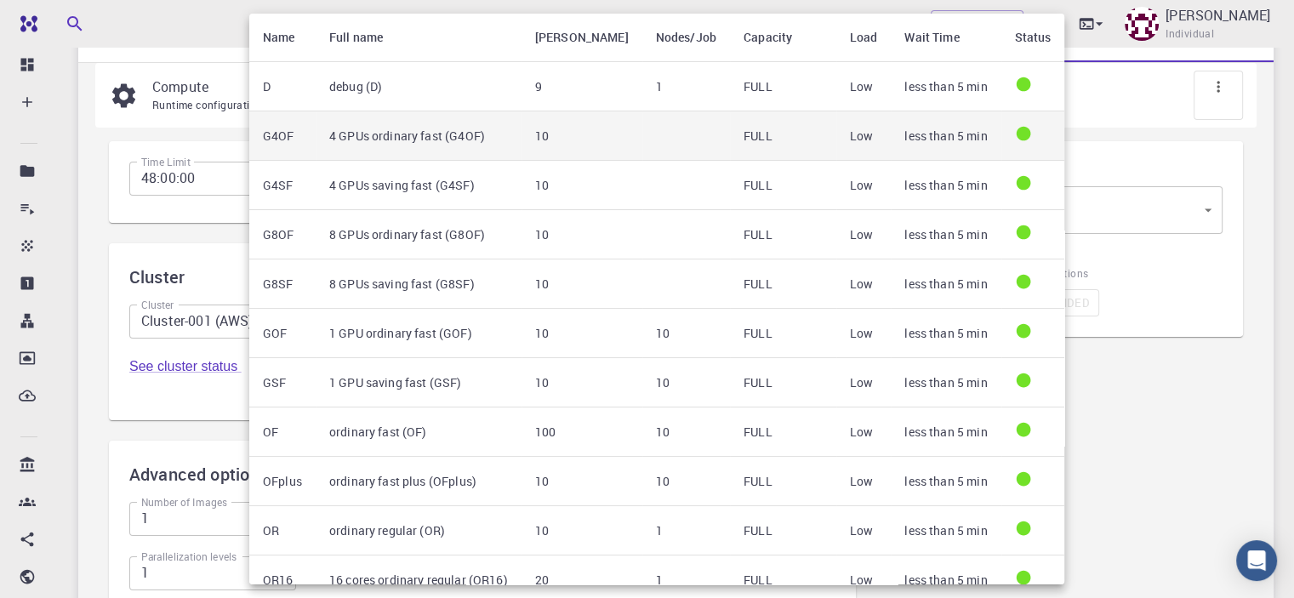
click at [386, 132] on td "4 GPUs ordinary fast (G4OF)" at bounding box center [419, 135] width 206 height 49
type input "4 GPUs ordinary fast (G4OF)"
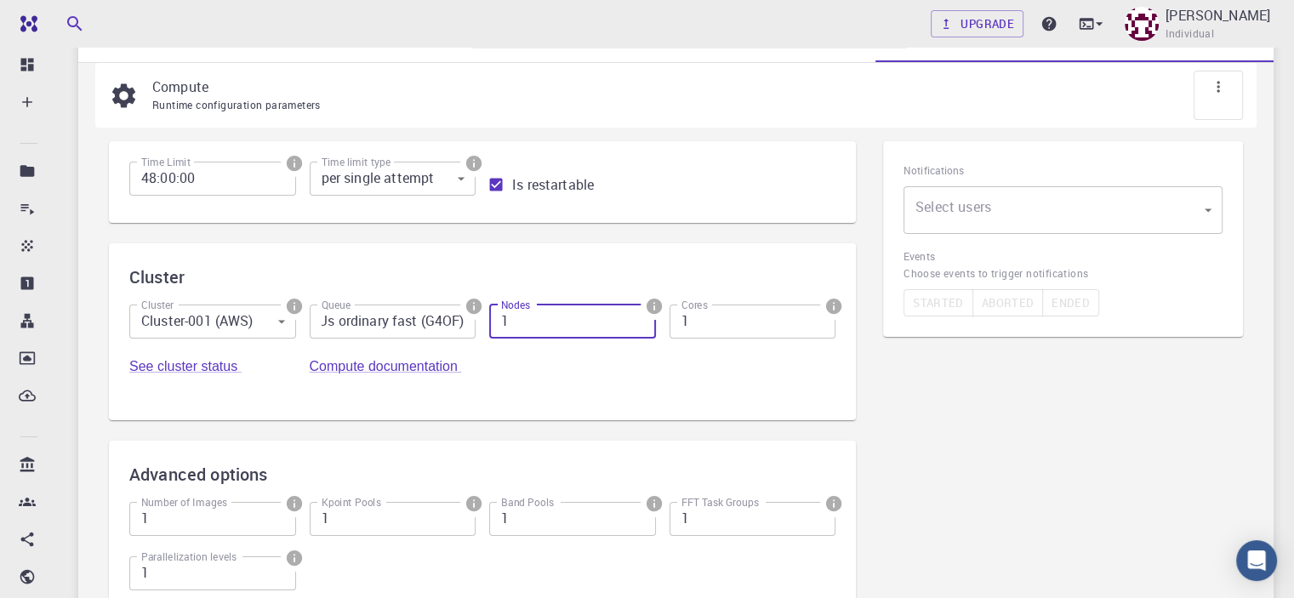
scroll to position [0, 0]
click at [489, 333] on input "1" at bounding box center [572, 322] width 167 height 34
type input "2"
click at [489, 322] on input "2" at bounding box center [572, 322] width 167 height 34
click at [669, 332] on input "1" at bounding box center [752, 322] width 167 height 34
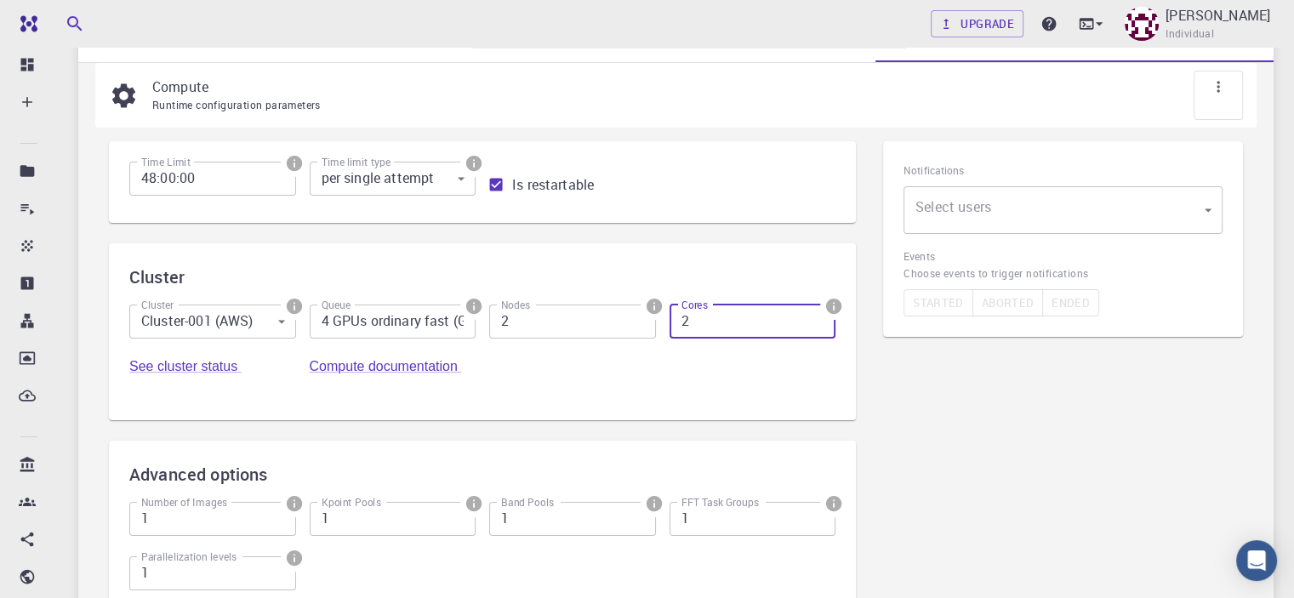
click at [669, 322] on input "2" at bounding box center [752, 322] width 167 height 34
click at [669, 322] on input "3" at bounding box center [752, 322] width 167 height 34
type input "4"
click at [669, 322] on input "4" at bounding box center [752, 322] width 167 height 34
click at [310, 502] on input "1" at bounding box center [393, 519] width 167 height 34
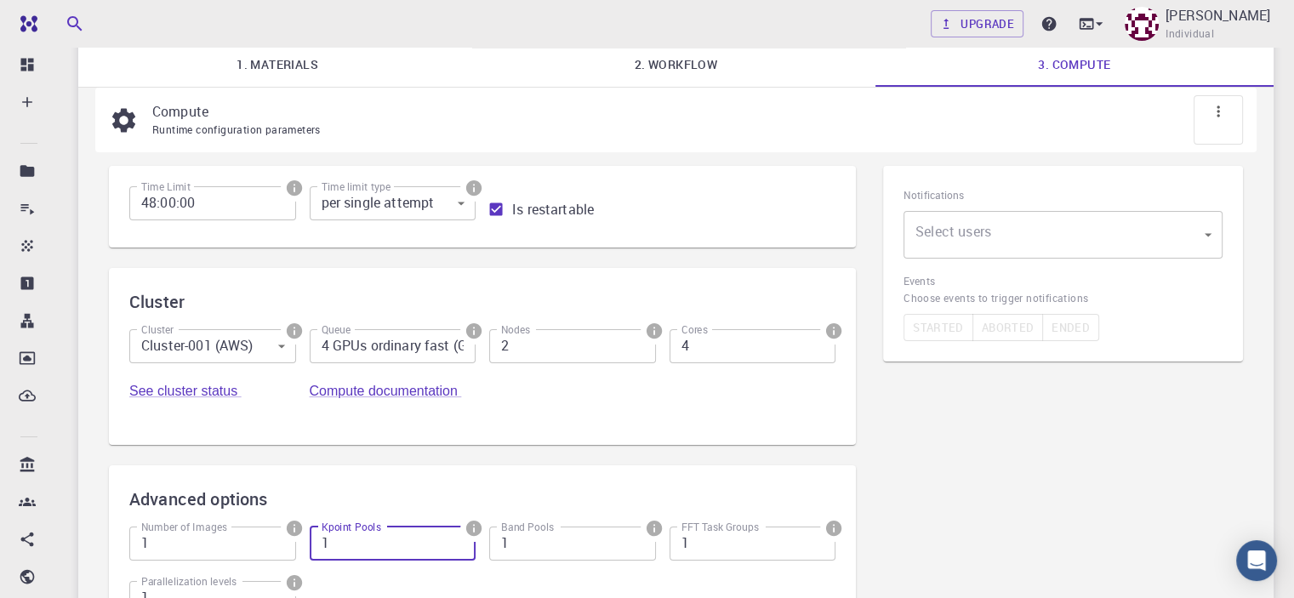
scroll to position [242, 0]
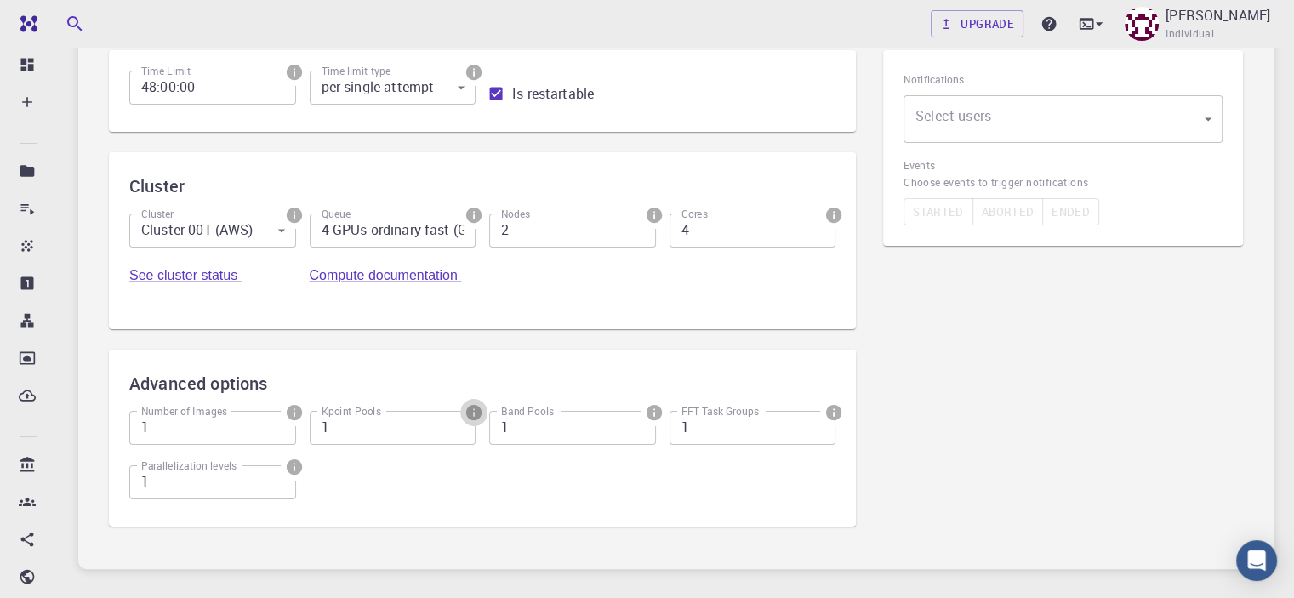
click at [466, 405] on icon "info" at bounding box center [473, 412] width 15 height 15
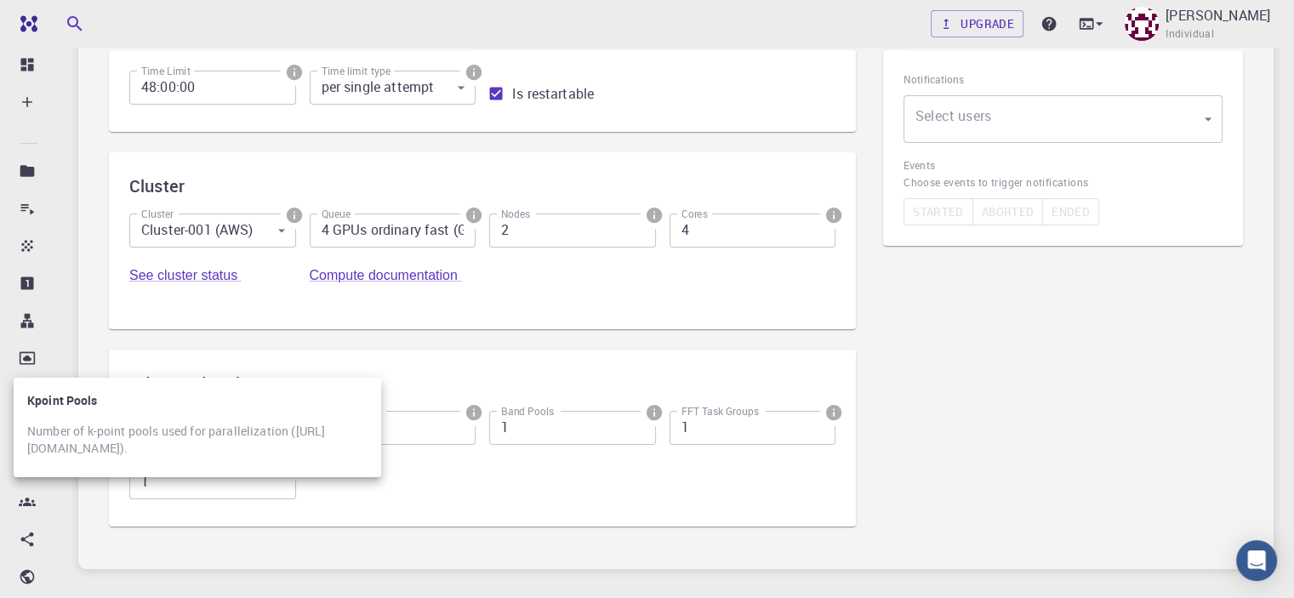
click at [350, 367] on div at bounding box center [647, 299] width 1294 height 598
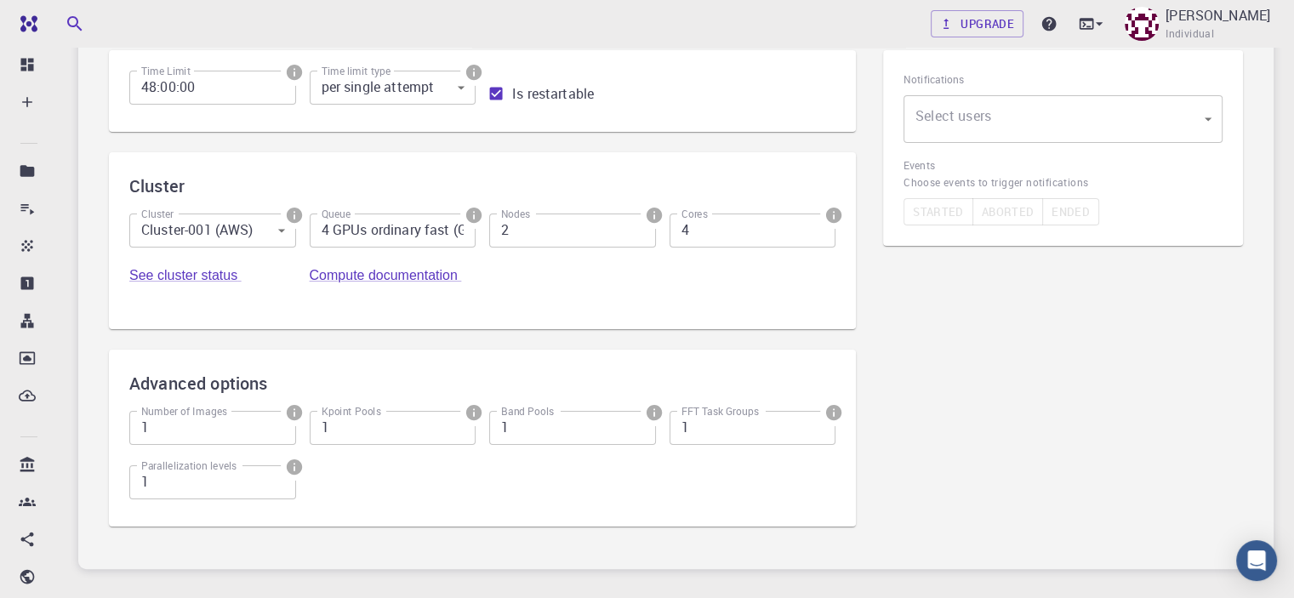
click at [646, 405] on icon "info" at bounding box center [653, 412] width 15 height 15
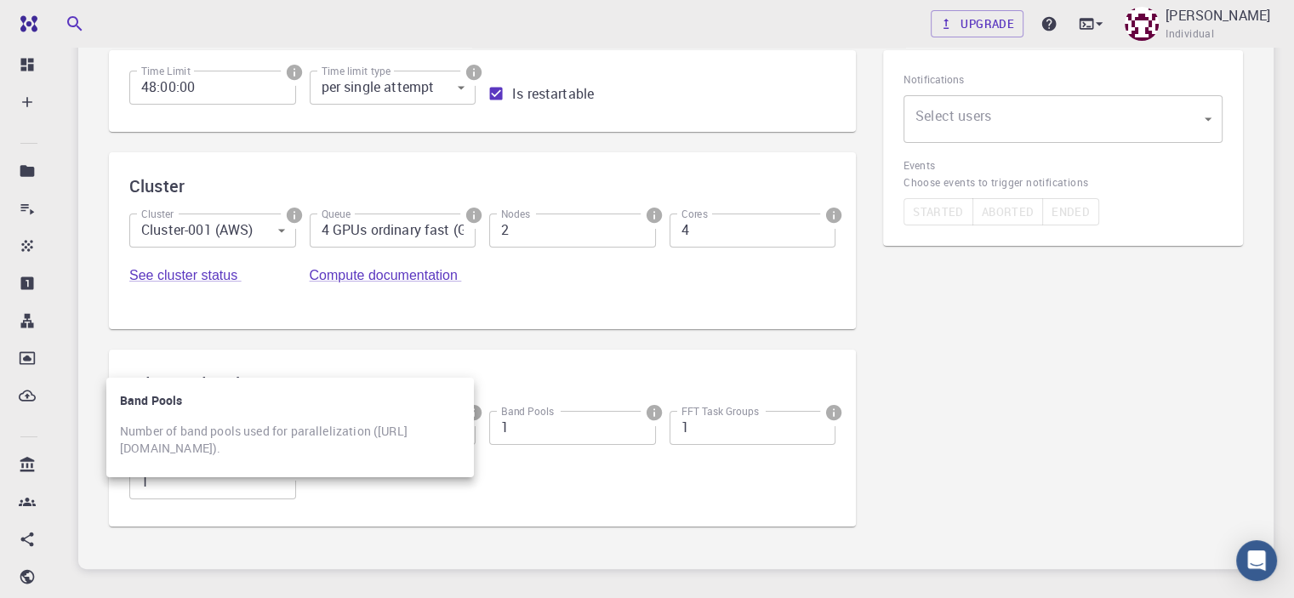
click at [469, 363] on div at bounding box center [647, 299] width 1294 height 598
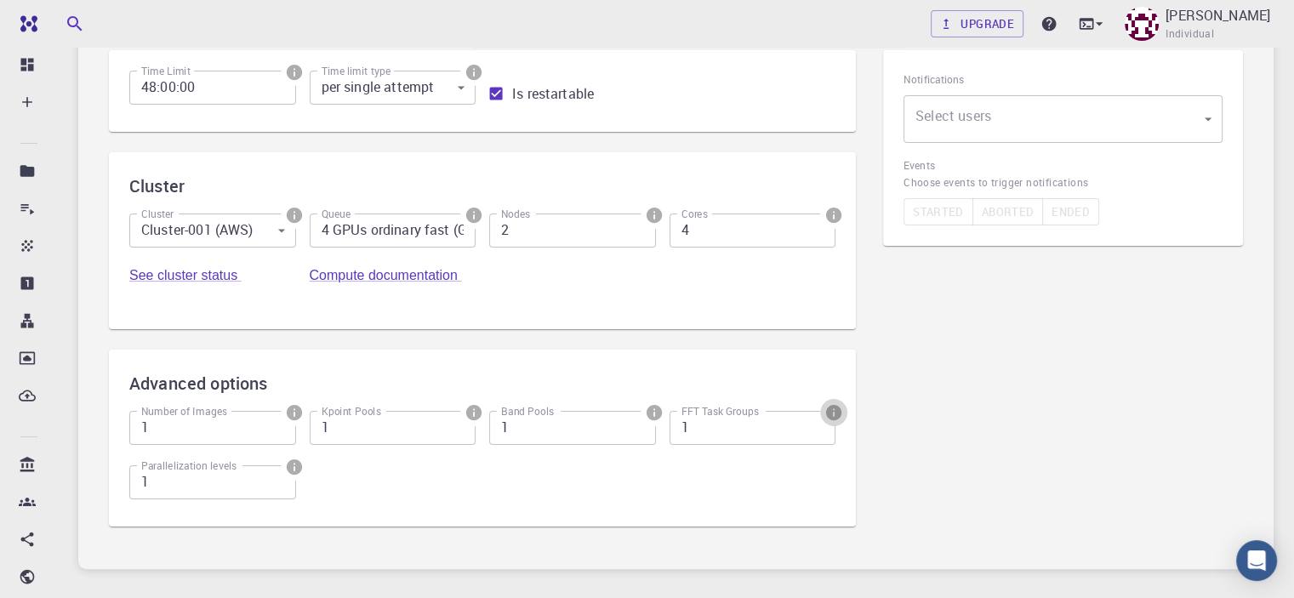
click at [826, 405] on icon "info" at bounding box center [833, 412] width 15 height 15
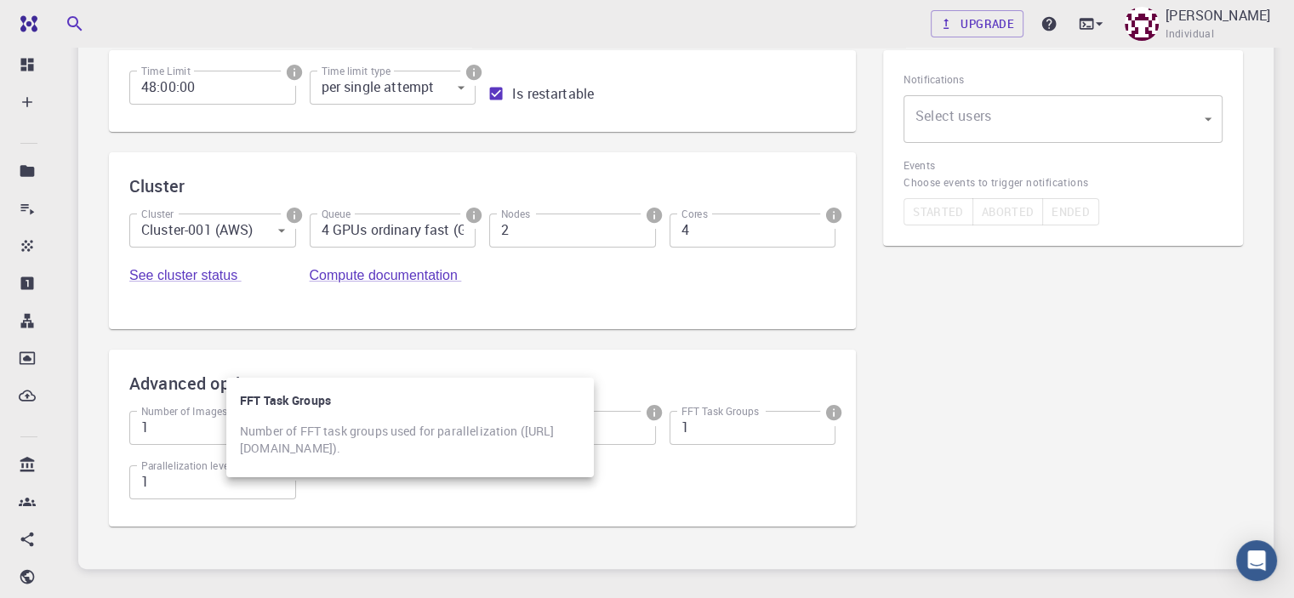
click at [599, 361] on div at bounding box center [647, 299] width 1294 height 598
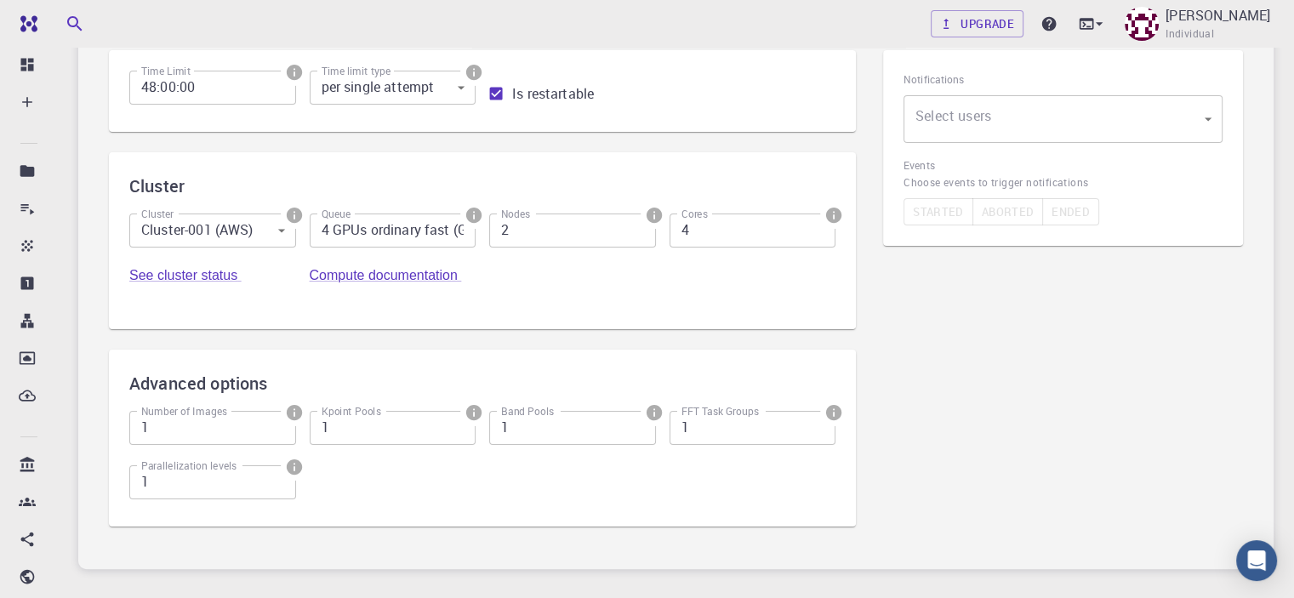
click at [301, 459] on icon "info" at bounding box center [293, 466] width 15 height 15
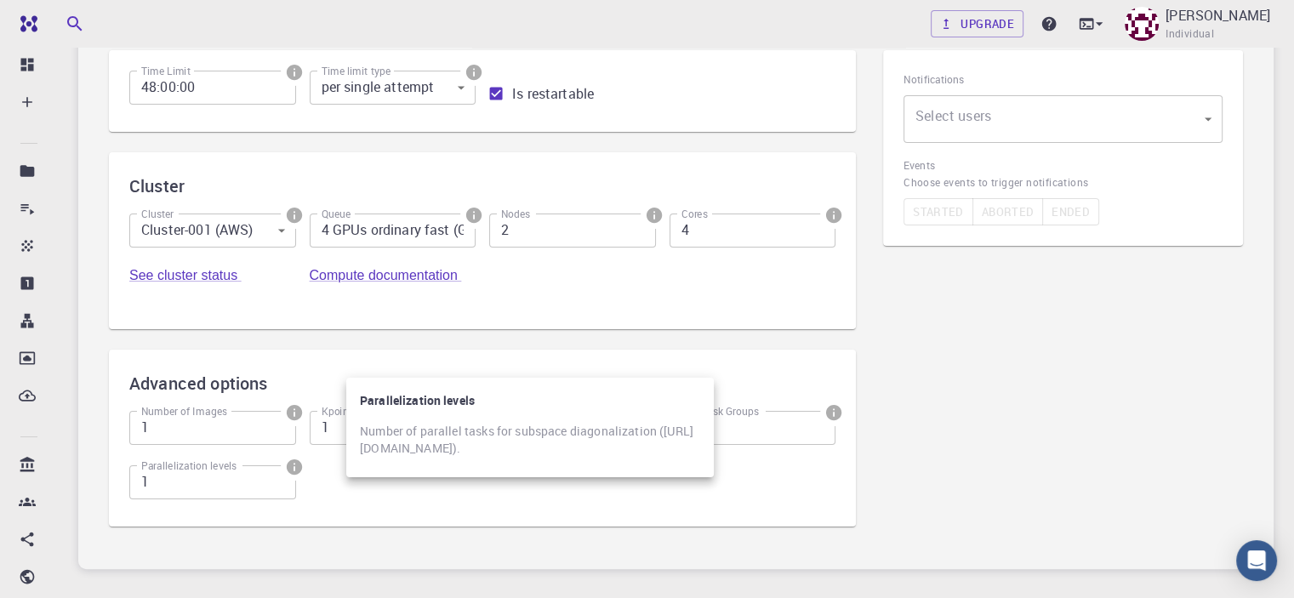
click at [711, 360] on div at bounding box center [647, 299] width 1294 height 598
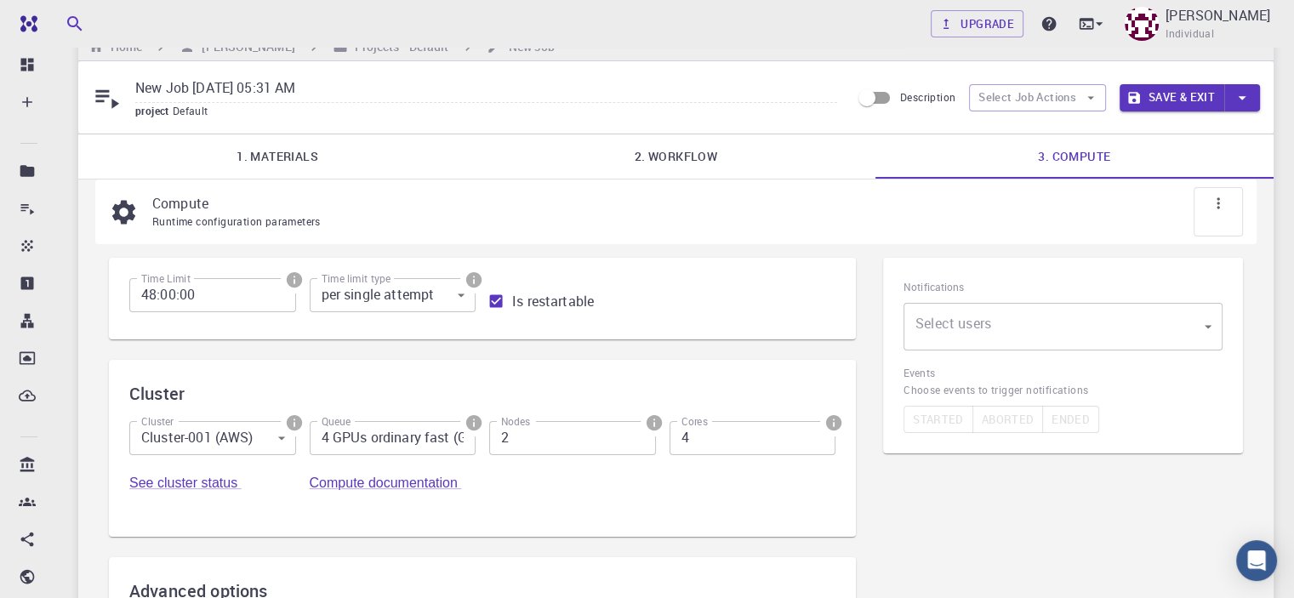
scroll to position [34, 0]
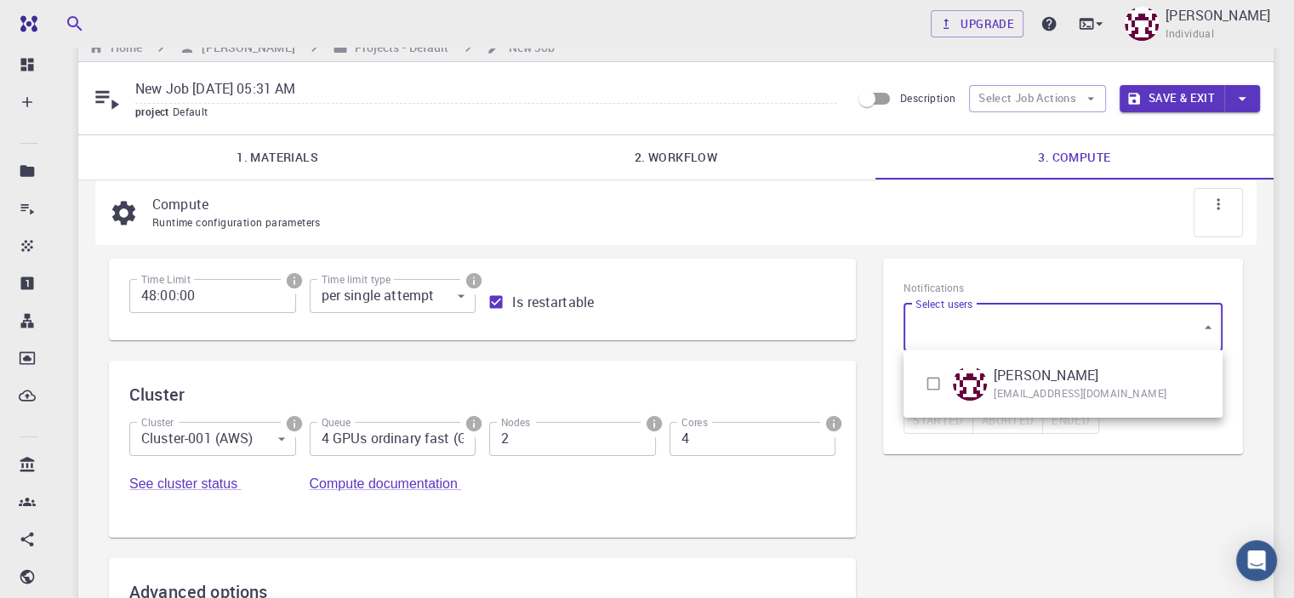
click at [1201, 316] on body "Free Dashboard Create New Job New Material Create Material Upload File Import f…" at bounding box center [647, 438] width 1294 height 944
click at [931, 382] on input "checkbox" at bounding box center [933, 383] width 32 height 32
checkbox input "true"
type input "[object Object]"
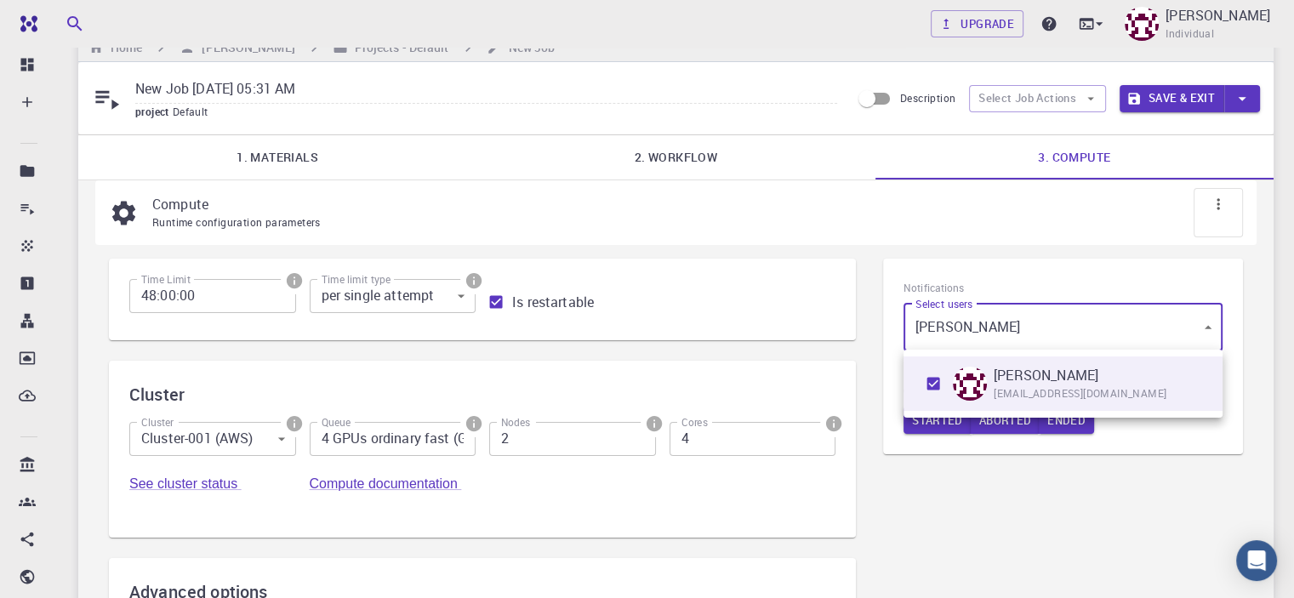
click at [954, 493] on div at bounding box center [647, 299] width 1294 height 598
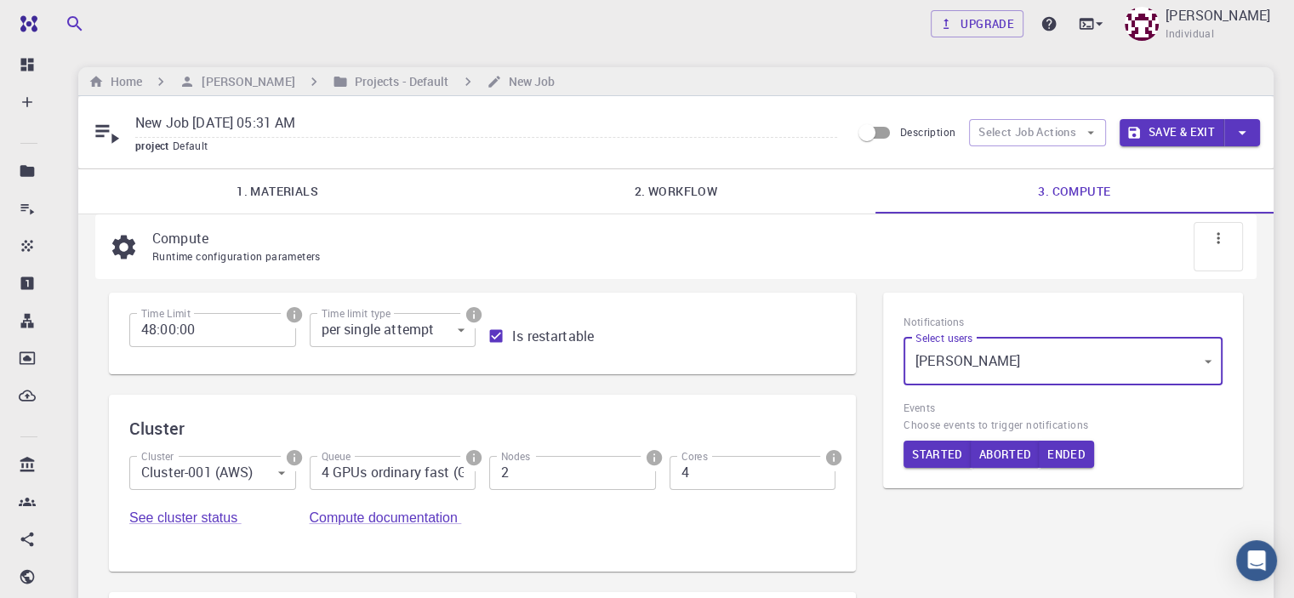
scroll to position [0, 0]
click at [1218, 238] on icon at bounding box center [1217, 237] width 3 height 11
click at [1160, 239] on p "Compute" at bounding box center [690, 238] width 1077 height 20
click at [1066, 451] on button "Ended" at bounding box center [1066, 454] width 55 height 27
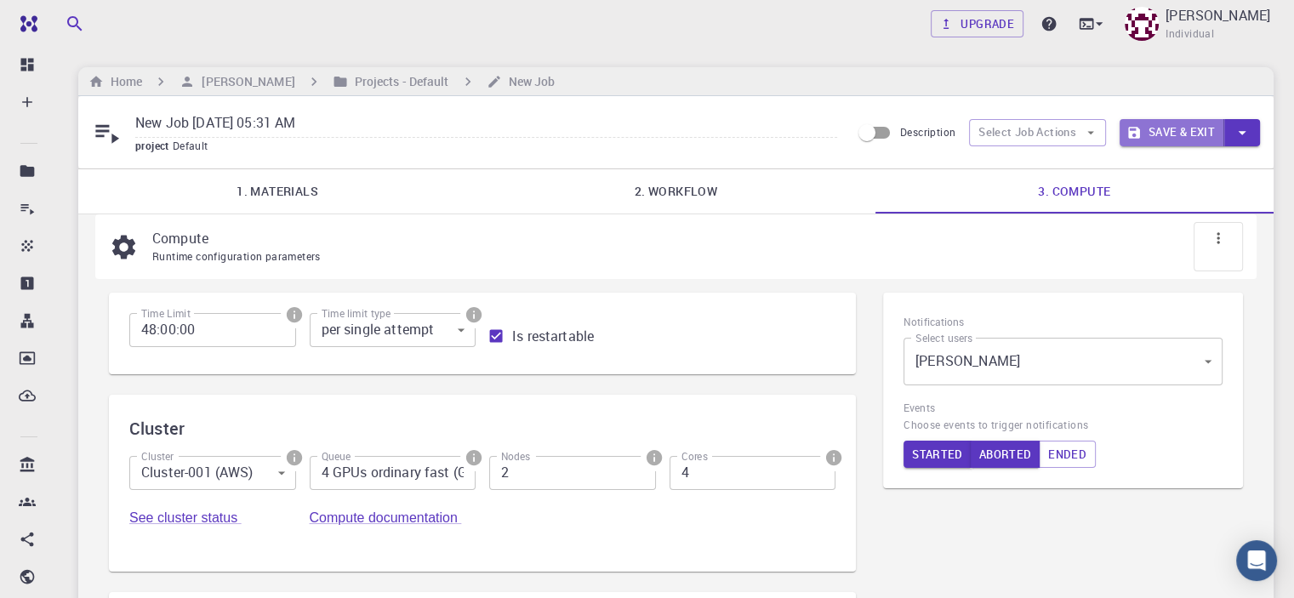
click at [1180, 128] on button "Save & Exit" at bounding box center [1171, 132] width 105 height 27
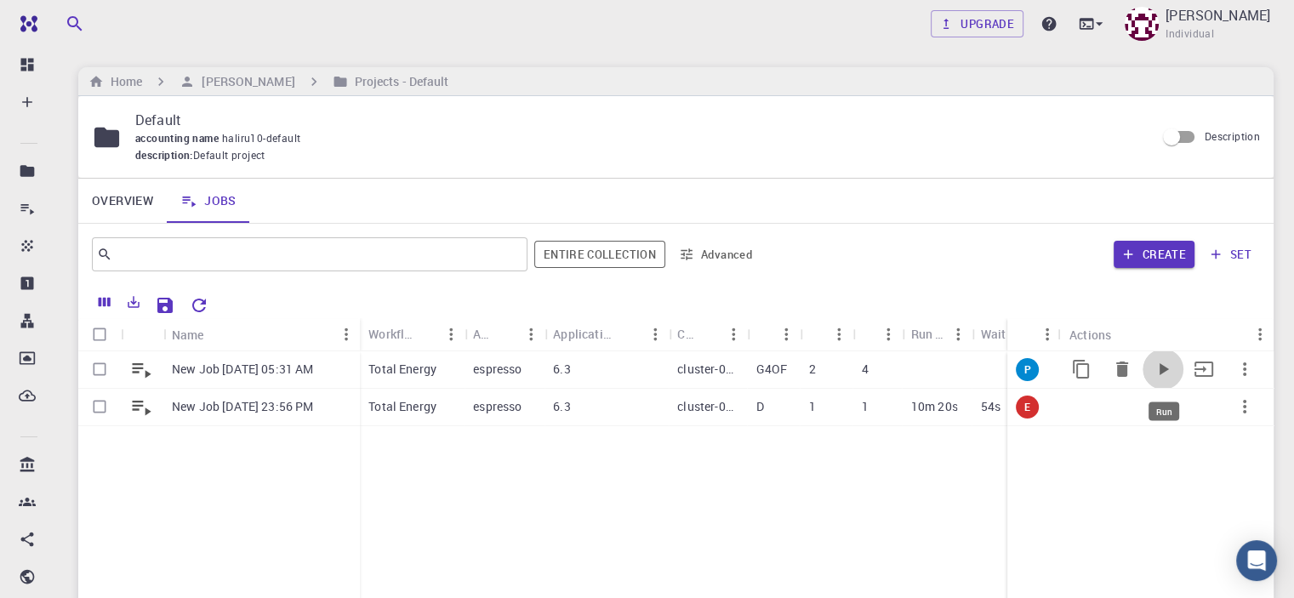
click at [1164, 370] on icon "Run" at bounding box center [1163, 369] width 9 height 12
click at [1165, 367] on icon "Run" at bounding box center [1163, 369] width 9 height 12
click at [1242, 364] on icon "button" at bounding box center [1244, 369] width 20 height 20
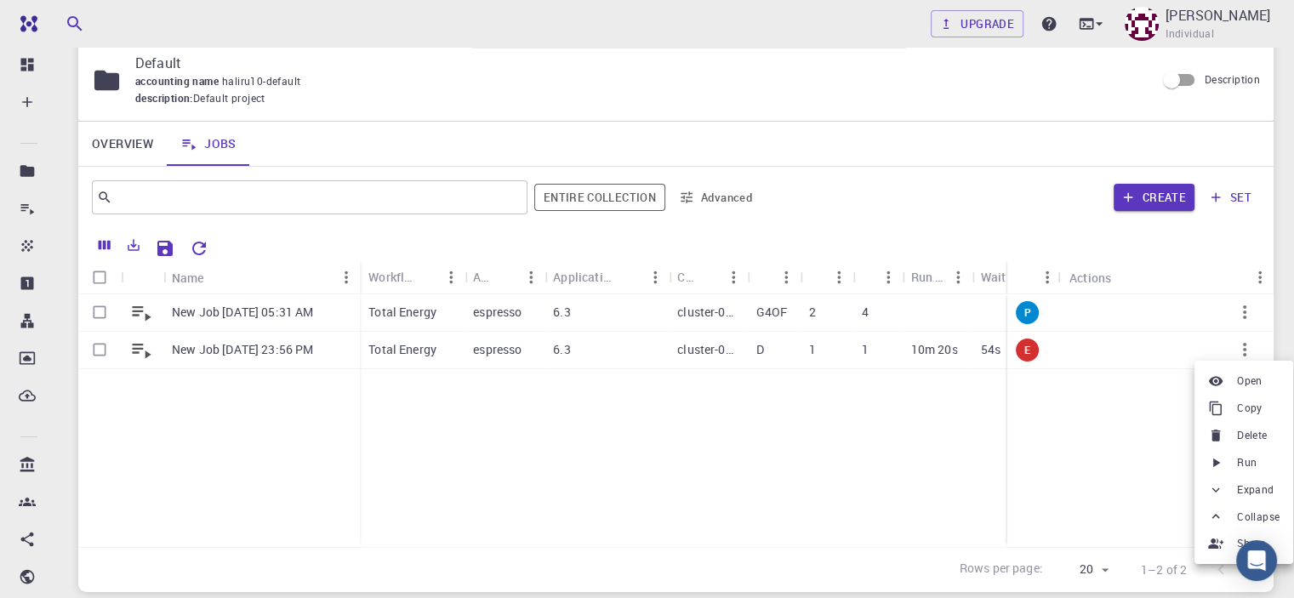
scroll to position [36, 0]
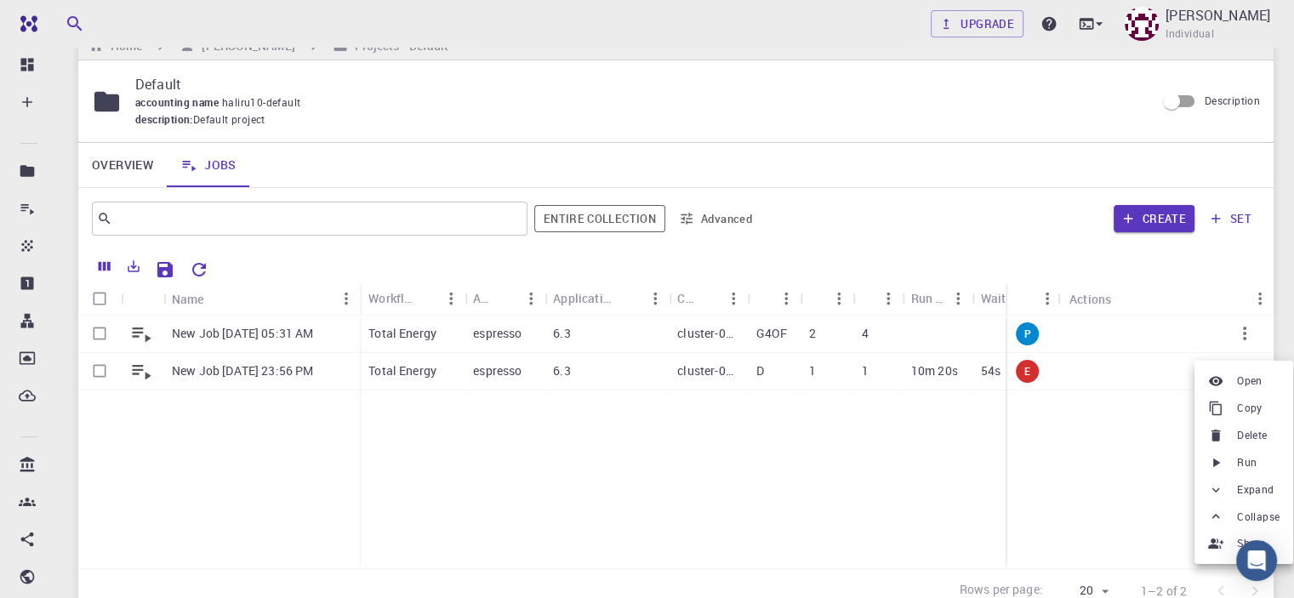
click at [724, 520] on div at bounding box center [647, 299] width 1294 height 598
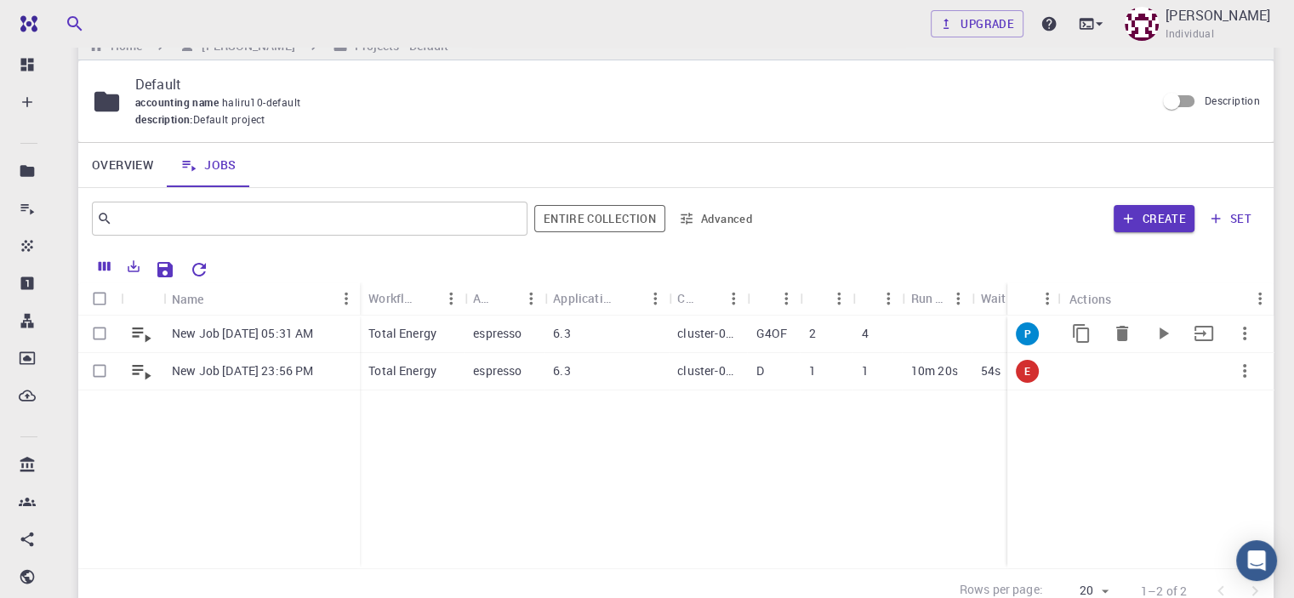
click at [760, 333] on p "G4OF" at bounding box center [771, 333] width 31 height 17
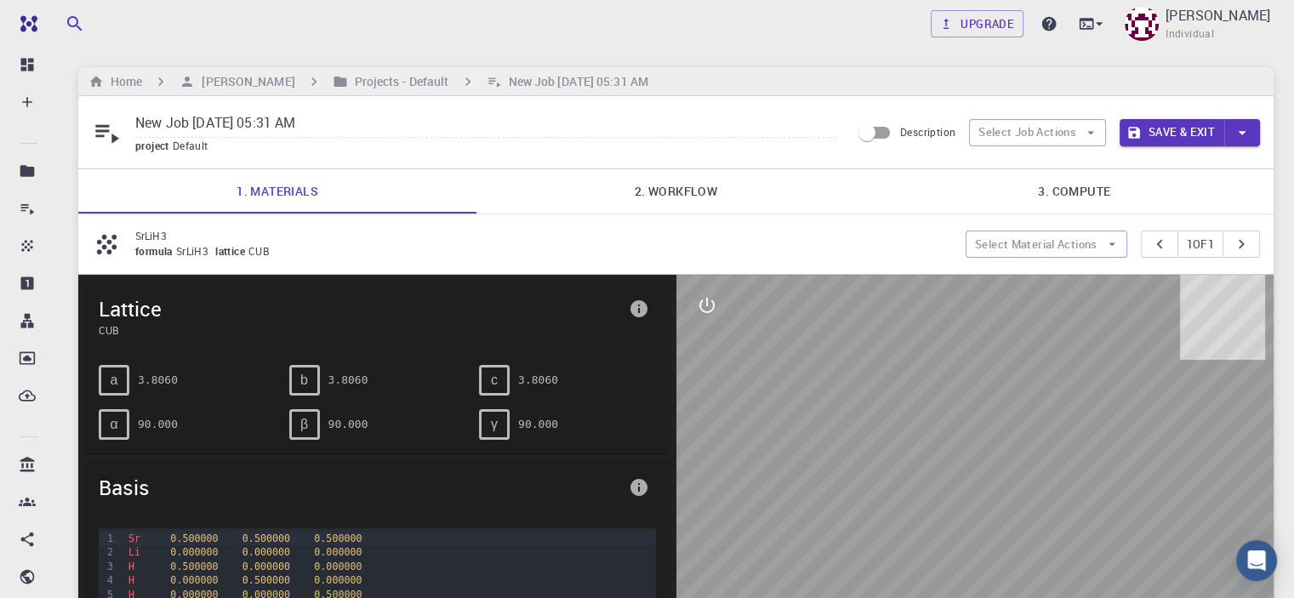
click at [681, 193] on link "2. Workflow" at bounding box center [675, 191] width 398 height 44
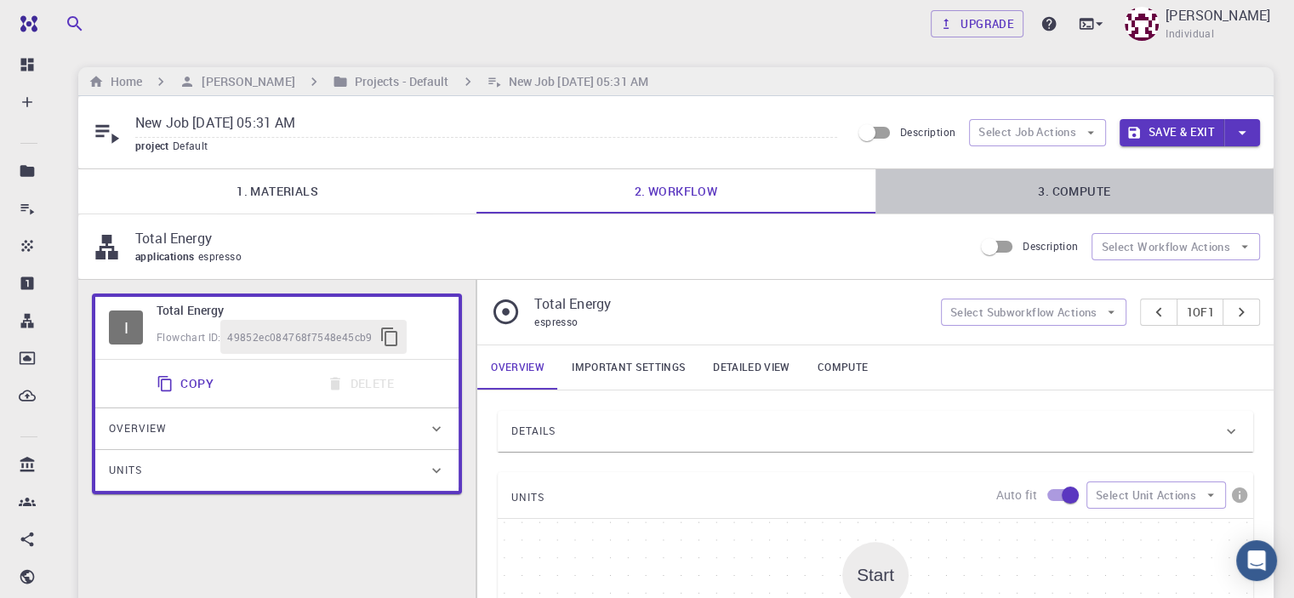
click at [1075, 189] on link "3. Compute" at bounding box center [1074, 191] width 398 height 44
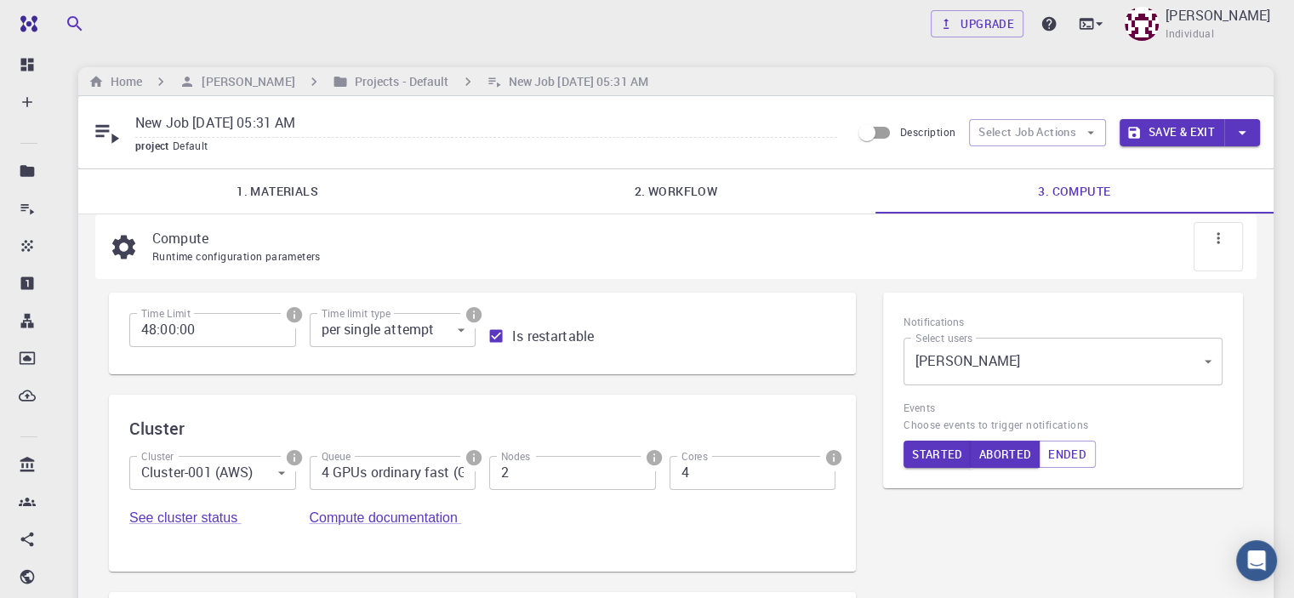
click at [1221, 233] on icon at bounding box center [1218, 238] width 17 height 17
click at [1234, 293] on div at bounding box center [1222, 290] width 31 height 17
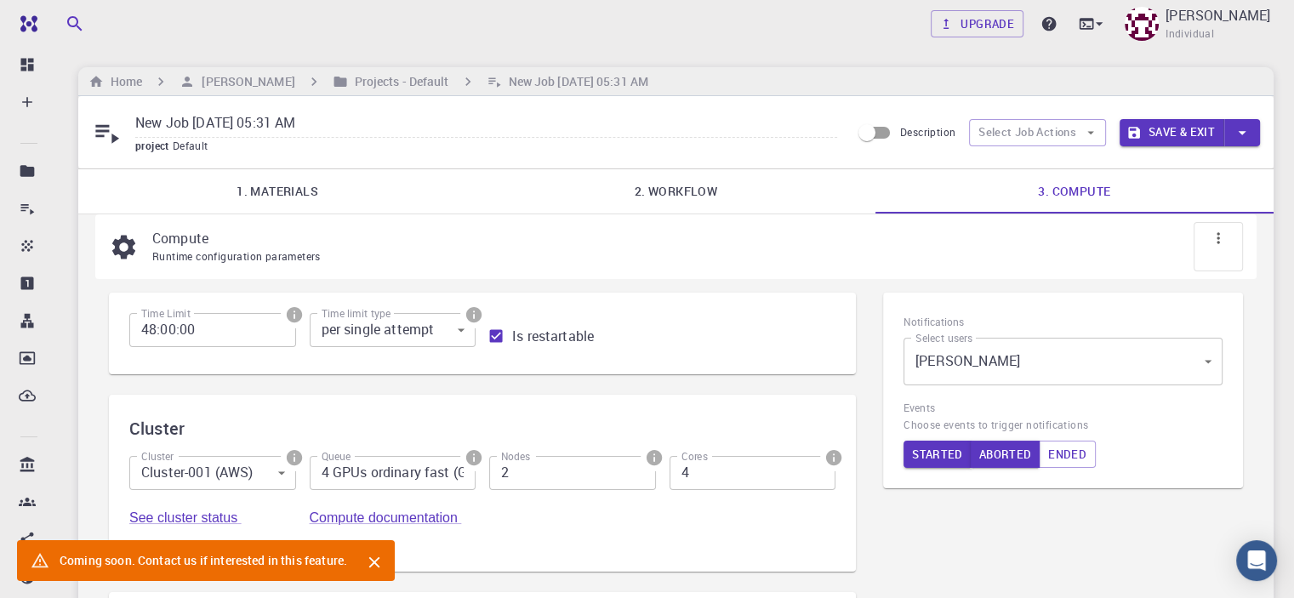
click at [378, 565] on icon "Close" at bounding box center [374, 562] width 11 height 11
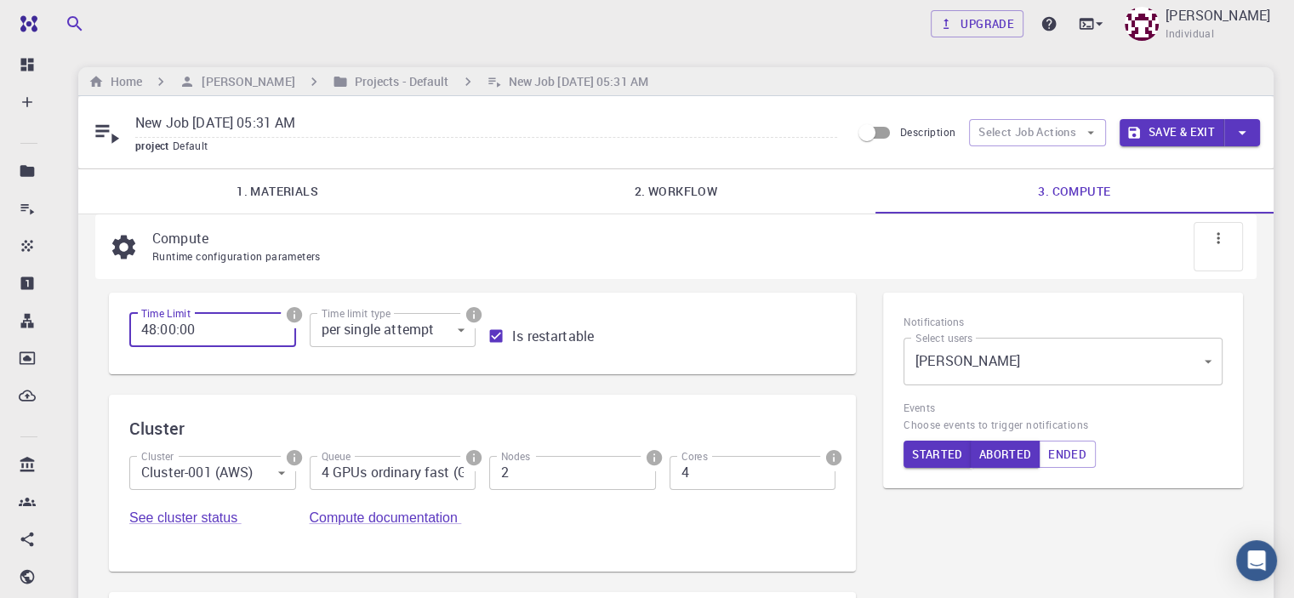
drag, startPoint x: 153, startPoint y: 328, endPoint x: 134, endPoint y: 328, distance: 19.6
click at [134, 328] on input "48:00:00" at bounding box center [212, 330] width 167 height 34
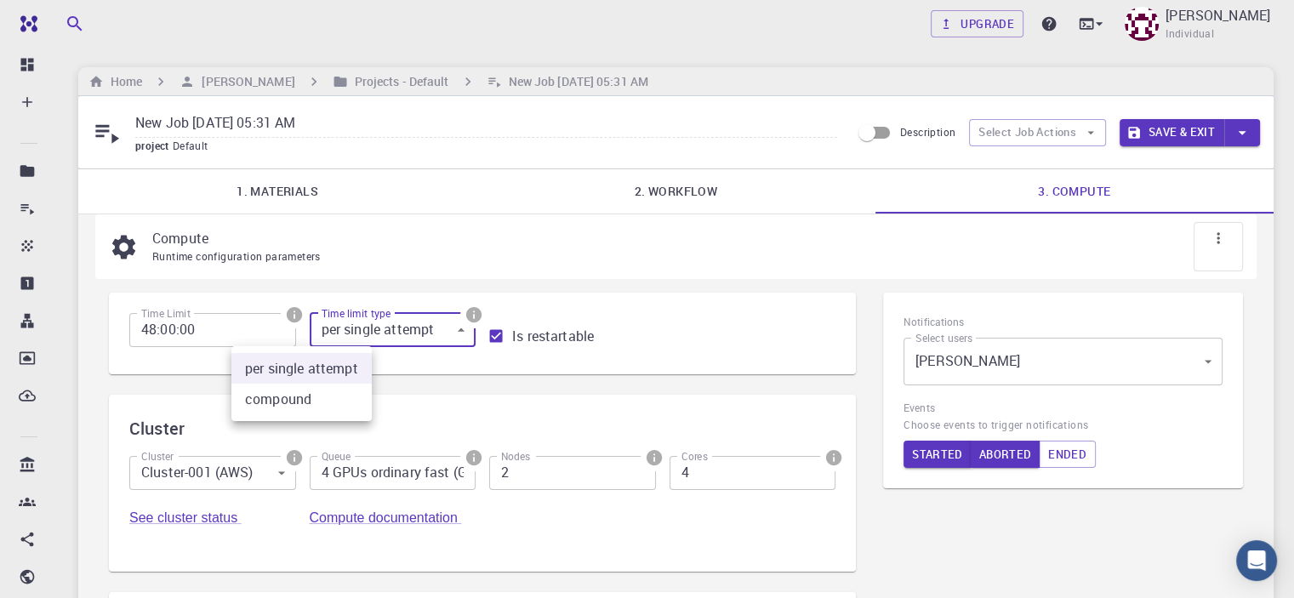
click at [346, 329] on body "Free Dashboard Create New Job New Material Create Material Upload File Import f…" at bounding box center [647, 515] width 1294 height 1031
click at [346, 329] on div at bounding box center [647, 299] width 1294 height 598
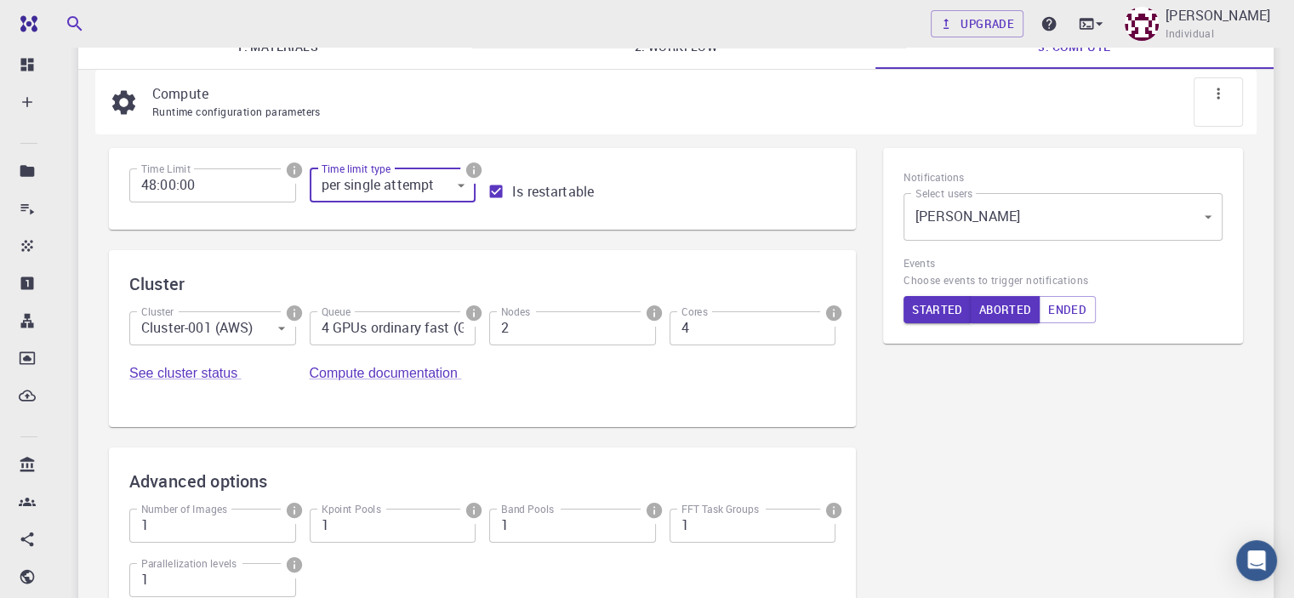
scroll to position [159, 0]
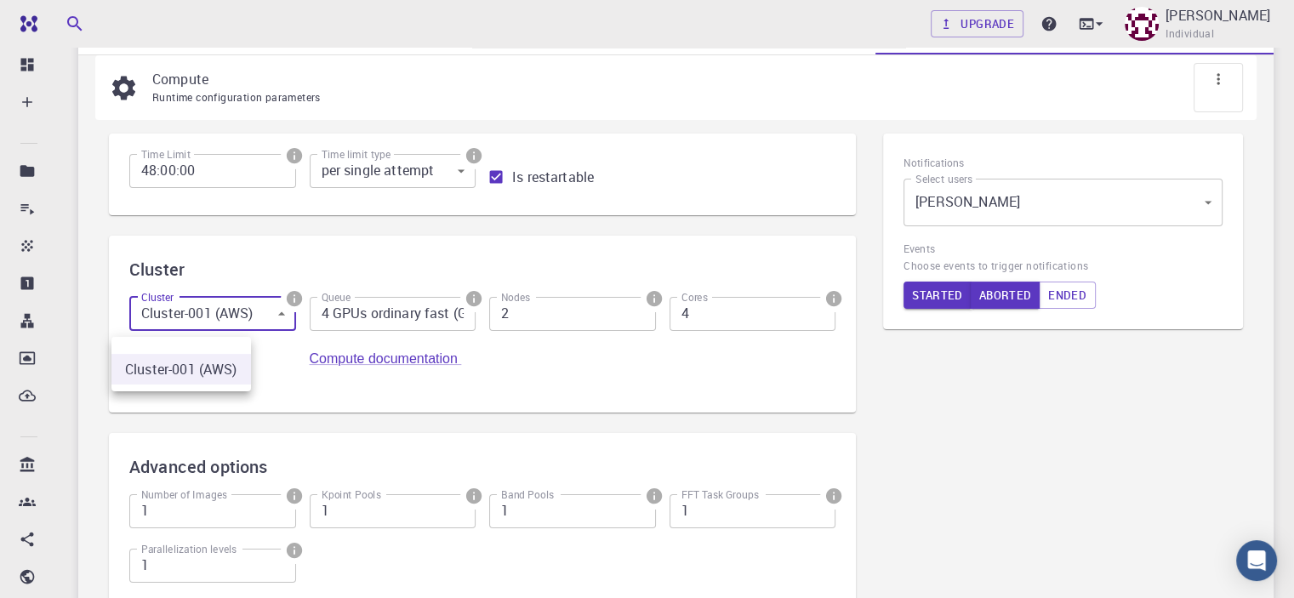
click at [214, 319] on body "Free Dashboard Create New Job New Material Create Material Upload File Import f…" at bounding box center [647, 356] width 1294 height 1031
click at [214, 319] on div at bounding box center [647, 299] width 1294 height 598
click at [319, 323] on input "4 GPUs ordinary fast (G4OF)" at bounding box center [393, 314] width 167 height 34
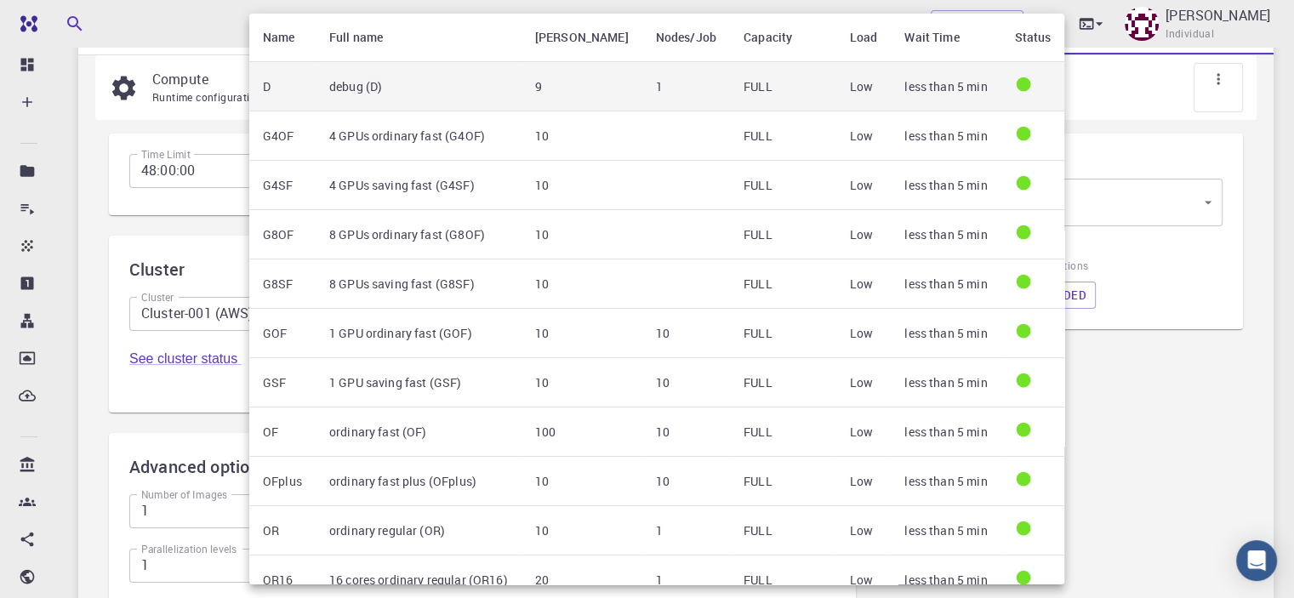
click at [342, 88] on td "debug (D)" at bounding box center [419, 86] width 206 height 49
type input "debug (D)"
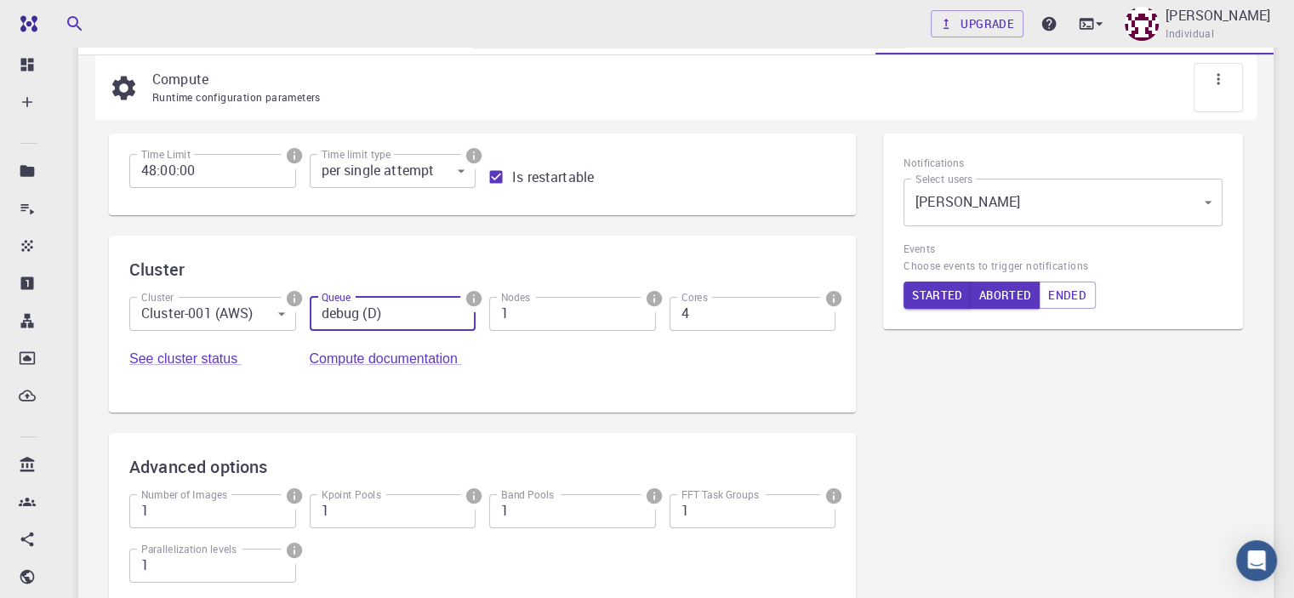
type input "1"
click at [489, 323] on input "1" at bounding box center [572, 314] width 167 height 34
click at [669, 325] on input "3" at bounding box center [752, 314] width 167 height 34
click at [669, 325] on input "2" at bounding box center [752, 314] width 167 height 34
type input "1"
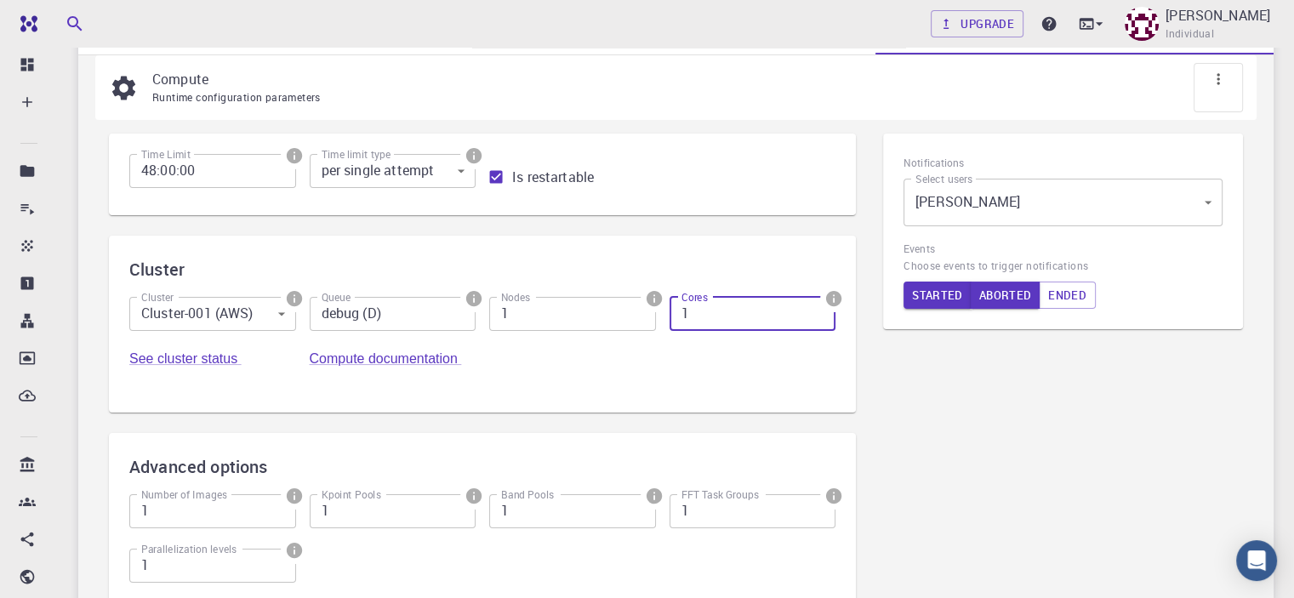
click at [669, 325] on input "1" at bounding box center [752, 314] width 167 height 34
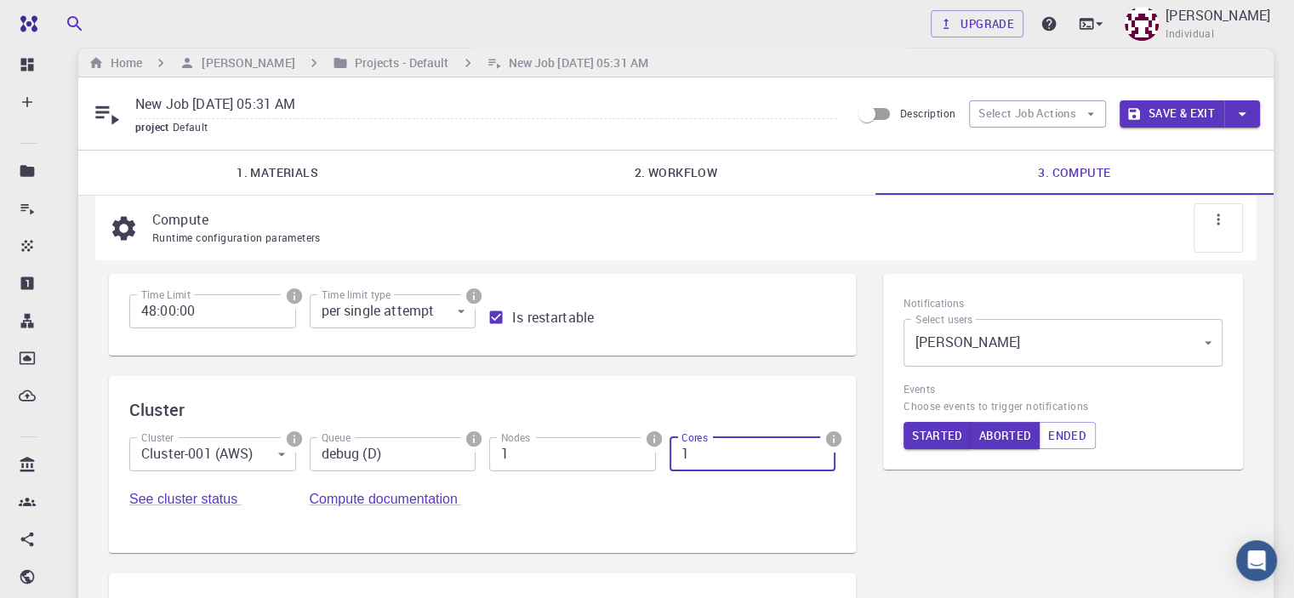
scroll to position [0, 0]
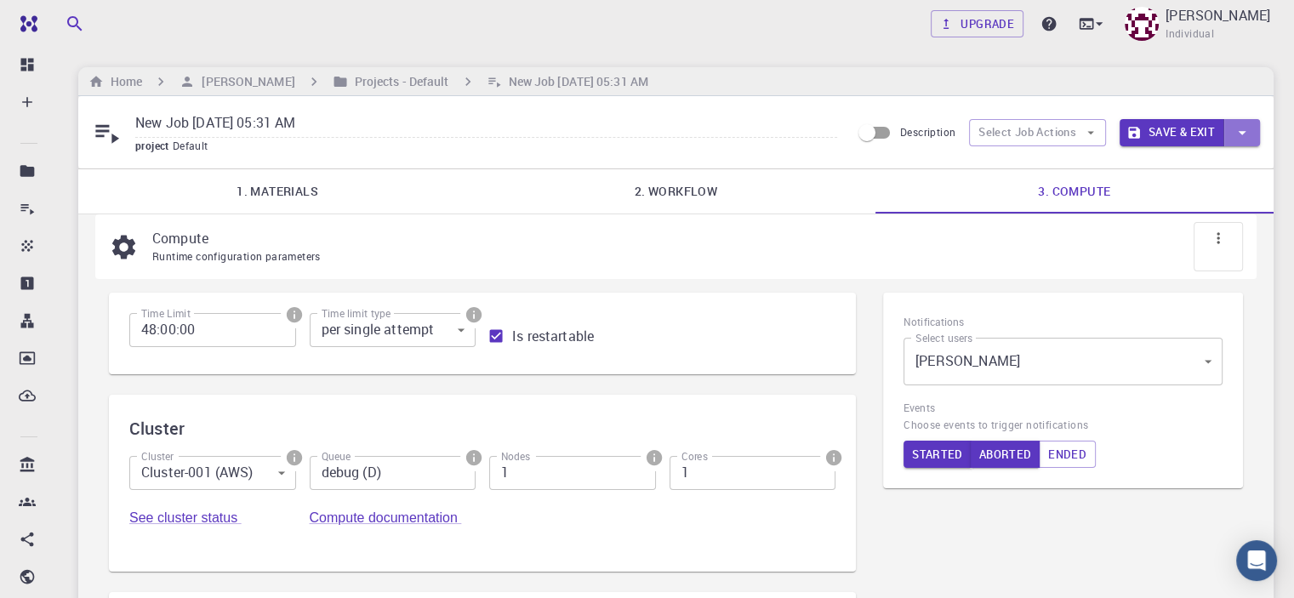
click at [1242, 127] on icon "button" at bounding box center [1242, 132] width 19 height 19
click at [1242, 127] on div at bounding box center [647, 299] width 1294 height 598
click at [1165, 132] on button "Save & Exit" at bounding box center [1171, 132] width 105 height 27
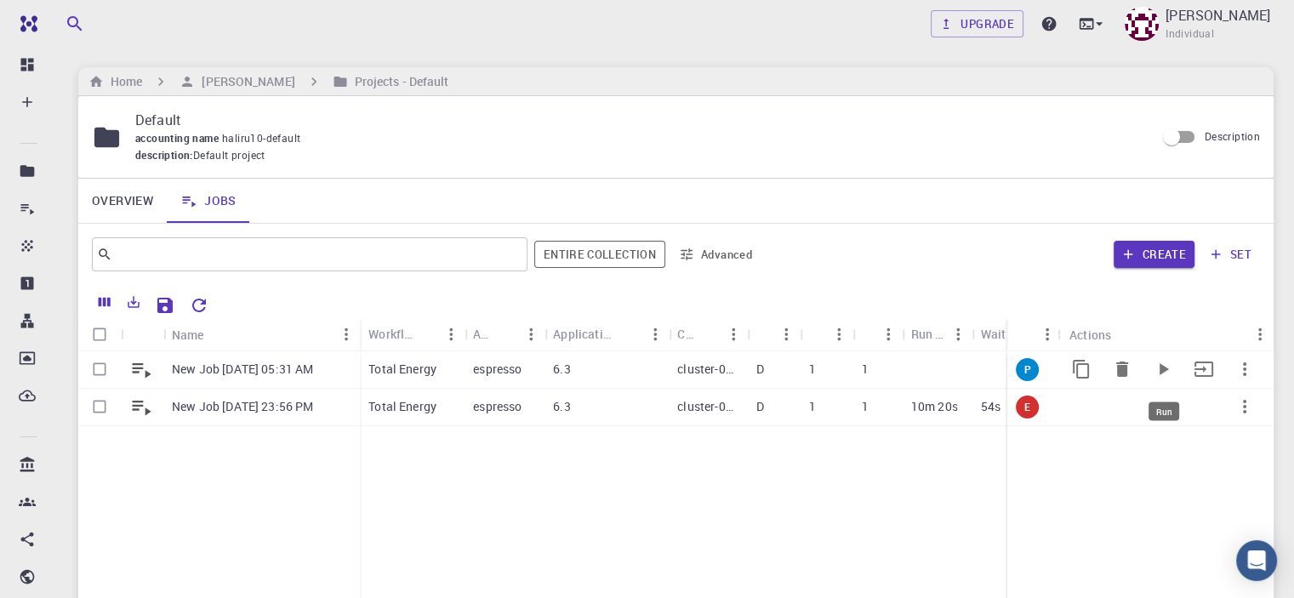
click at [1161, 364] on icon "Run" at bounding box center [1163, 369] width 20 height 20
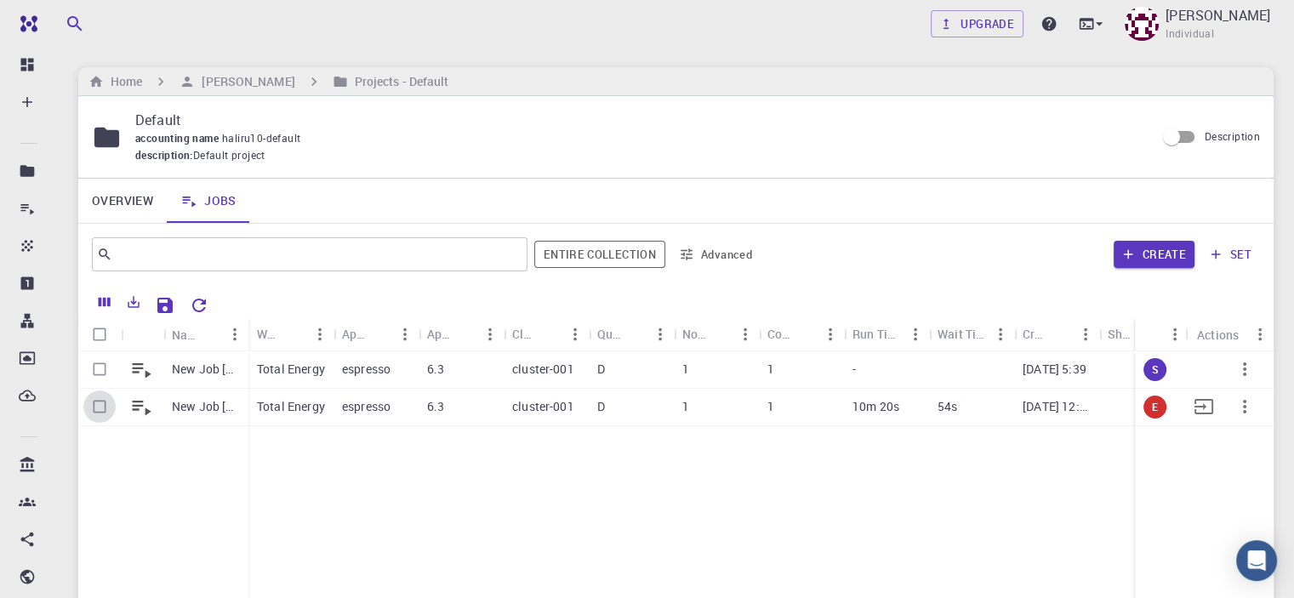
click at [99, 404] on input "Select row" at bounding box center [99, 406] width 32 height 32
checkbox input "true"
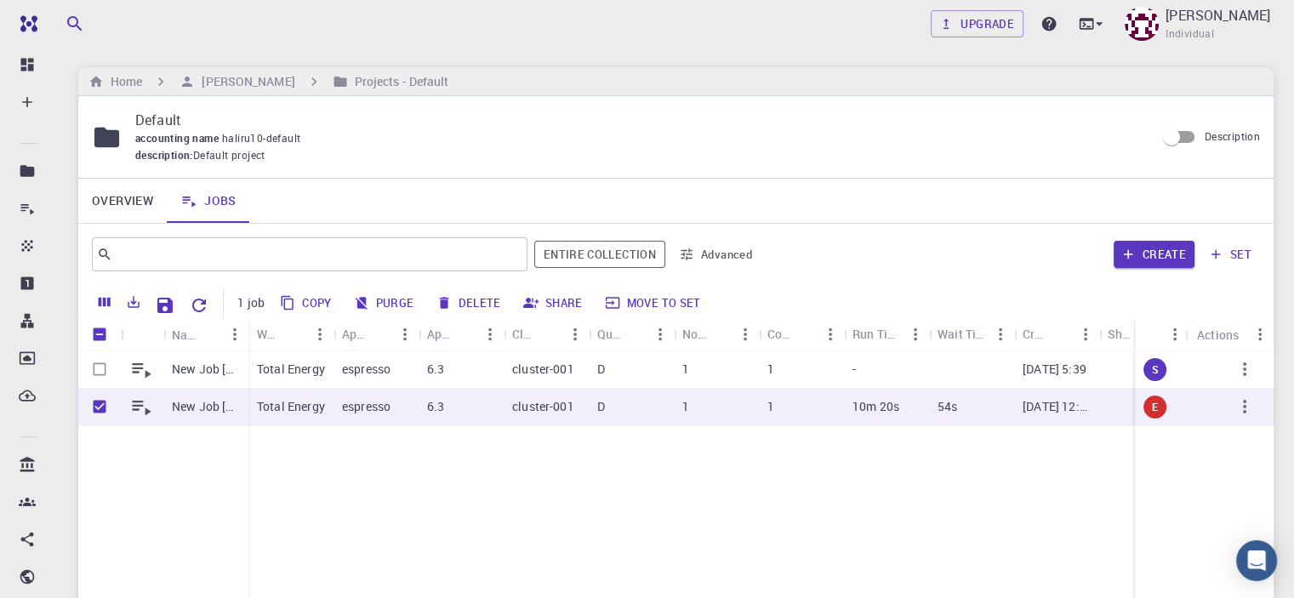
click at [99, 331] on input "Unselect all rows" at bounding box center [99, 334] width 32 height 32
checkbox input "false"
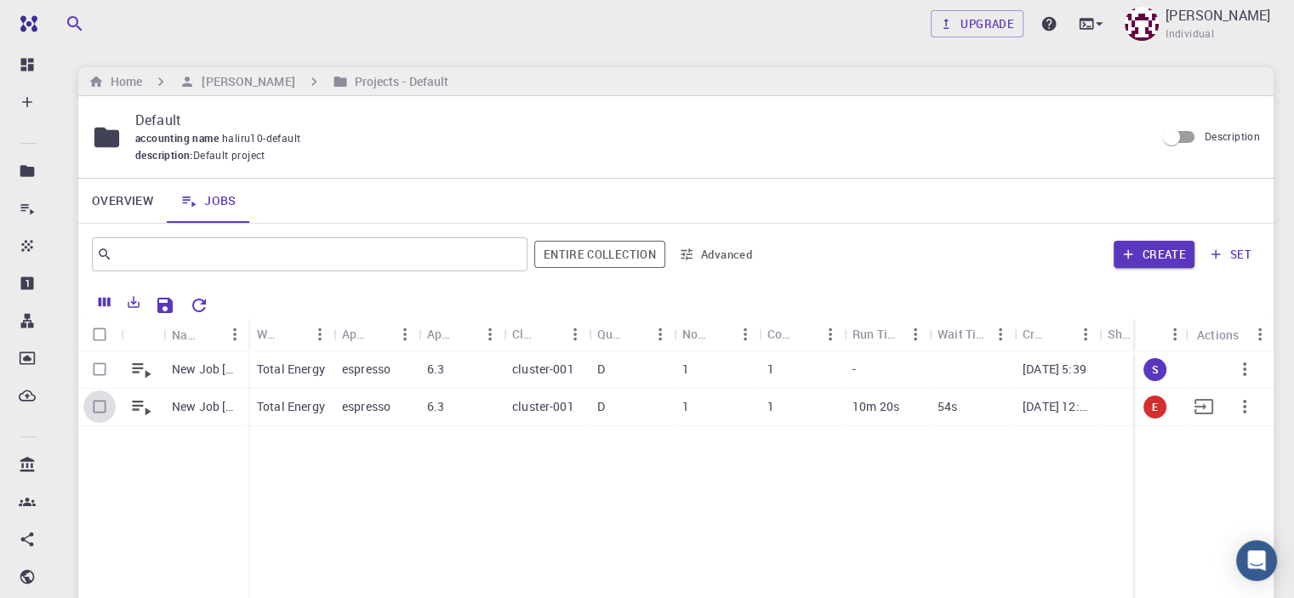
click at [100, 407] on input "Select row" at bounding box center [99, 406] width 32 height 32
checkbox input "true"
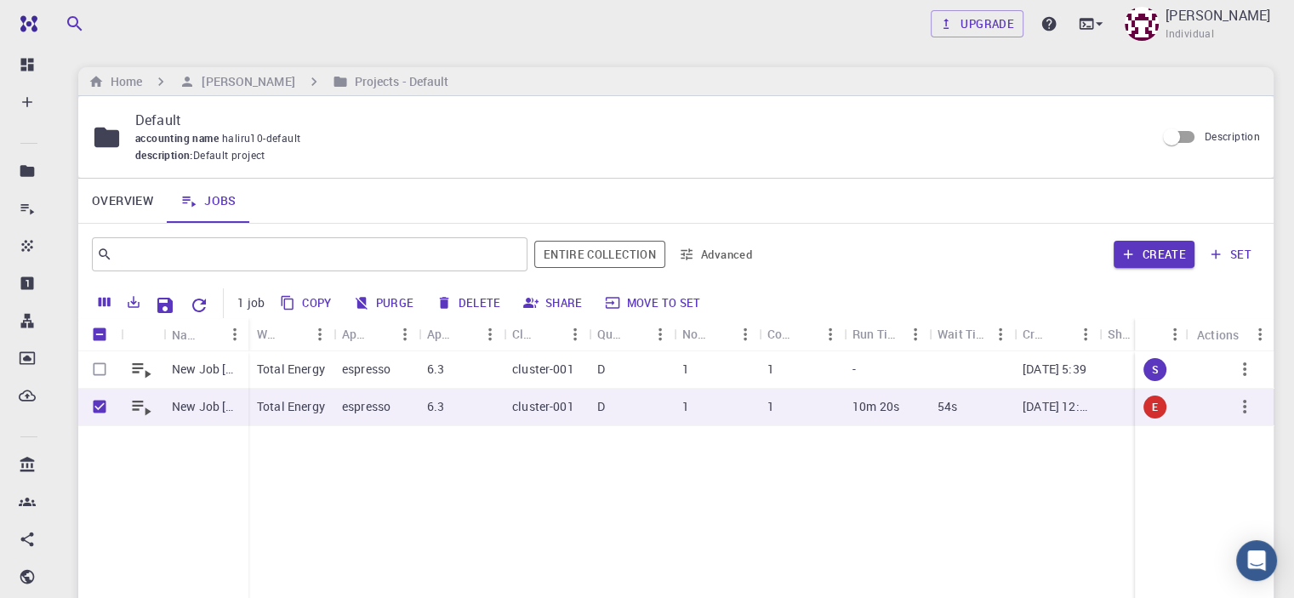
click at [465, 299] on button "Delete" at bounding box center [469, 302] width 77 height 27
checkbox input "false"
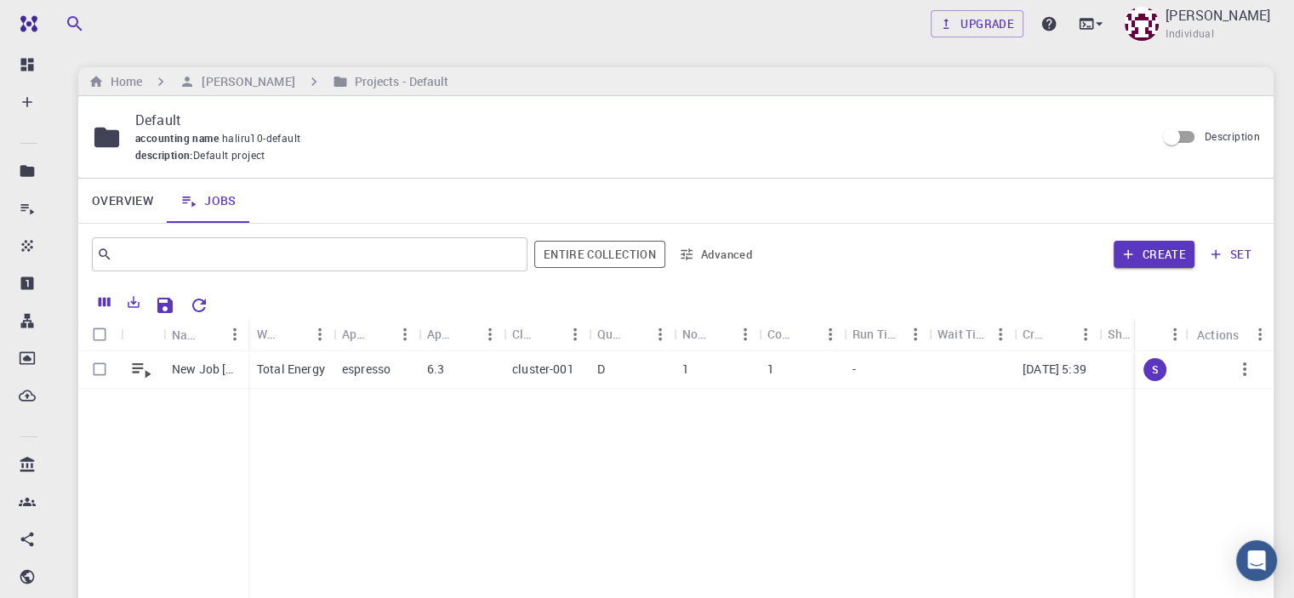
click at [569, 496] on div "New Job Aug 28, 2025, 05:31 AM Total Energy espresso 6.3 cluster-001 D 1 1 - 08…" at bounding box center [828, 477] width 1500 height 253
click at [1223, 21] on p "[PERSON_NAME]" at bounding box center [1217, 15] width 105 height 20
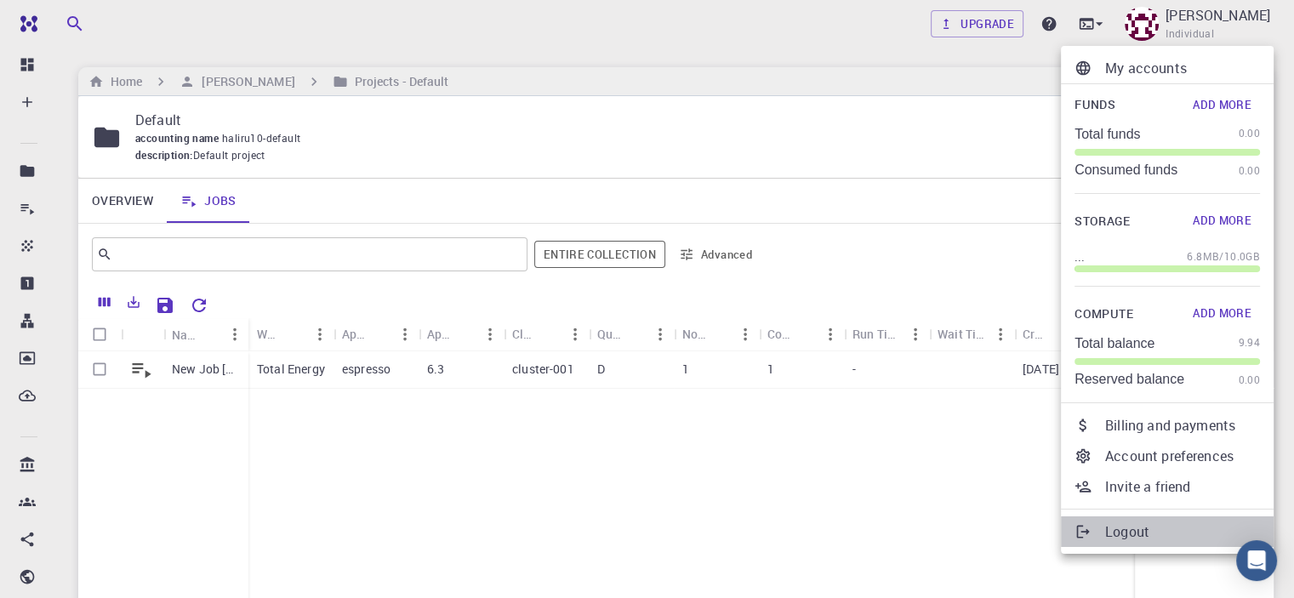
click at [1123, 532] on p "Logout" at bounding box center [1182, 531] width 155 height 20
